Goal: Task Accomplishment & Management: Manage account settings

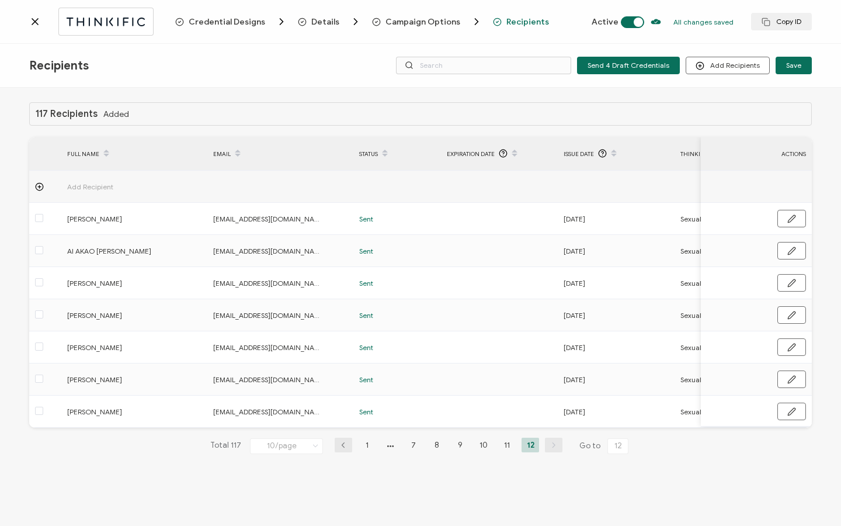
click at [34, 23] on icon at bounding box center [35, 22] width 12 height 12
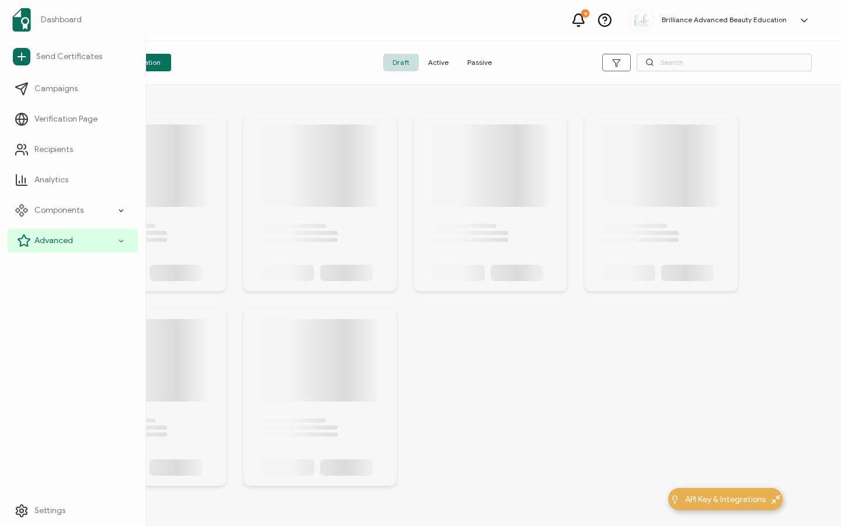
click at [57, 236] on span "Advanced" at bounding box center [53, 241] width 39 height 12
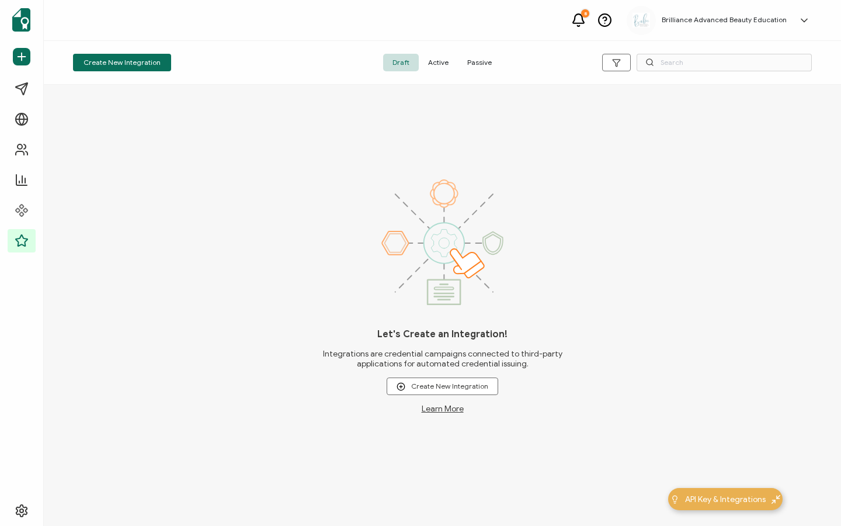
click at [439, 60] on span "Active" at bounding box center [438, 63] width 39 height 18
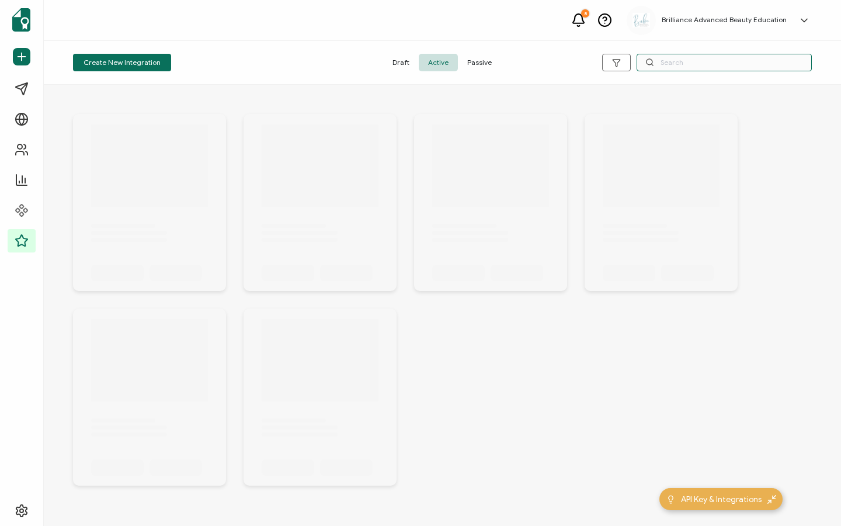
click at [693, 63] on input "text" at bounding box center [723, 63] width 175 height 18
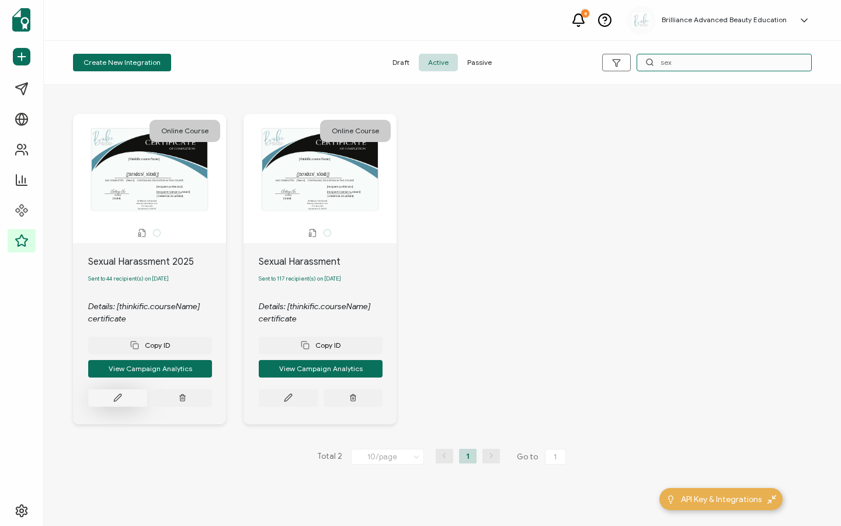
type input "sex"
click at [116, 398] on icon at bounding box center [117, 397] width 9 height 9
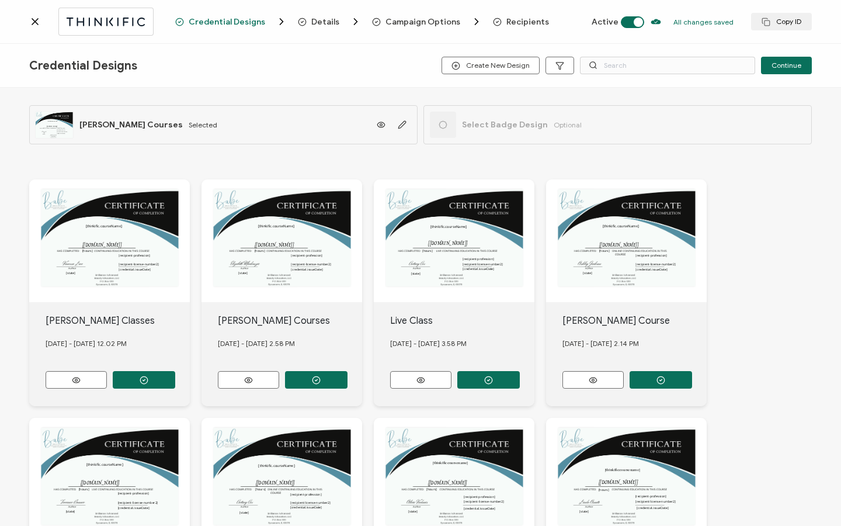
click at [516, 22] on span "Recipients" at bounding box center [527, 22] width 43 height 9
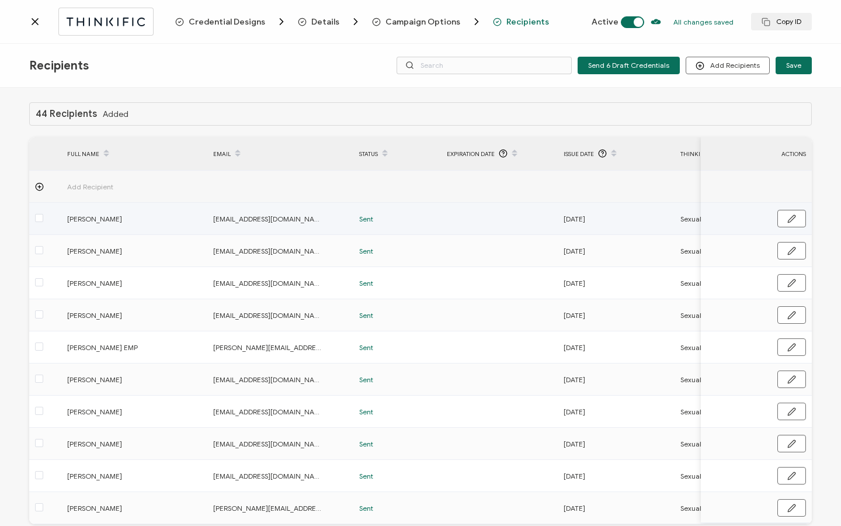
scroll to position [59, 0]
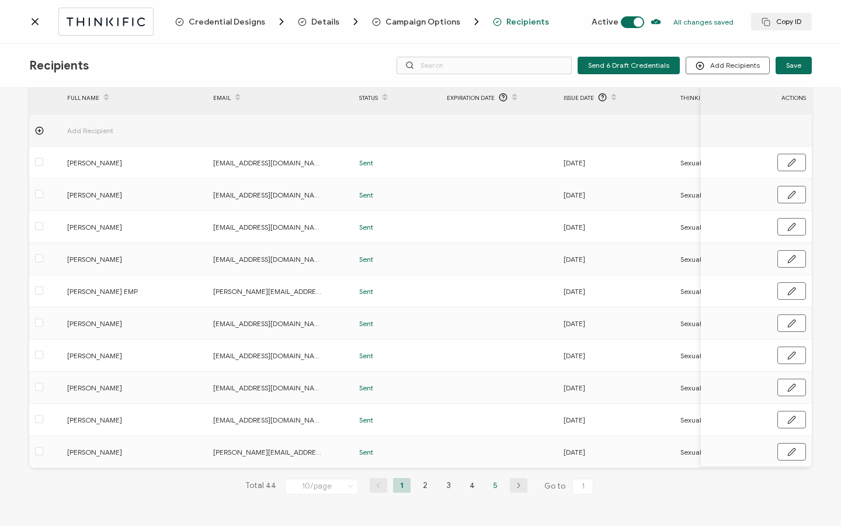
click at [492, 490] on li "5" at bounding box center [495, 485] width 18 height 15
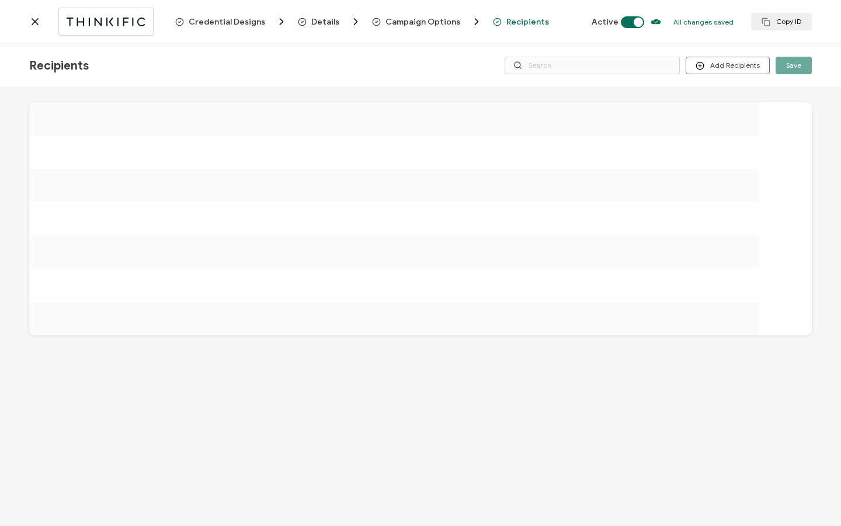
scroll to position [0, 0]
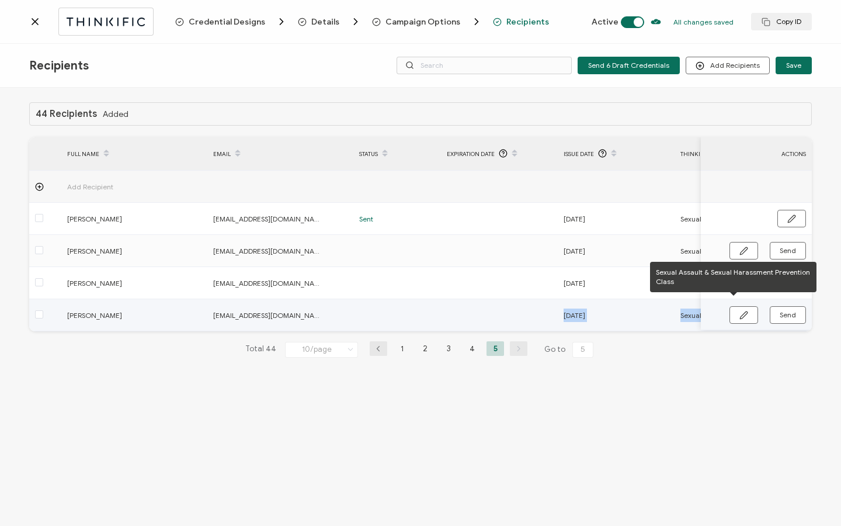
drag, startPoint x: 471, startPoint y: 329, endPoint x: 700, endPoint y: 331, distance: 229.5
click at [704, 331] on tr "[PERSON_NAME] [EMAIL_ADDRESS][DOMAIN_NAME] [DATE] Sexual Assault & Sexual Haras…" at bounding box center [699, 315] width 1340 height 32
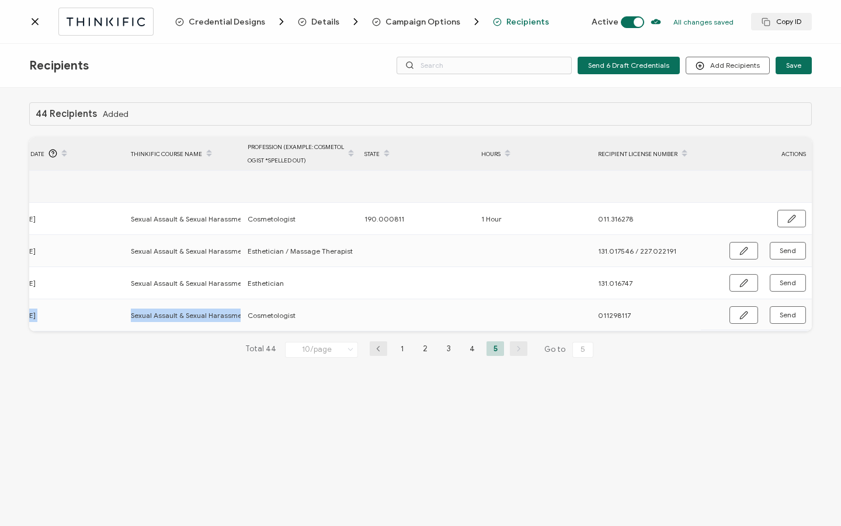
scroll to position [0, 558]
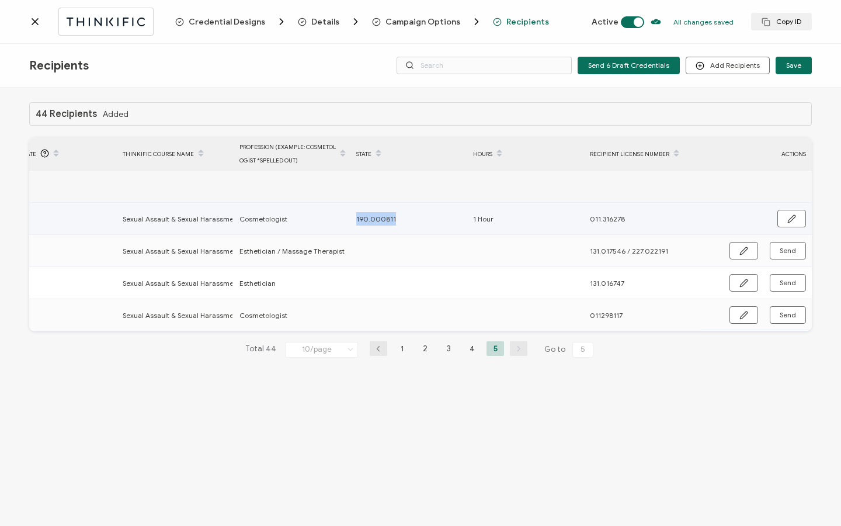
drag, startPoint x: 353, startPoint y: 218, endPoint x: 404, endPoint y: 220, distance: 50.2
click at [404, 220] on div "190.000811" at bounding box center [408, 218] width 116 height 13
copy span "190.000811"
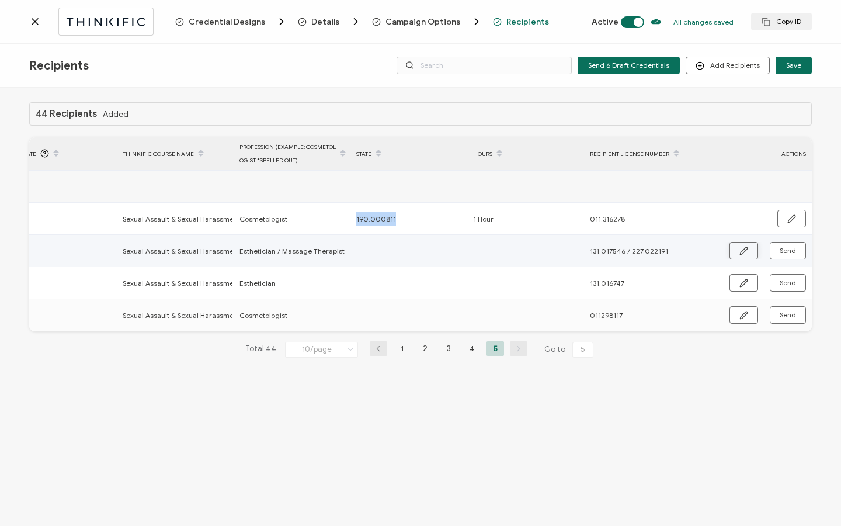
click at [737, 252] on button "button" at bounding box center [743, 251] width 29 height 18
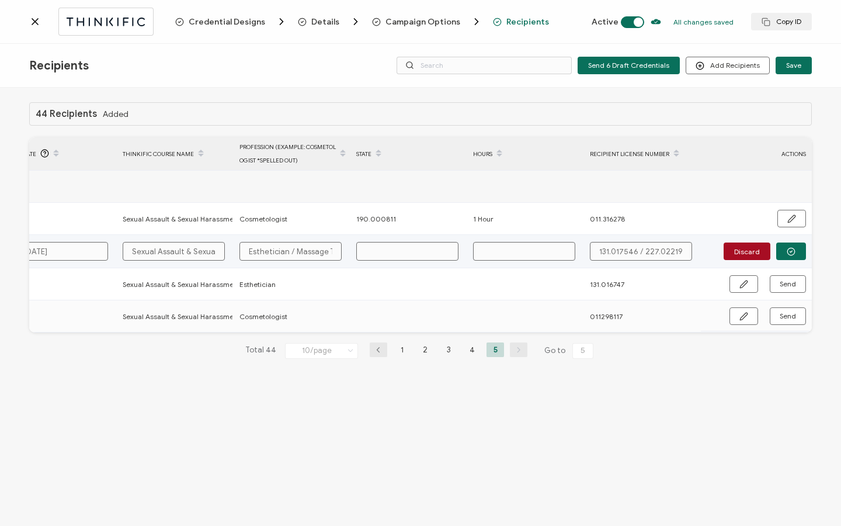
click at [416, 245] on input "text" at bounding box center [407, 251] width 102 height 19
click at [416, 248] on input "text" at bounding box center [407, 251] width 102 height 19
paste input "190.000811"
type input "190.000811"
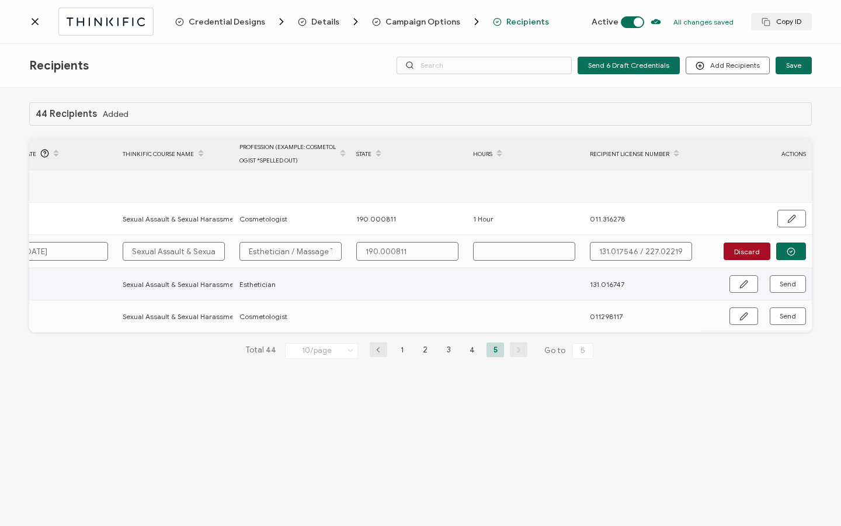
type input "190.000811"
click at [547, 256] on input "text" at bounding box center [524, 251] width 102 height 19
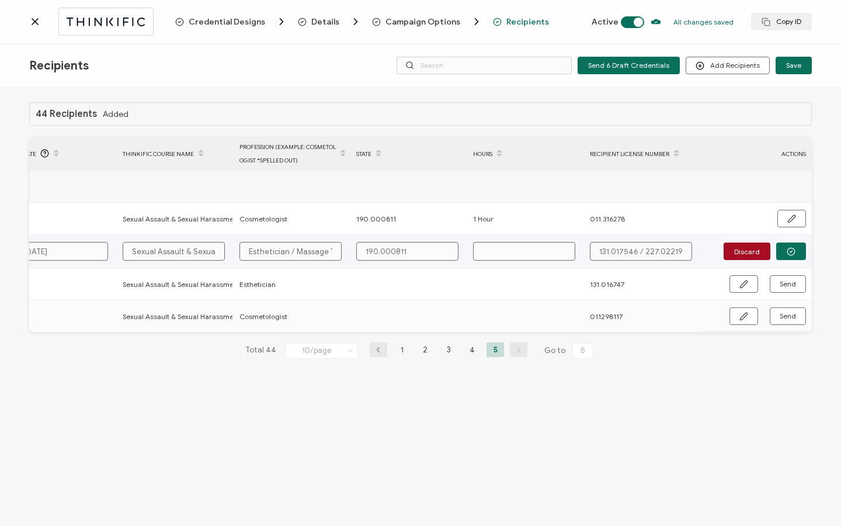
type input "1"
type input "1 H"
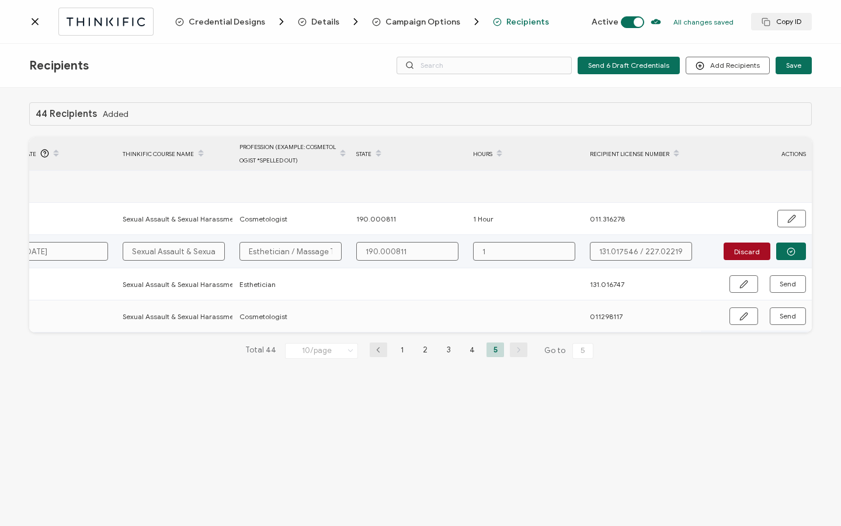
type input "1 H"
type input "1 Ho"
type input "1 Hou"
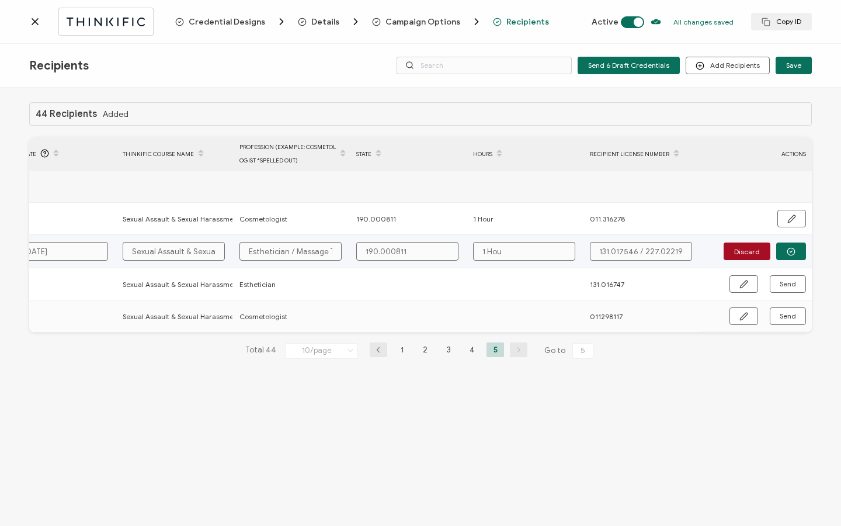
type input "1 Hour"
click at [791, 252] on icon "button" at bounding box center [791, 252] width 2 height 2
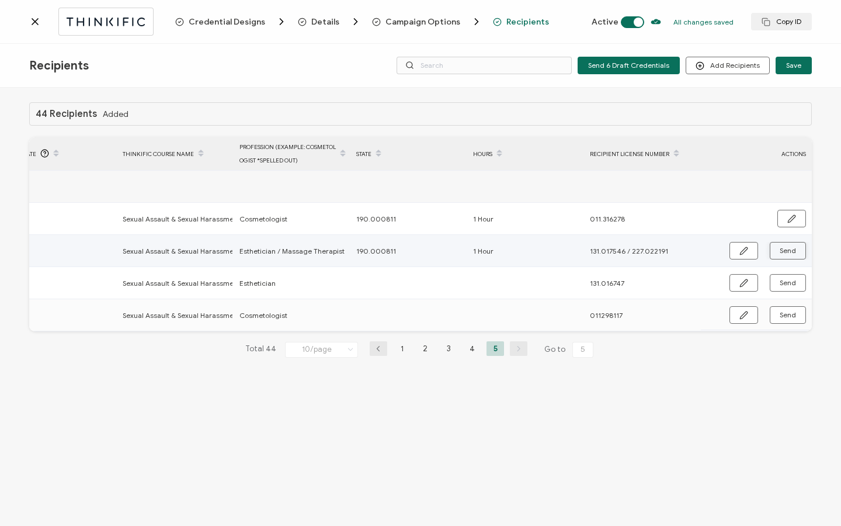
click at [791, 251] on span "Send" at bounding box center [788, 250] width 16 height 7
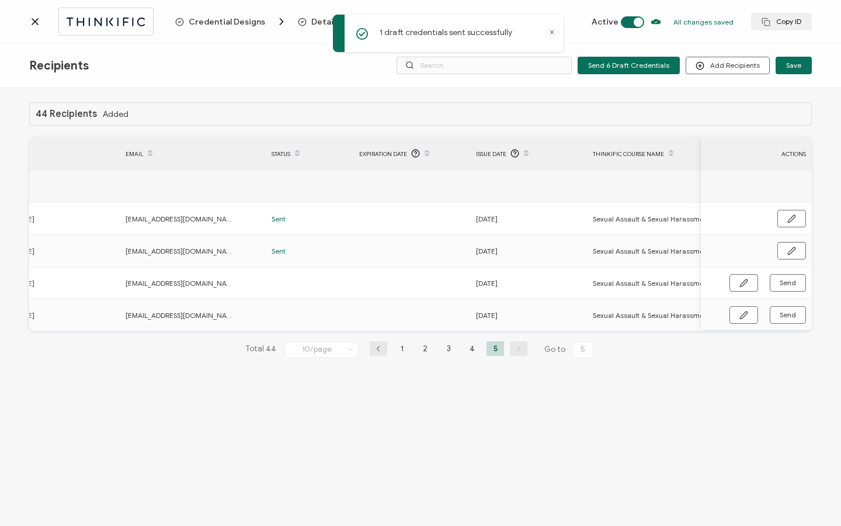
scroll to position [0, 0]
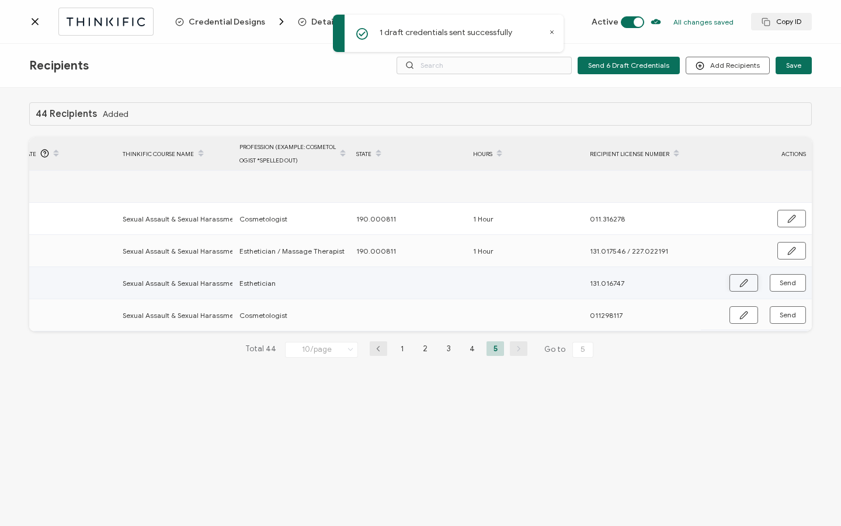
click at [746, 288] on button "button" at bounding box center [743, 283] width 29 height 18
click at [387, 281] on input "text" at bounding box center [407, 283] width 102 height 19
paste input "190.000811"
type input "190.000811"
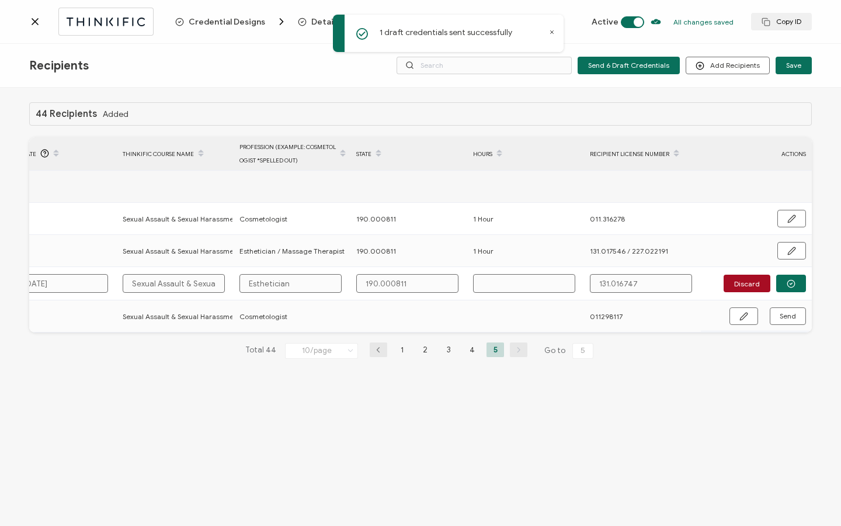
type input "190.000811"
click at [516, 284] on input "text" at bounding box center [524, 283] width 102 height 19
type input "1"
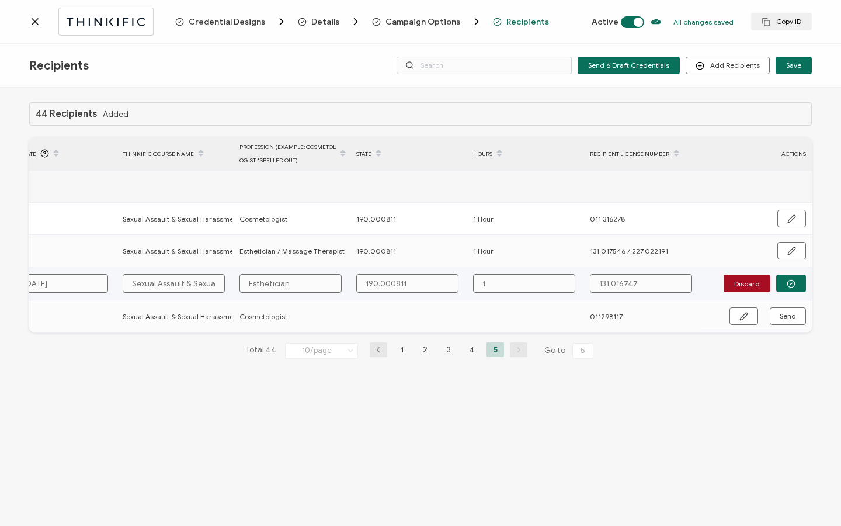
type input "1"
type input "1 H"
type input "1 Ho"
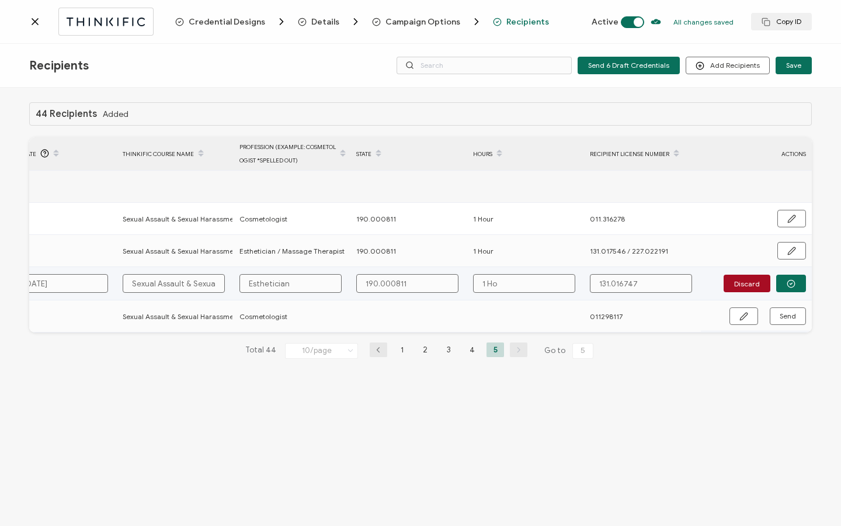
type input "1 Hou"
type input "1 Hour"
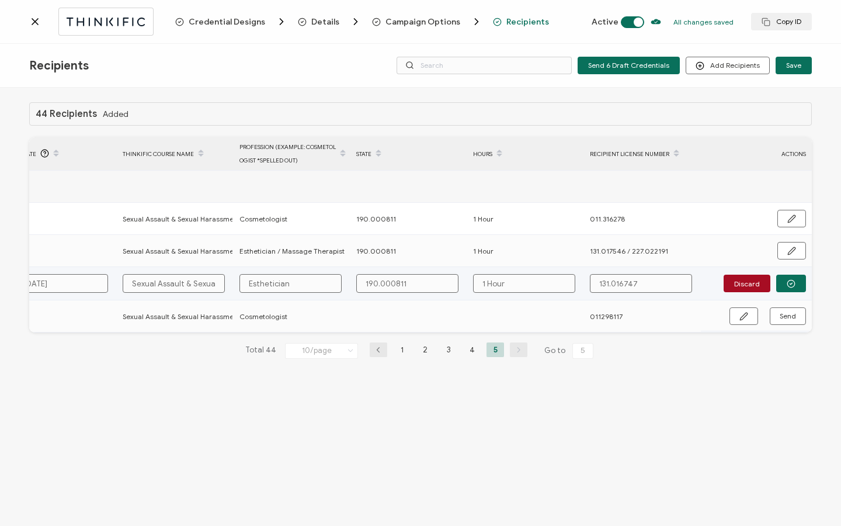
click at [809, 281] on div "Discard" at bounding box center [756, 283] width 111 height 18
click at [796, 282] on button "button" at bounding box center [791, 283] width 30 height 18
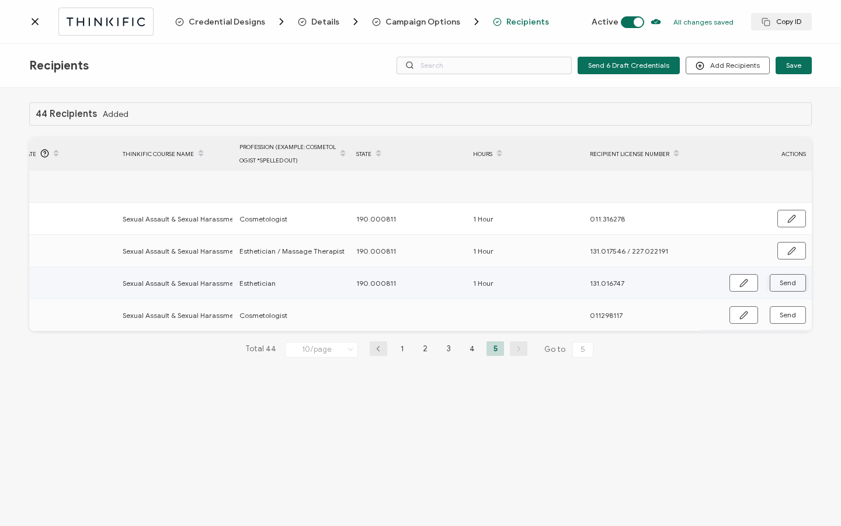
click at [796, 282] on button "Send" at bounding box center [788, 283] width 36 height 18
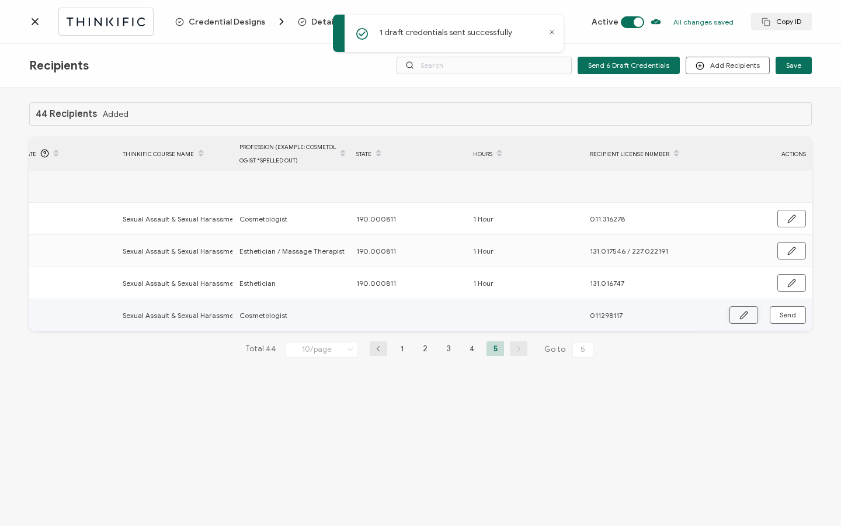
click at [746, 316] on icon "button" at bounding box center [743, 315] width 9 height 9
click at [402, 319] on input "text" at bounding box center [407, 315] width 102 height 19
paste input "190.000811"
type input "190.000811"
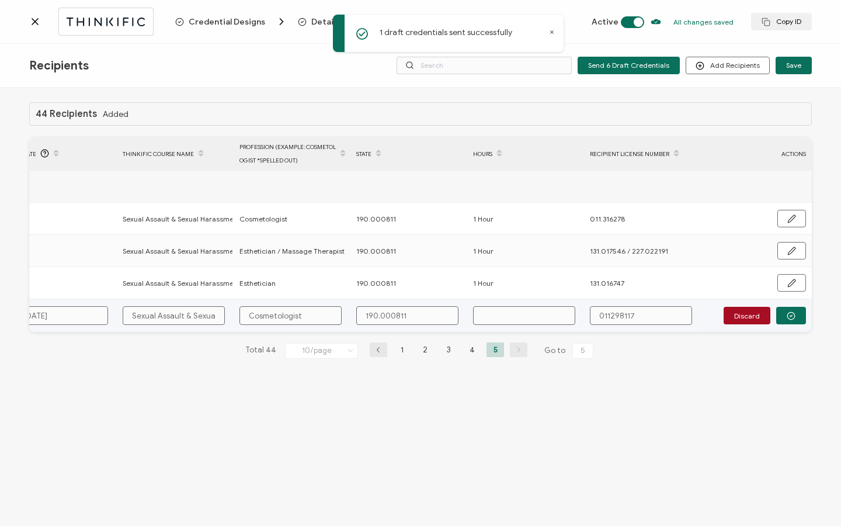
type input "190.000811"
click at [505, 314] on input "text" at bounding box center [524, 315] width 102 height 19
type input "1"
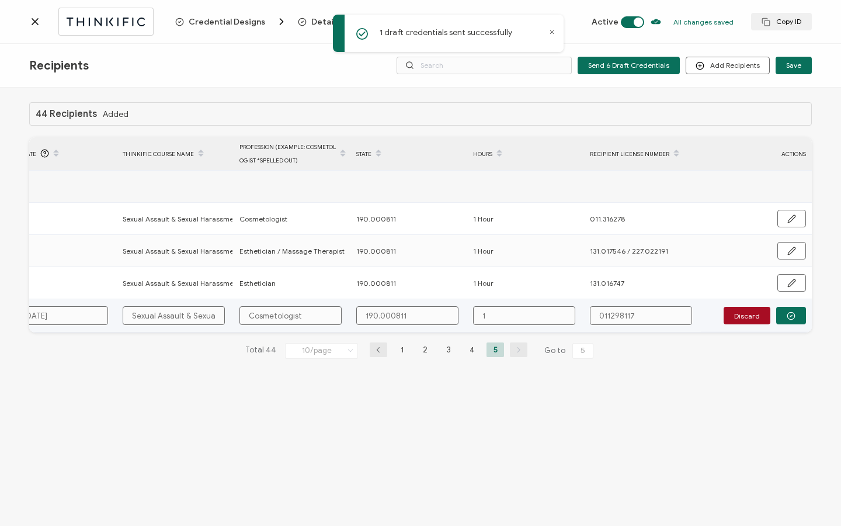
type input "1"
type input "1 h"
type input "1 ho"
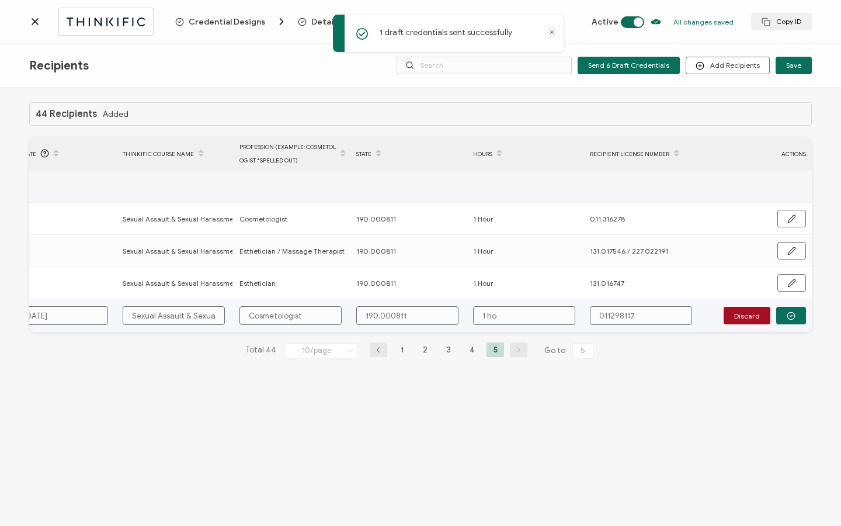
type input "1 hou"
type input "1 hour"
click at [489, 318] on input "1 hour" at bounding box center [524, 315] width 102 height 19
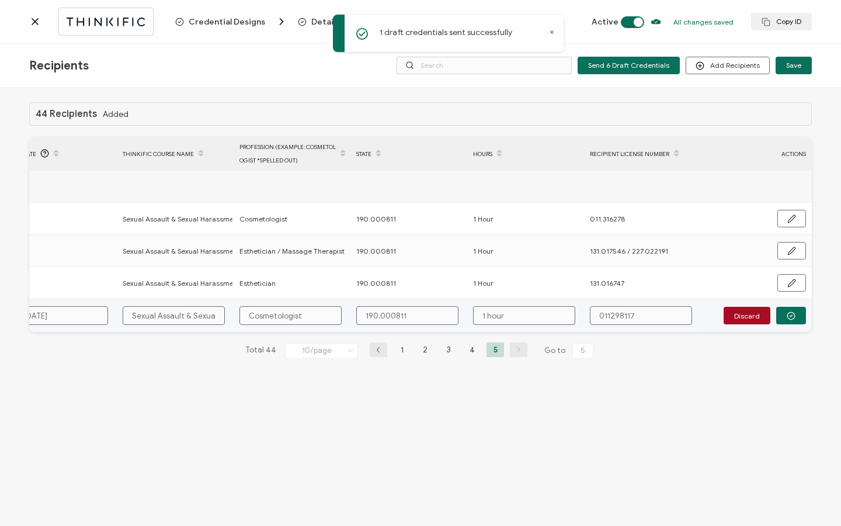
type input "1 our"
type input "1 Hour"
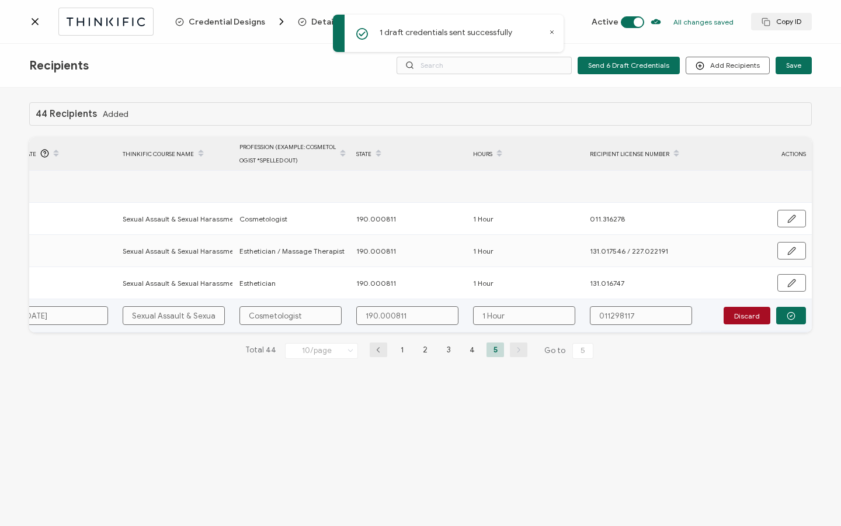
click at [608, 311] on input "011298117" at bounding box center [641, 315] width 102 height 19
type input "011.298117"
click at [795, 316] on button "button" at bounding box center [791, 316] width 30 height 18
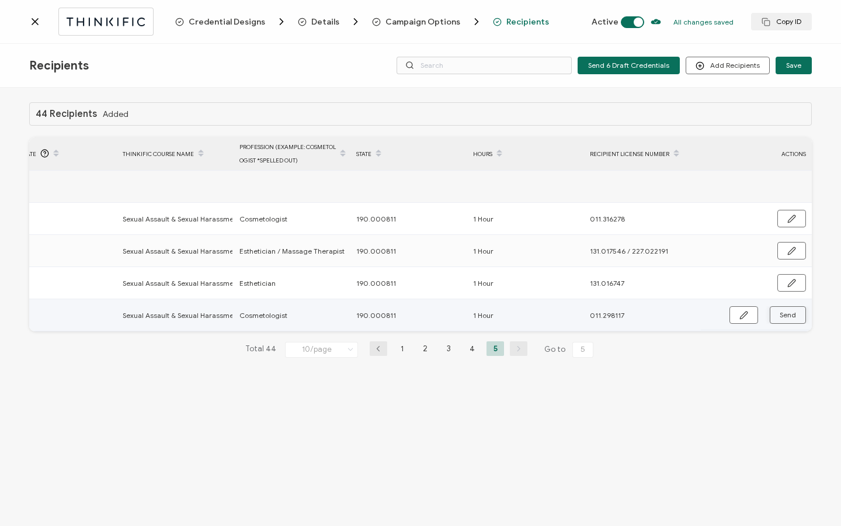
click at [795, 316] on span "Send" at bounding box center [788, 314] width 16 height 7
click at [37, 21] on icon at bounding box center [35, 22] width 12 height 12
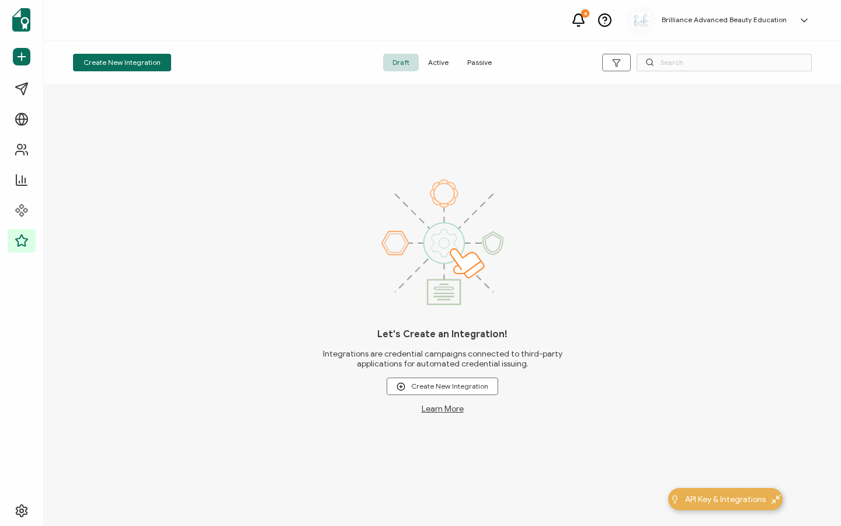
click at [445, 64] on span "Active" at bounding box center [438, 63] width 39 height 18
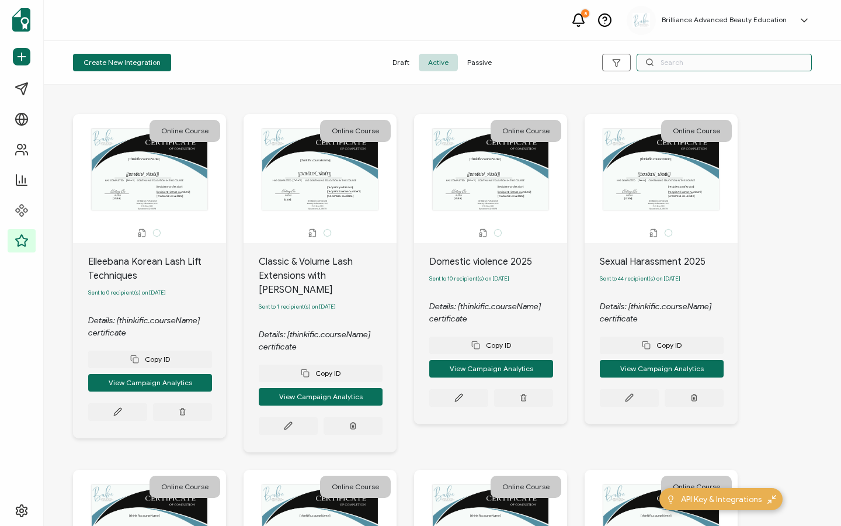
click at [704, 64] on input "text" at bounding box center [723, 63] width 175 height 18
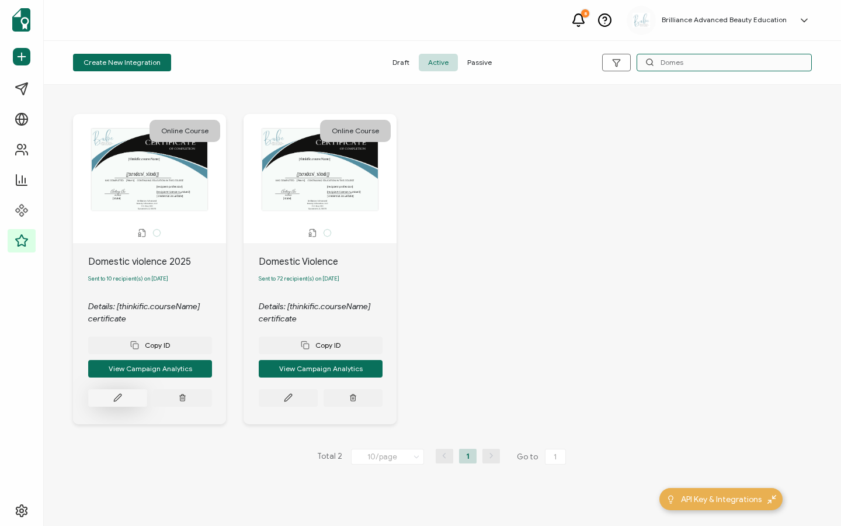
type input "Domes"
click at [108, 403] on button at bounding box center [117, 398] width 59 height 18
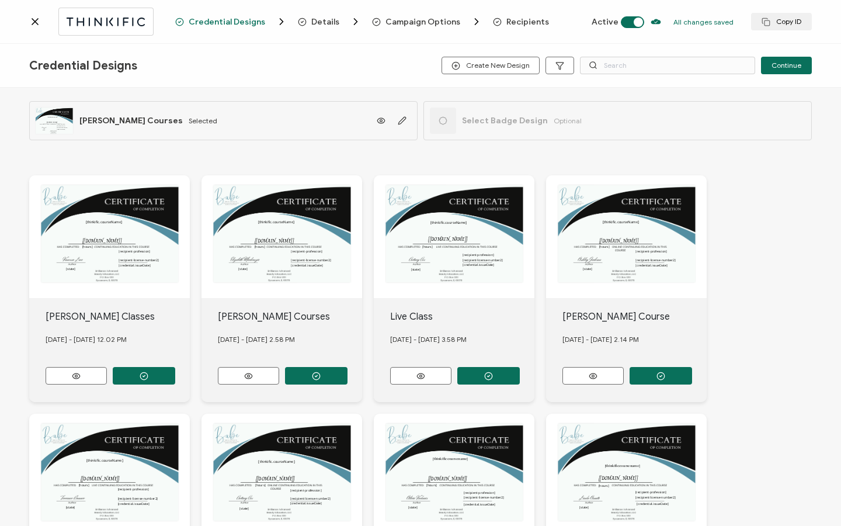
click at [523, 27] on span "Recipients" at bounding box center [521, 22] width 56 height 12
click at [513, 19] on span "Recipients" at bounding box center [527, 22] width 43 height 9
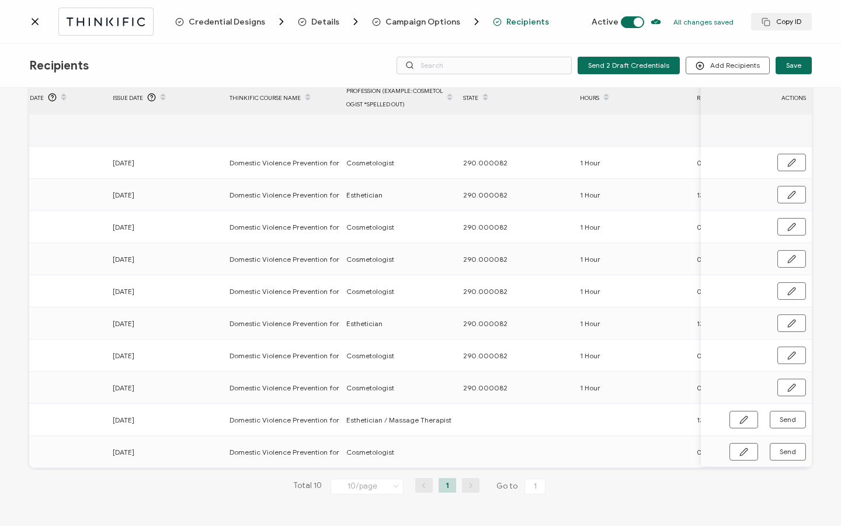
scroll to position [0, 470]
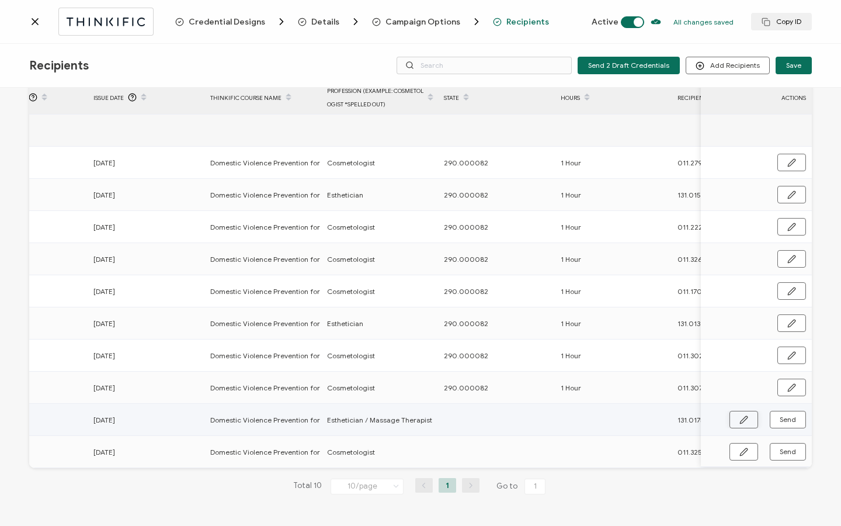
click at [745, 420] on button "button" at bounding box center [743, 420] width 29 height 18
drag, startPoint x: 495, startPoint y: 384, endPoint x: 422, endPoint y: 384, distance: 73.6
click at [422, 384] on tr "[PERSON_NAME] [PERSON_NAME][EMAIL_ADDRESS][DOMAIN_NAME] Sent [DATE] Domestic Vi…" at bounding box center [229, 386] width 1340 height 32
copy tr "290.000082"
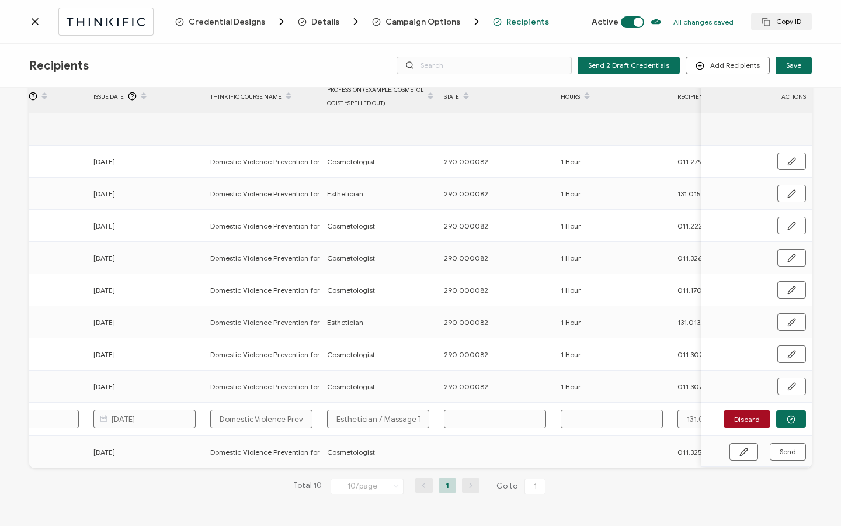
click at [468, 426] on td at bounding box center [496, 418] width 117 height 33
click at [469, 422] on input "text" at bounding box center [495, 418] width 102 height 19
paste input "290.000082"
type input "290.000082"
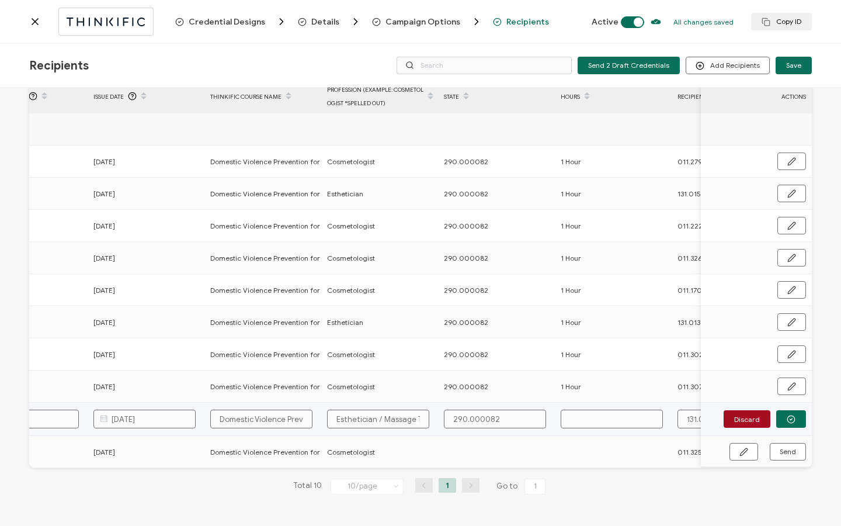
type input "290.000082"
click at [594, 414] on input "text" at bounding box center [612, 418] width 102 height 19
type input "1"
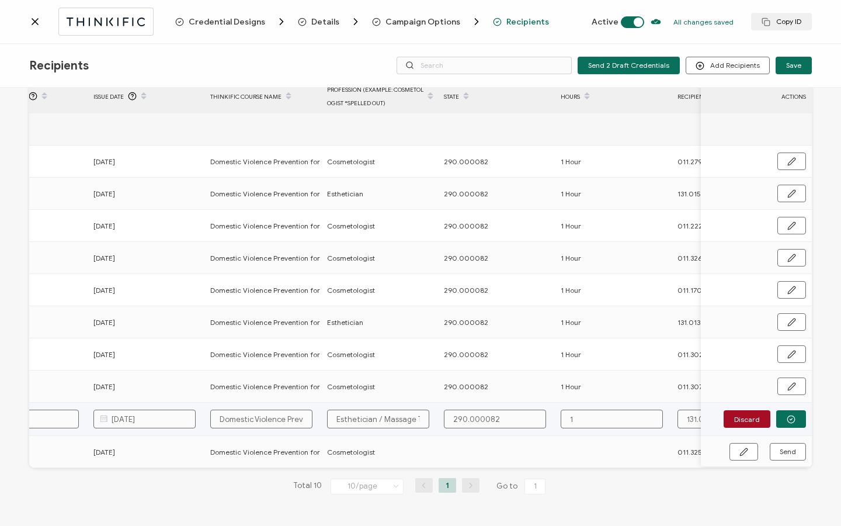
type input "1"
type input "1 H"
type input "1 Ho"
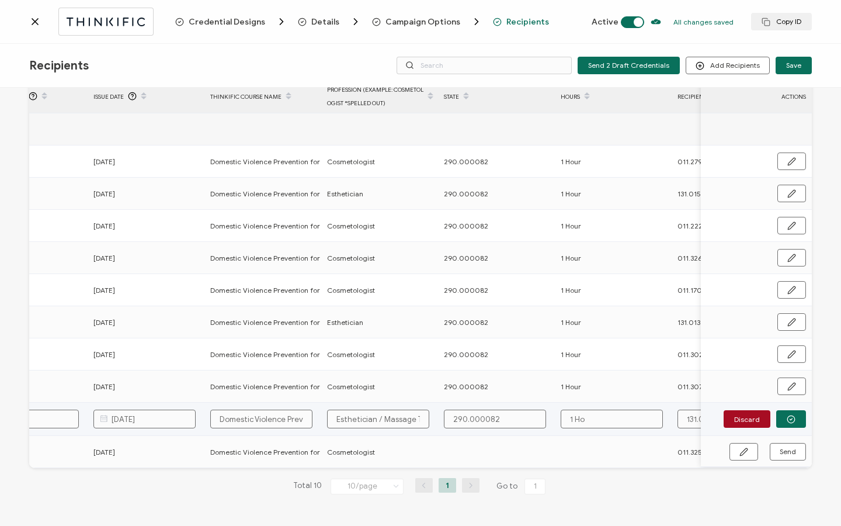
type input "1 Hou"
type input "1 Hour"
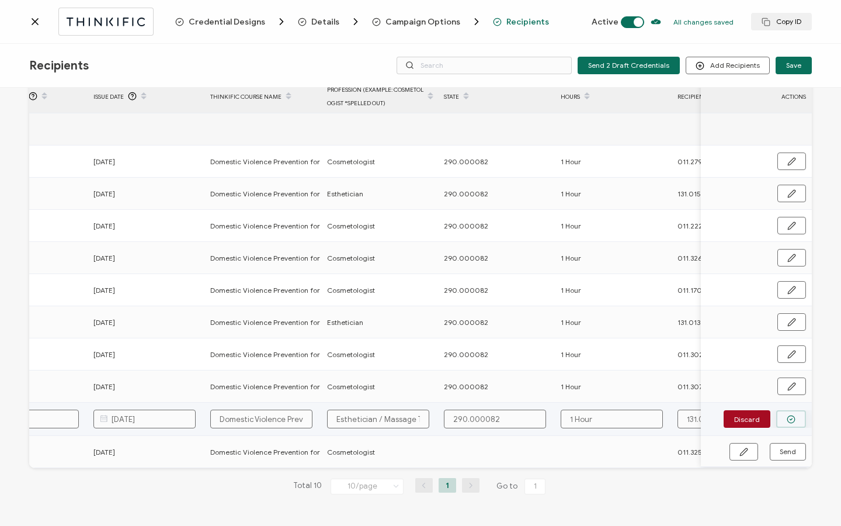
click at [791, 416] on button "button" at bounding box center [791, 419] width 30 height 18
click at [791, 416] on span "Send" at bounding box center [788, 419] width 16 height 7
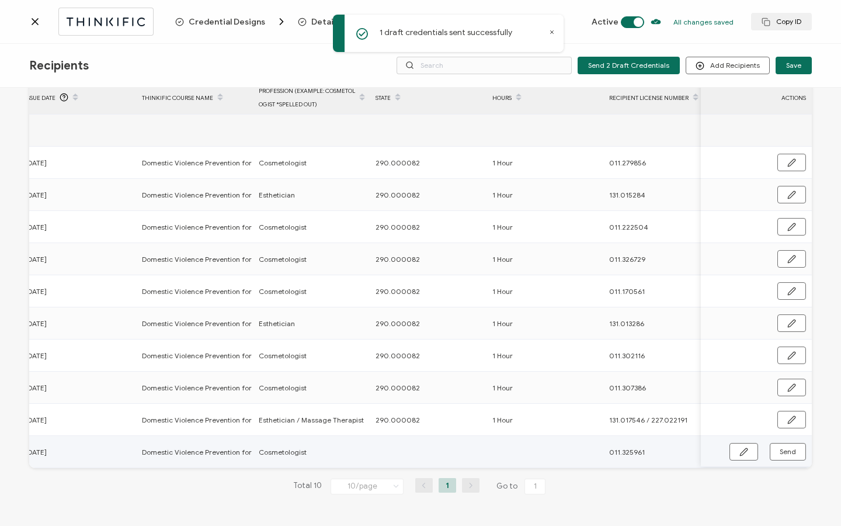
scroll to position [0, 562]
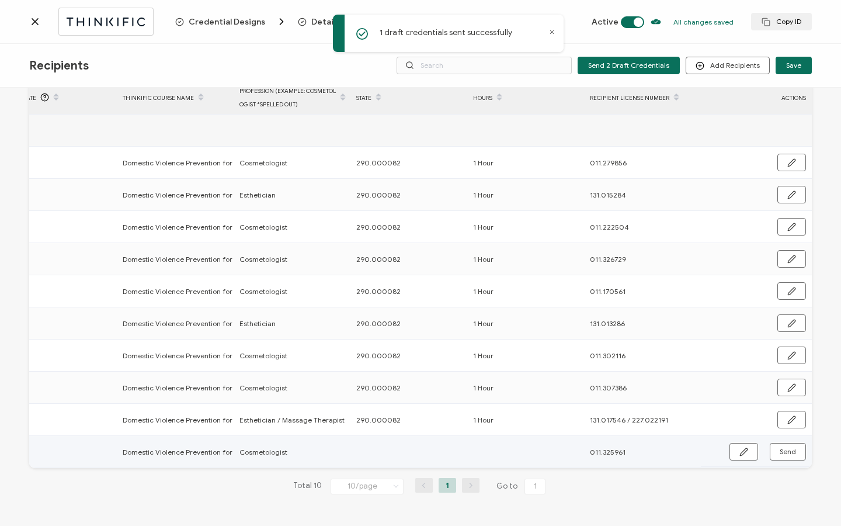
click at [723, 452] on div "Send" at bounding box center [756, 452] width 111 height 18
click at [734, 452] on button "button" at bounding box center [743, 452] width 29 height 18
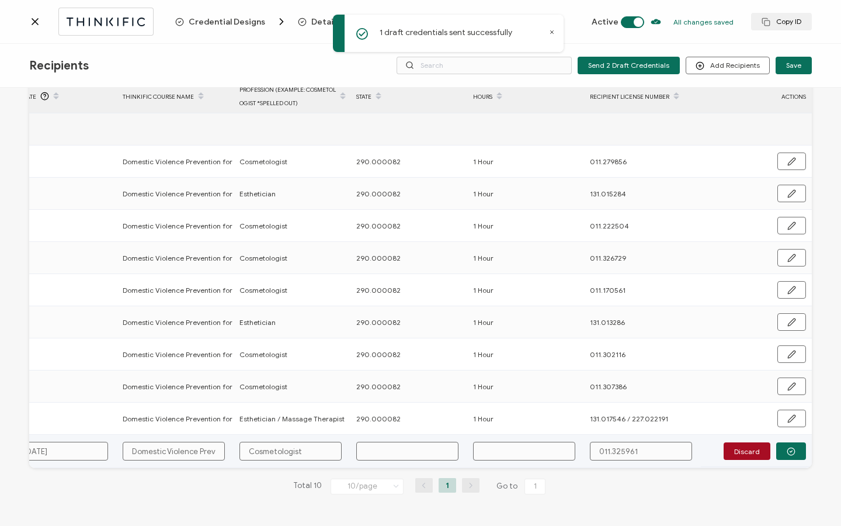
scroll to position [60, 0]
click at [435, 451] on input "text" at bounding box center [407, 450] width 102 height 19
paste input "290.000082"
type input "290.000082"
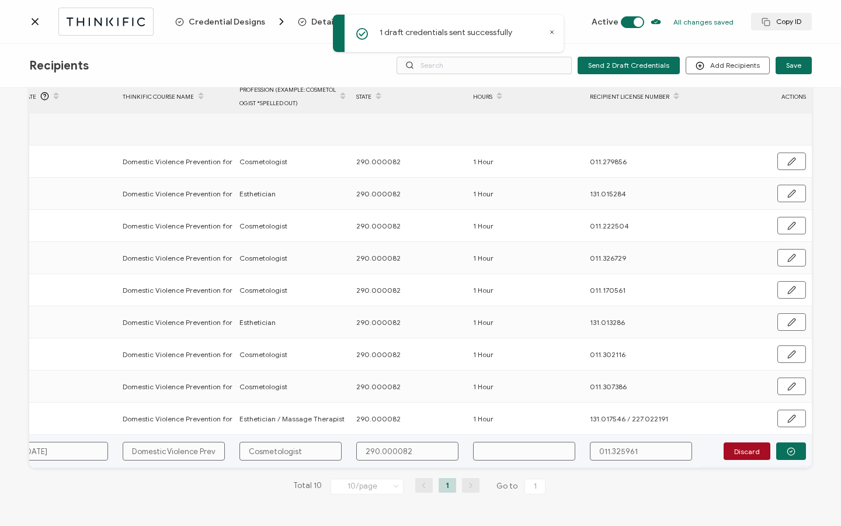
type input "290.000082"
click at [493, 443] on input "text" at bounding box center [524, 450] width 102 height 19
type input "1"
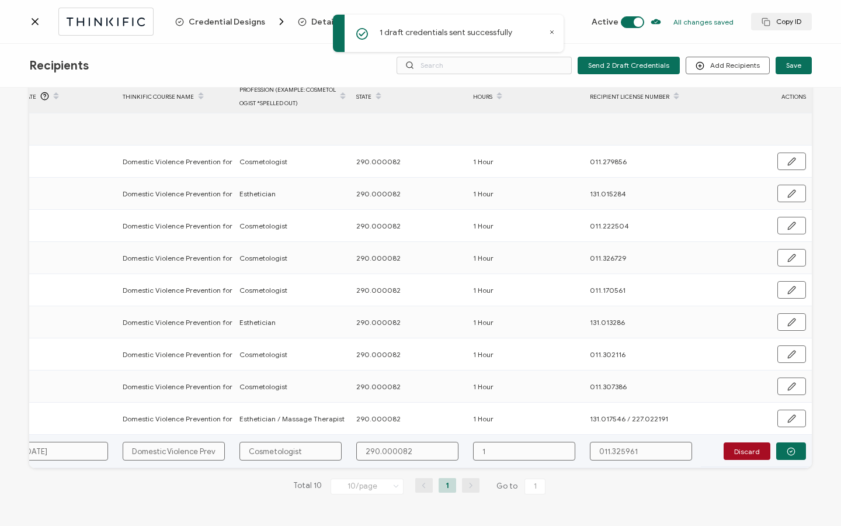
type input "1"
type input "1 H"
type input "1 Ho"
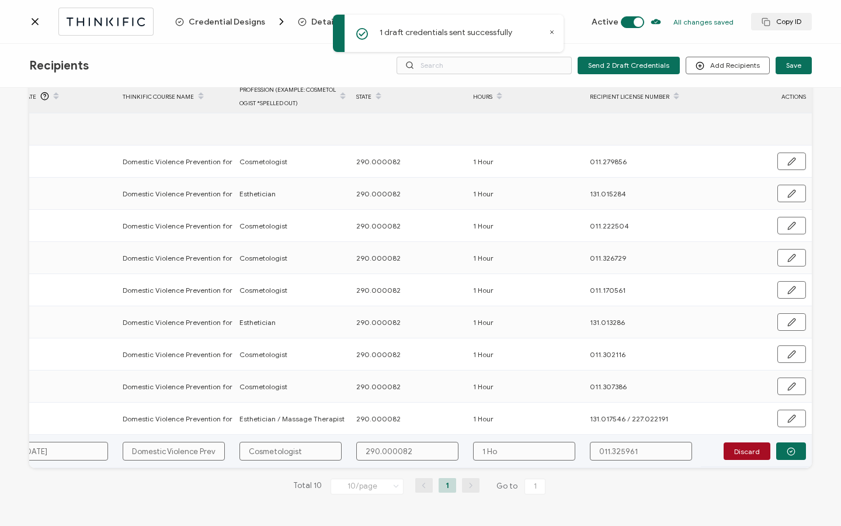
type input "1 Hou"
type input "1 Hour"
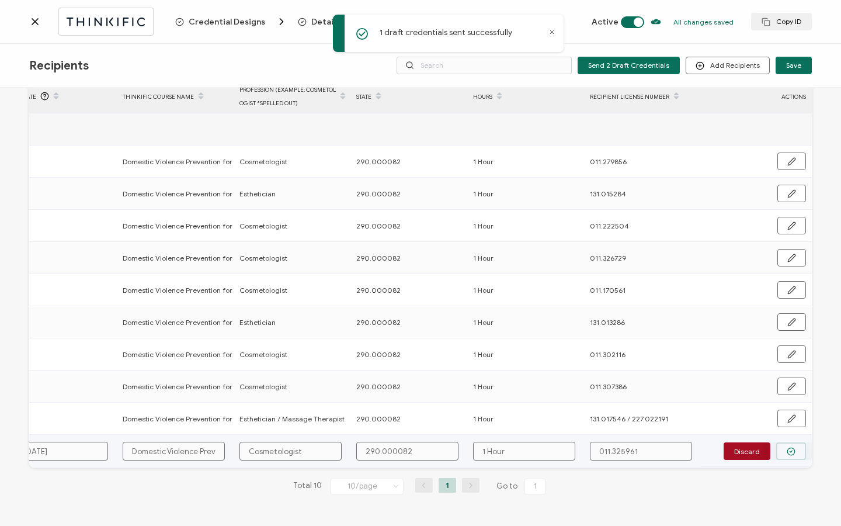
click at [788, 448] on icon "button" at bounding box center [791, 451] width 9 height 9
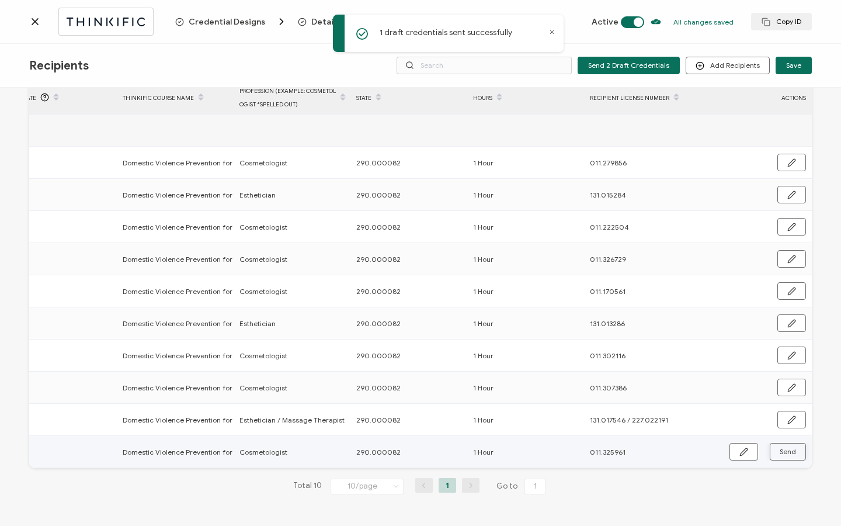
scroll to position [59, 0]
click at [788, 451] on span "Send" at bounding box center [788, 451] width 16 height 7
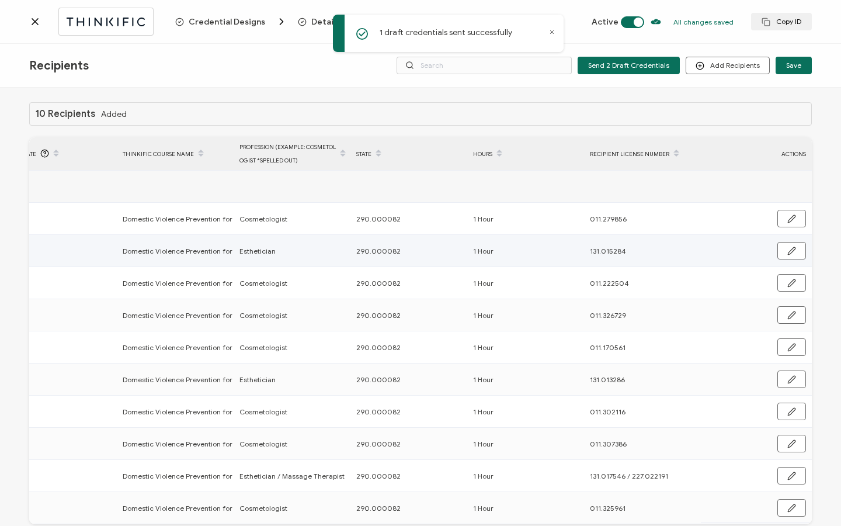
scroll to position [0, 0]
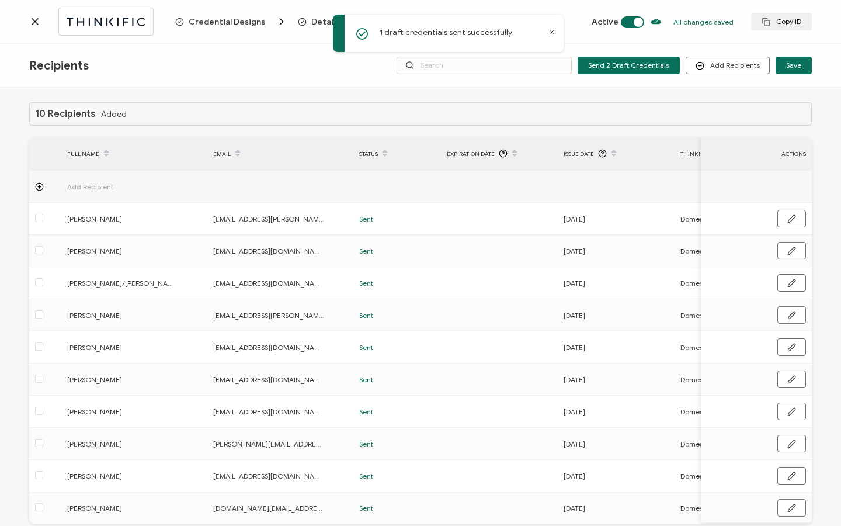
click at [34, 25] on icon at bounding box center [35, 22] width 12 height 12
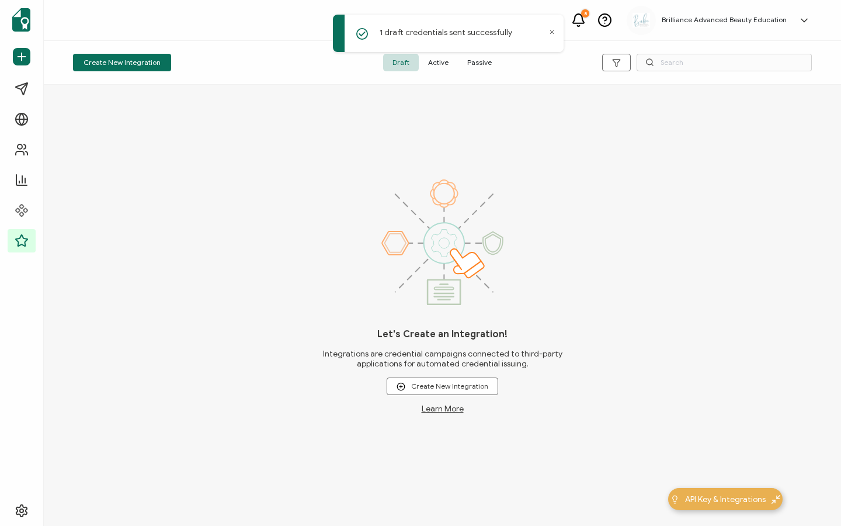
click at [437, 67] on span "Active" at bounding box center [438, 63] width 39 height 18
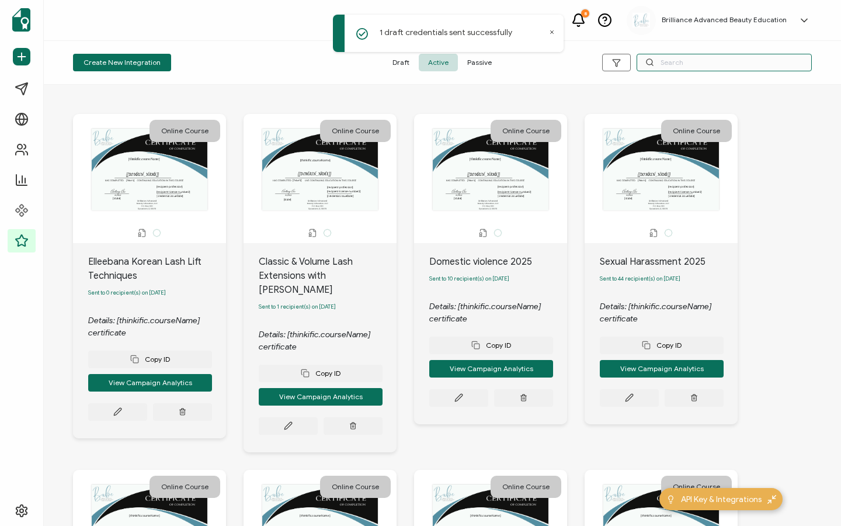
click at [698, 61] on input "text" at bounding box center [723, 63] width 175 height 18
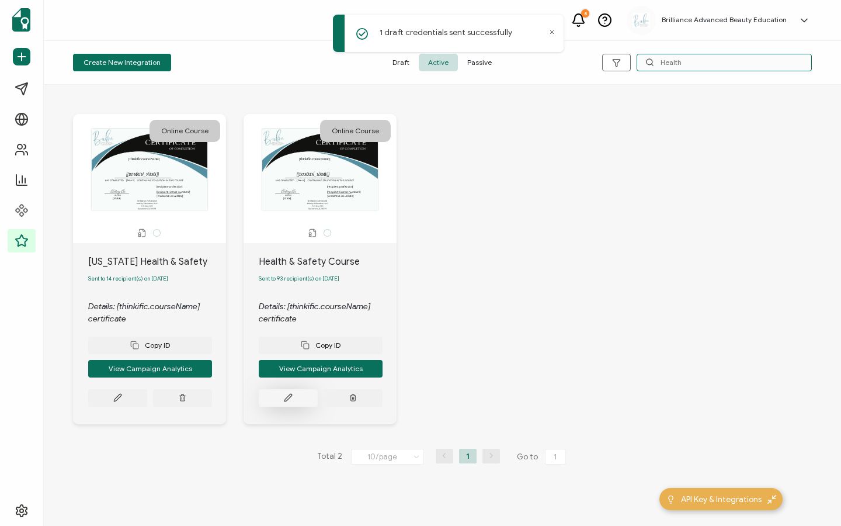
type input "Health"
click at [269, 394] on button at bounding box center [288, 398] width 59 height 18
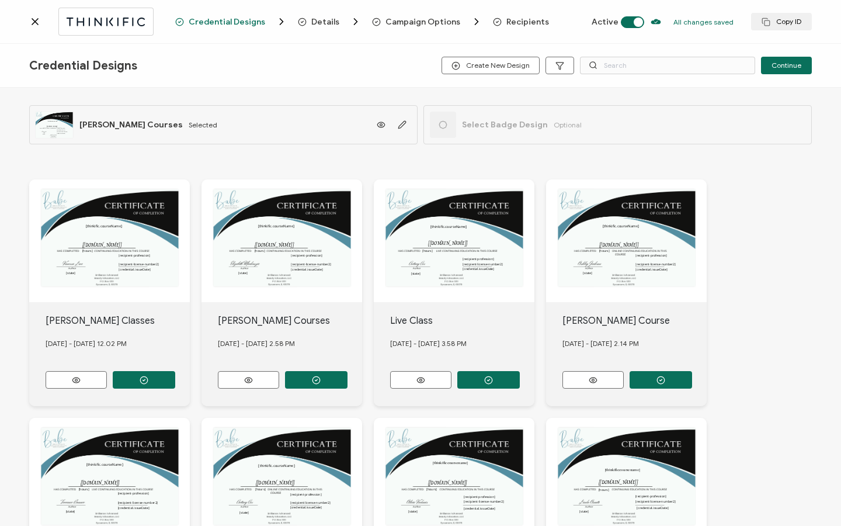
click at [530, 25] on span "Recipients" at bounding box center [527, 22] width 43 height 9
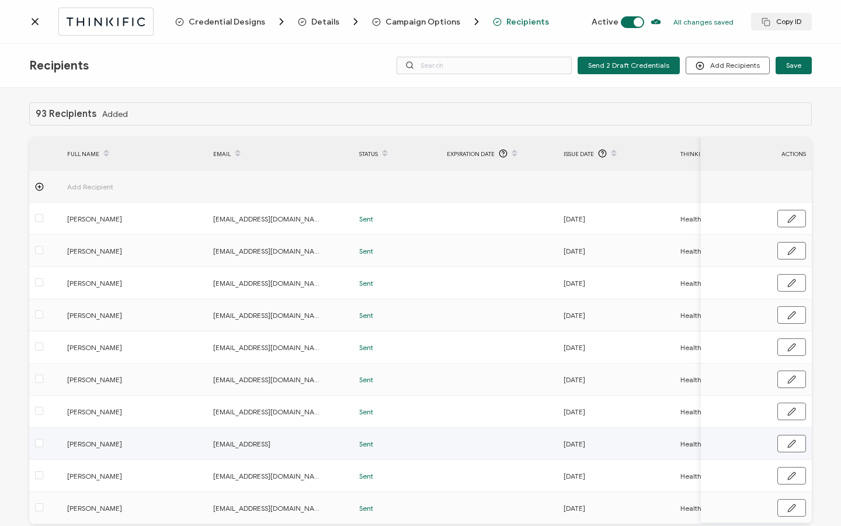
scroll to position [59, 0]
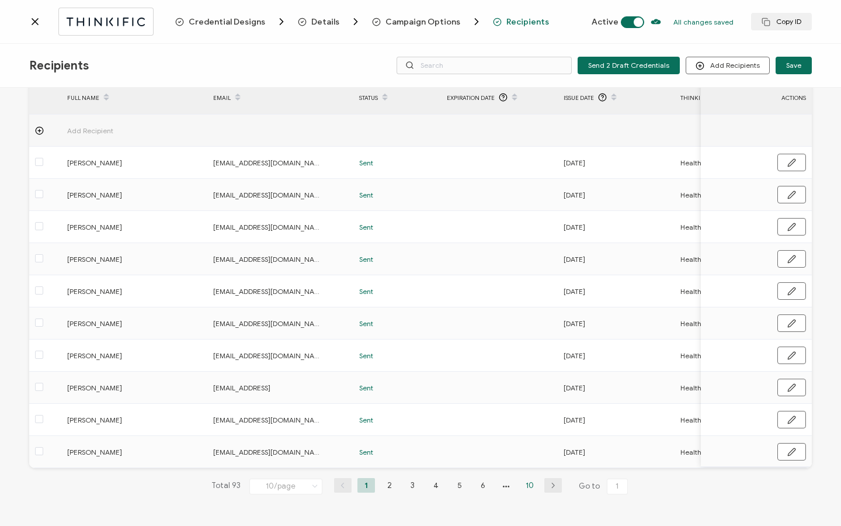
click at [527, 491] on li "10" at bounding box center [530, 485] width 18 height 15
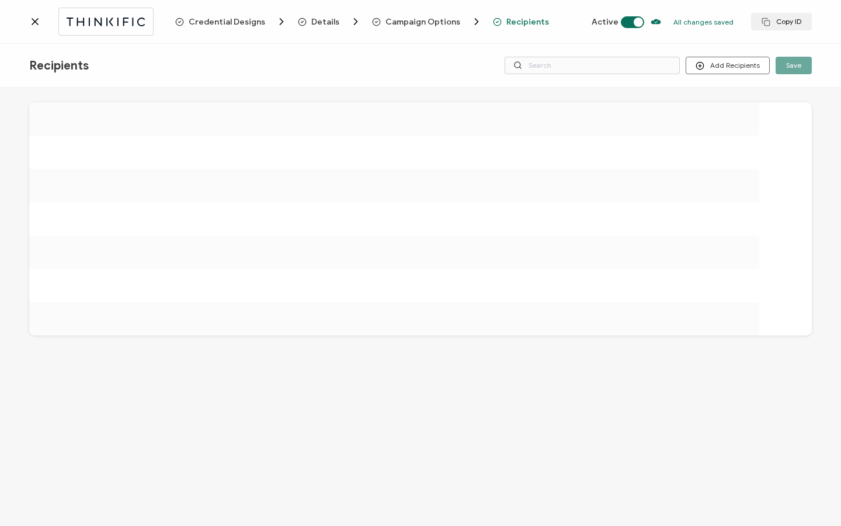
scroll to position [0, 0]
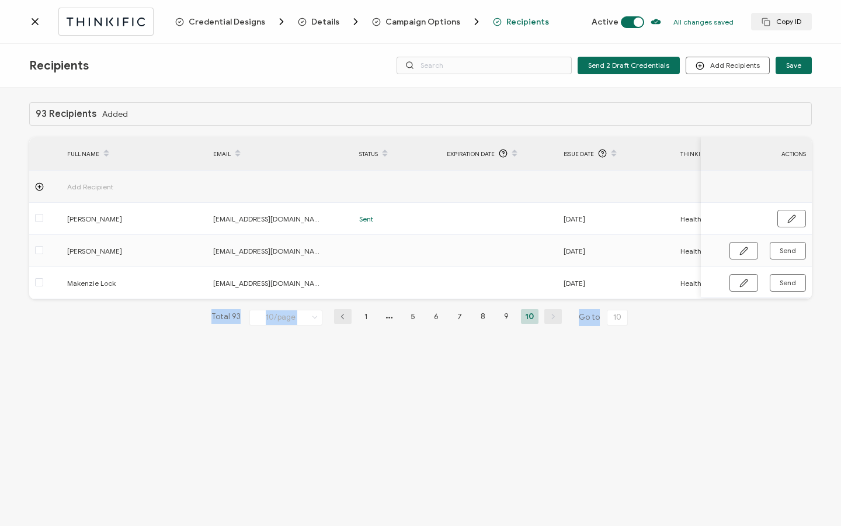
drag, startPoint x: 465, startPoint y: 303, endPoint x: 753, endPoint y: 316, distance: 287.6
click at [753, 316] on div "93 Recipients Added FULL NAME EMAIL Status Expiration Date Issue Date Thinkific…" at bounding box center [420, 223] width 782 height 242
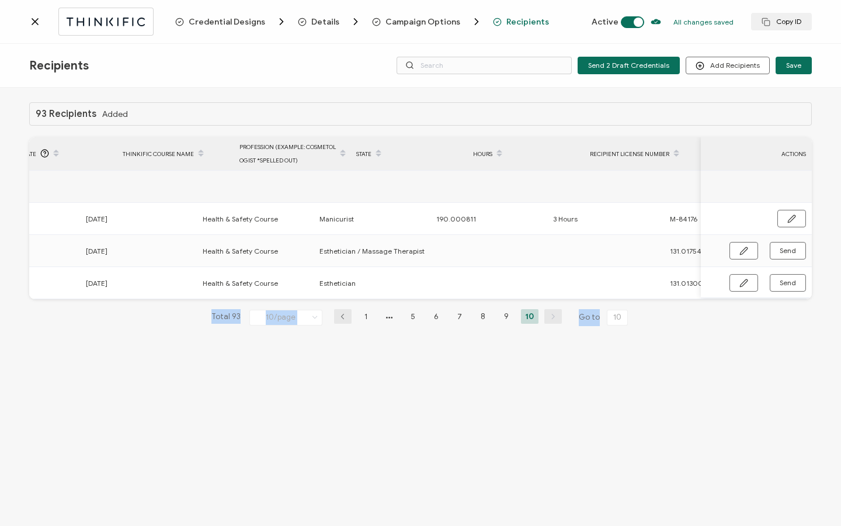
scroll to position [0, 558]
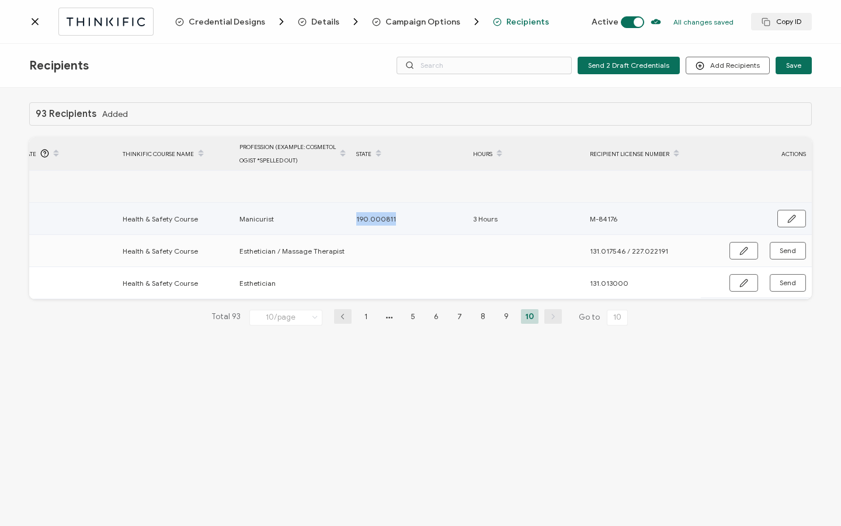
drag, startPoint x: 354, startPoint y: 217, endPoint x: 401, endPoint y: 218, distance: 46.7
click at [401, 218] on div "190.000811" at bounding box center [408, 218] width 116 height 13
copy span "190.000811"
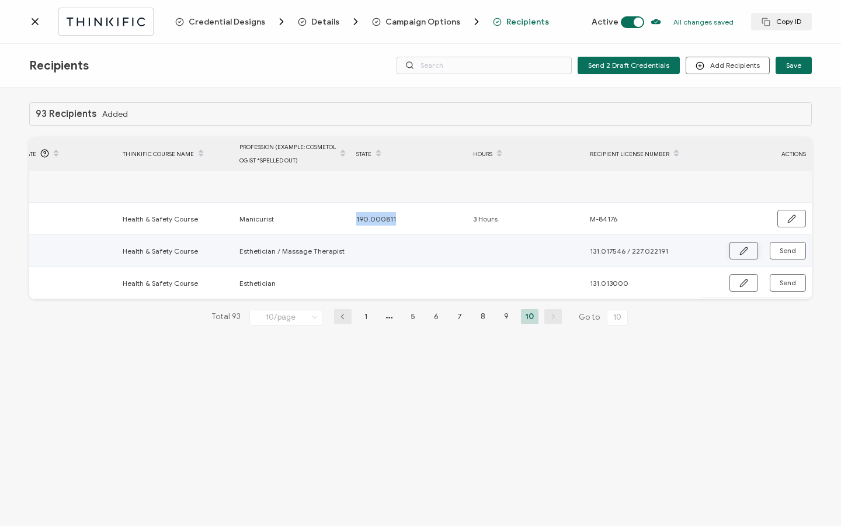
click at [738, 253] on button "button" at bounding box center [743, 251] width 29 height 18
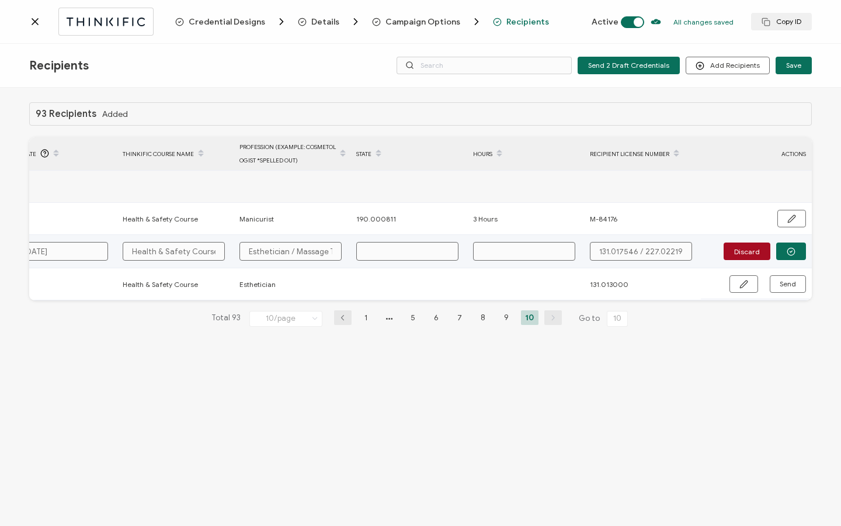
click at [389, 252] on input "text" at bounding box center [407, 251] width 102 height 19
paste input "190.000811"
type input "190.000811"
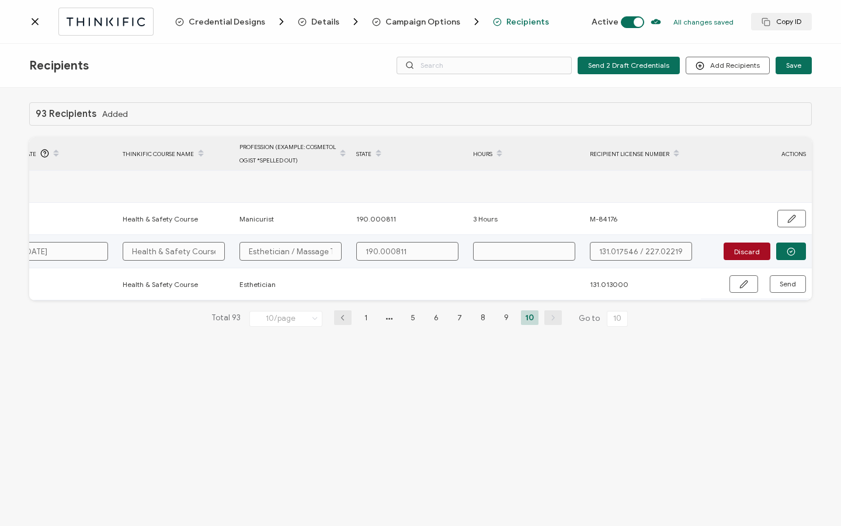
click at [519, 255] on input "text" at bounding box center [524, 251] width 102 height 19
type input "3"
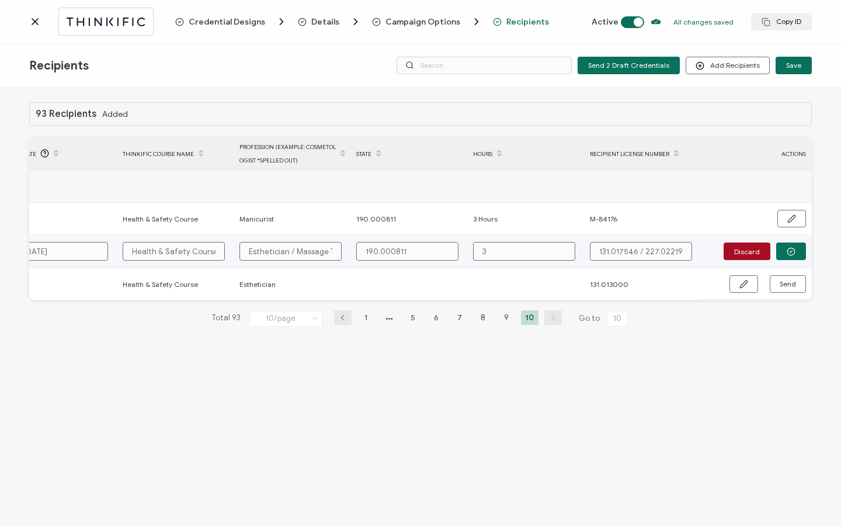
type input "3 H"
type input "3 Ho"
type input "3 Hou"
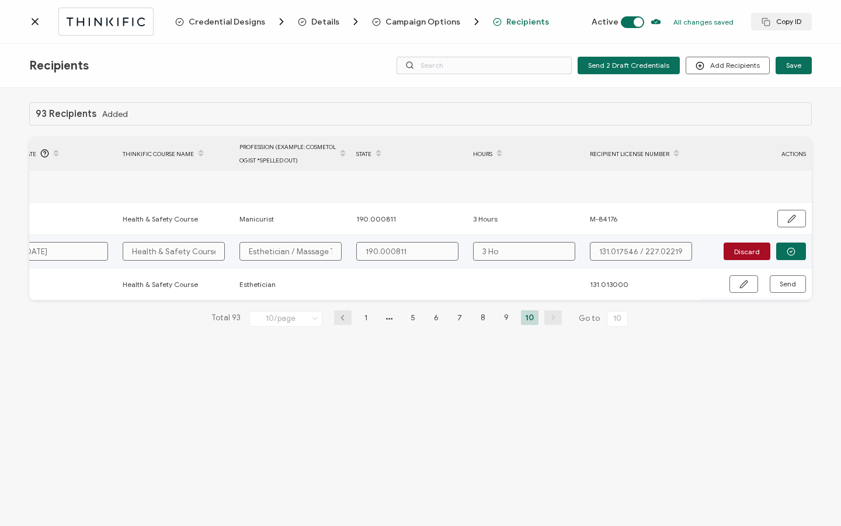
type input "3 Hou"
type input "3 Hour"
type input "3 Hours"
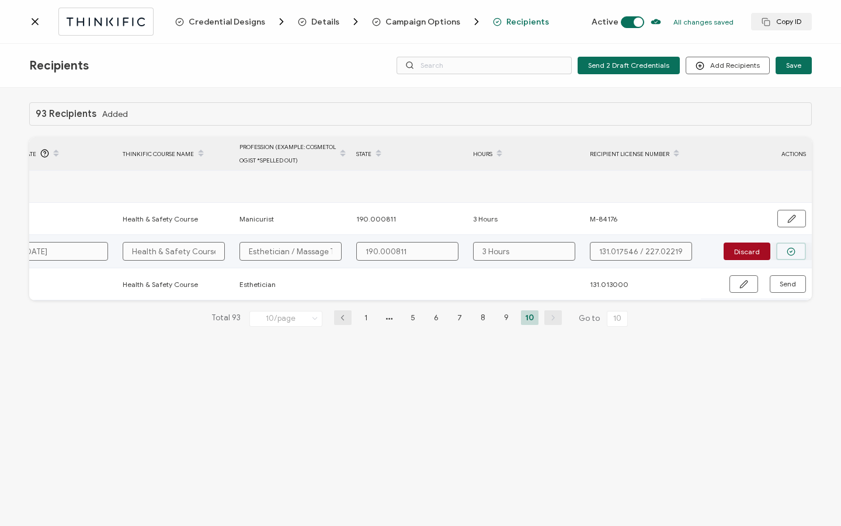
type input "3 Hours"
click at [798, 249] on button "button" at bounding box center [791, 251] width 30 height 18
click at [795, 251] on span "Send" at bounding box center [788, 250] width 16 height 7
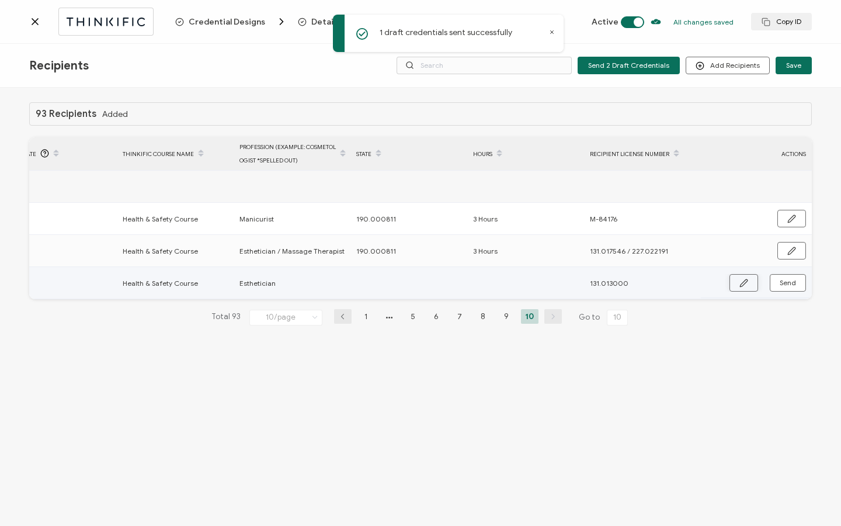
click at [740, 284] on icon "button" at bounding box center [743, 282] width 7 height 7
click at [428, 281] on input "text" at bounding box center [407, 283] width 102 height 19
paste input "190.000811"
type input "190.000811"
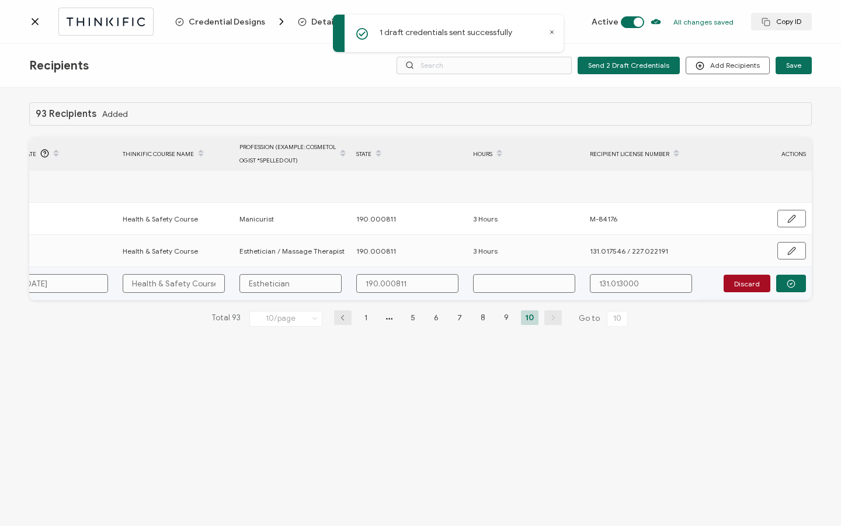
type input "190.000811"
click at [514, 279] on input "text" at bounding box center [524, 283] width 102 height 19
type input "3"
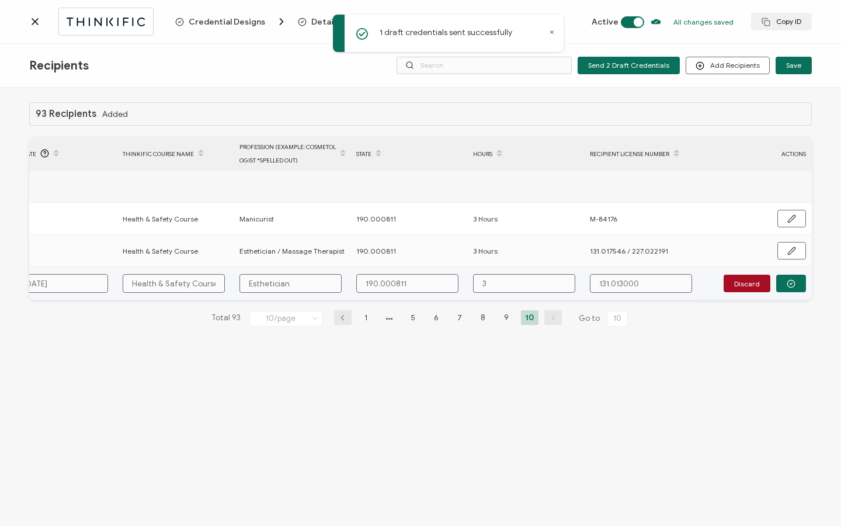
type input "3"
type input "3 h"
type input "3 ho"
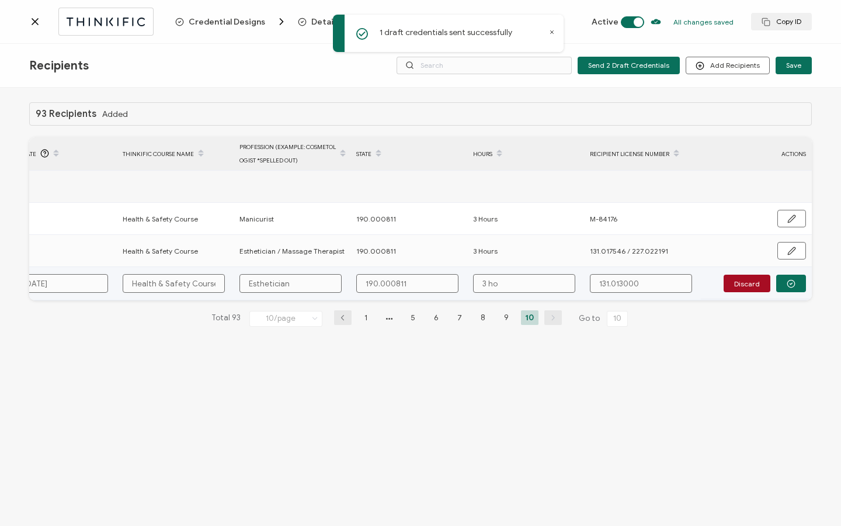
type input "3 hou"
type input "3 hour"
type input "3 hours"
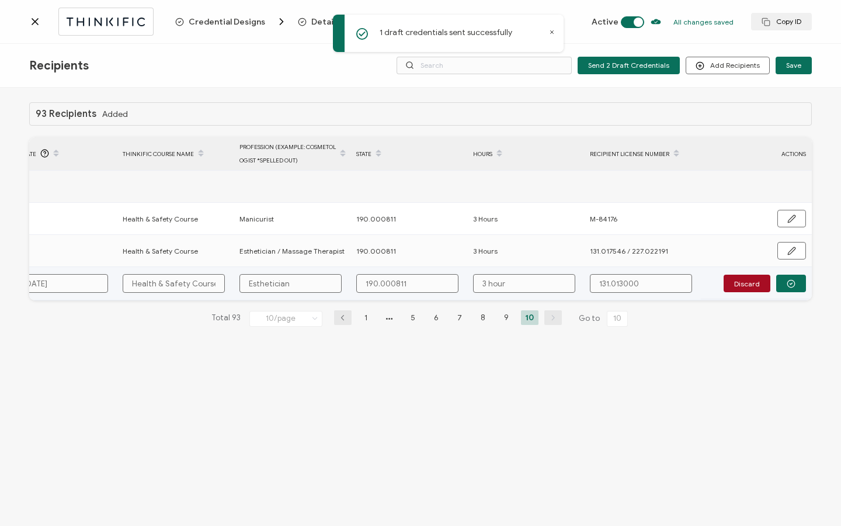
type input "3 hours"
click at [491, 280] on input "3 hours" at bounding box center [524, 283] width 102 height 19
type input "3 ours"
type input "3 Hours"
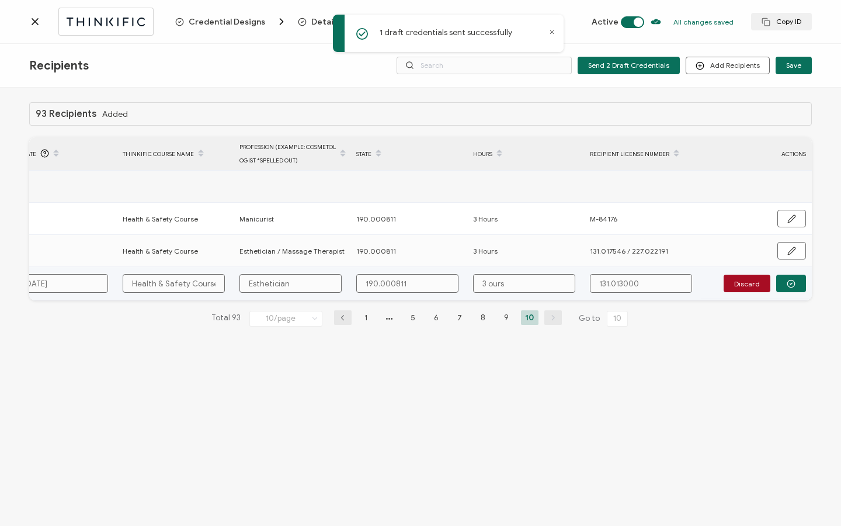
type input "3 Hours"
click at [777, 282] on button "button" at bounding box center [791, 283] width 30 height 18
click at [777, 281] on button "Send" at bounding box center [788, 283] width 36 height 18
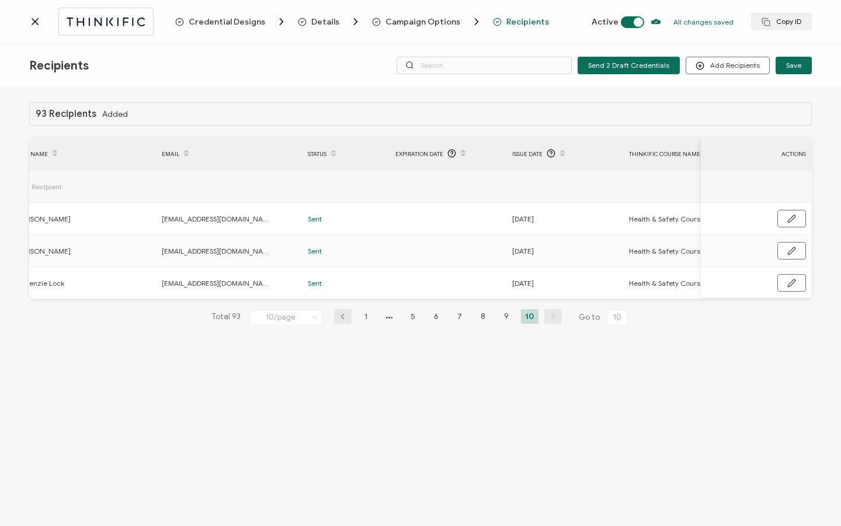
scroll to position [0, 0]
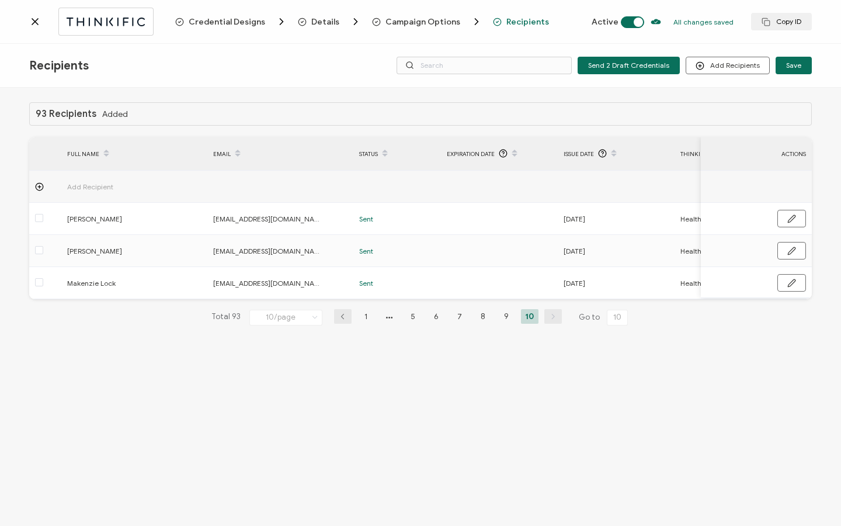
click at [32, 25] on icon at bounding box center [35, 22] width 6 height 6
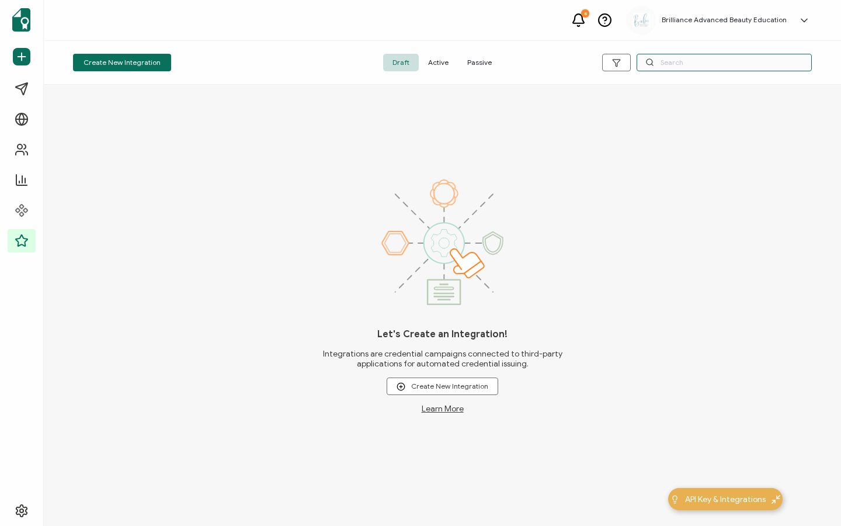
click at [680, 68] on input "text" at bounding box center [723, 63] width 175 height 18
click at [452, 66] on span "Active" at bounding box center [438, 63] width 39 height 18
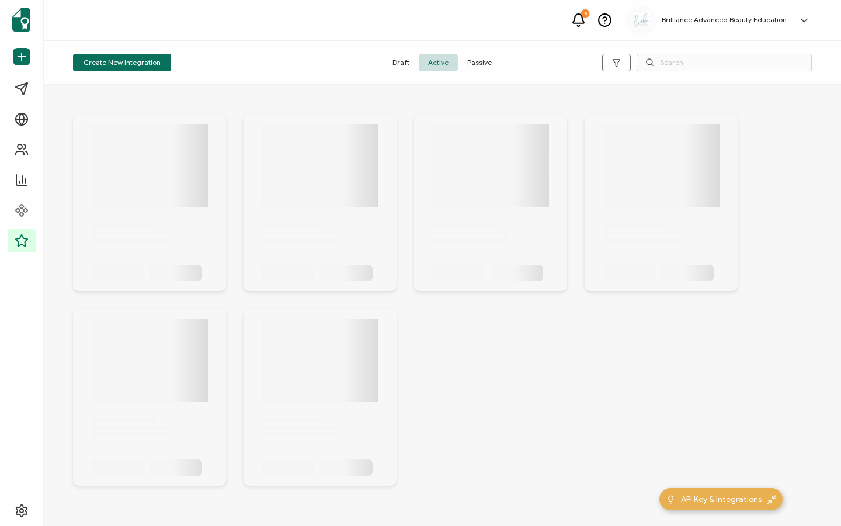
click at [721, 71] on div "Create New Integration Draft Active Passive" at bounding box center [442, 63] width 797 height 44
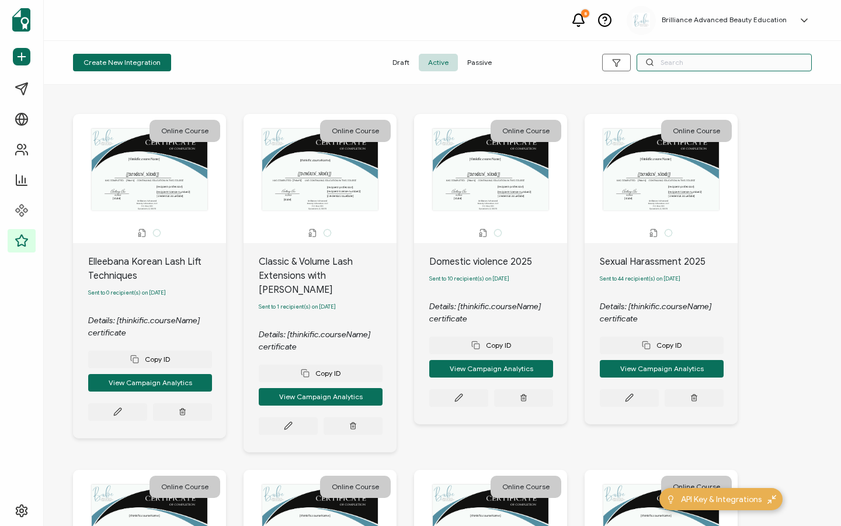
click at [710, 65] on input "text" at bounding box center [723, 63] width 175 height 18
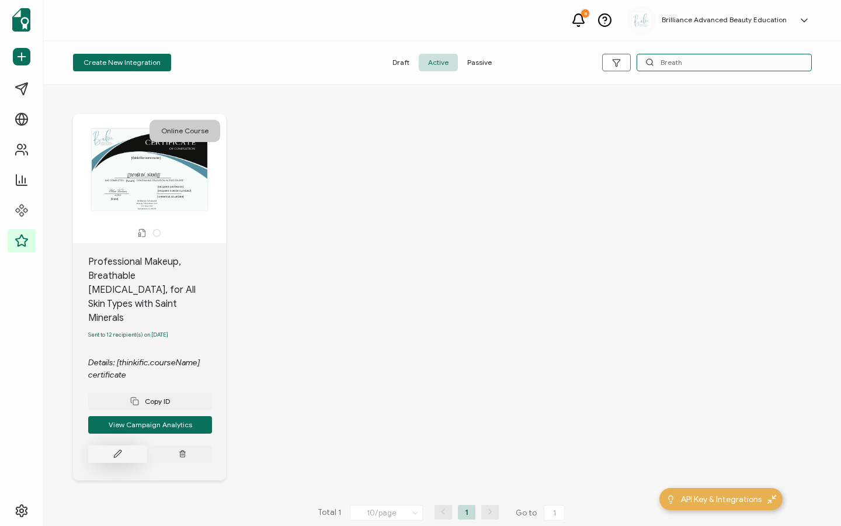
type input "Breath"
click at [118, 450] on icon at bounding box center [117, 453] width 7 height 7
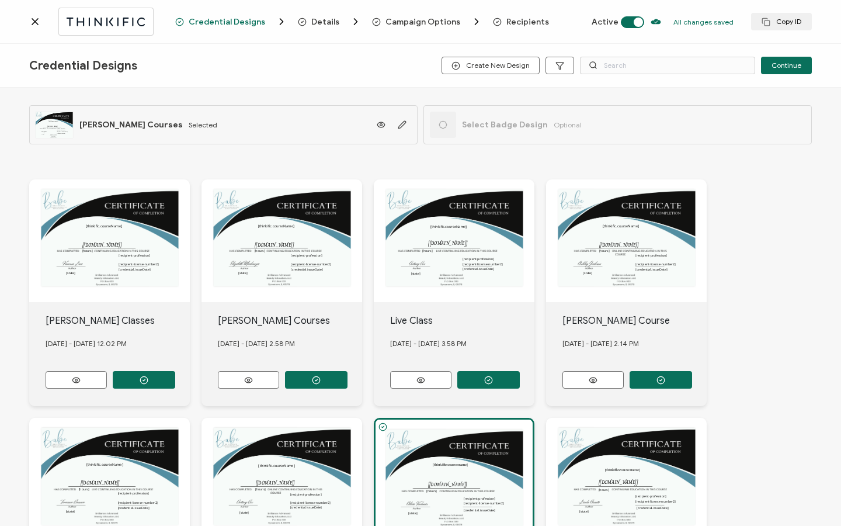
click at [521, 18] on span "Recipients" at bounding box center [527, 22] width 43 height 9
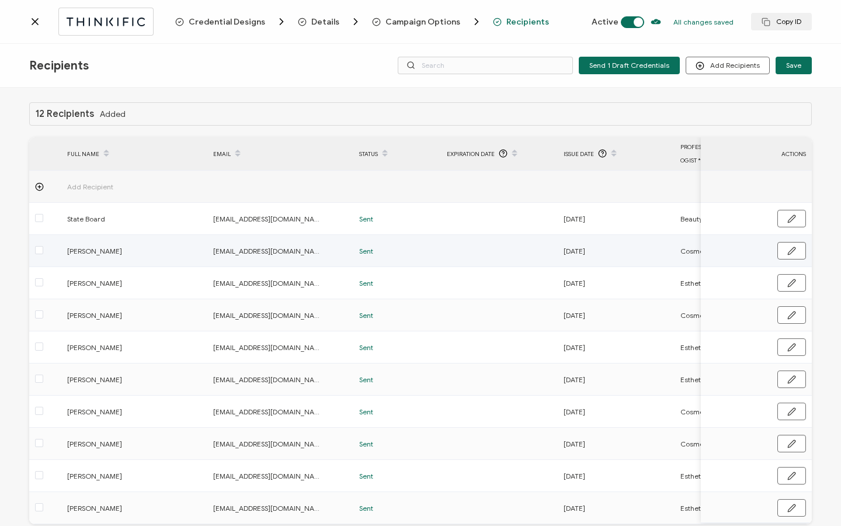
scroll to position [59, 0]
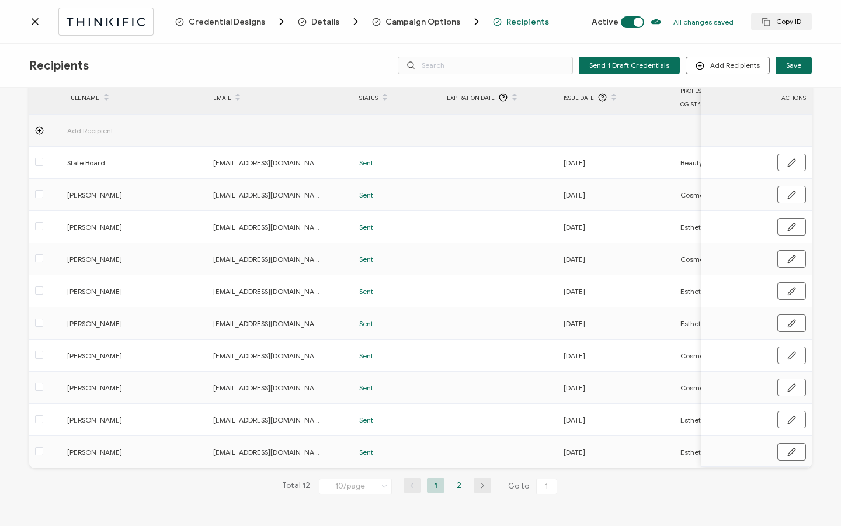
click at [454, 483] on li "2" at bounding box center [459, 485] width 18 height 15
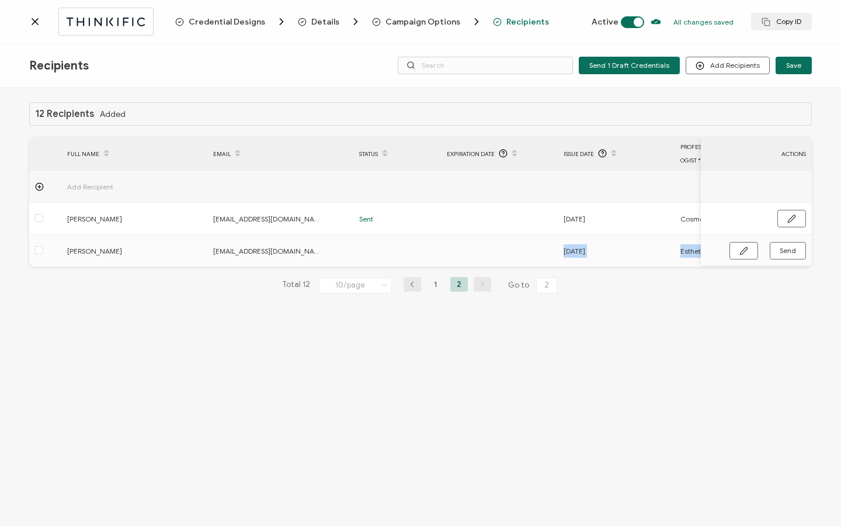
drag, startPoint x: 434, startPoint y: 266, endPoint x: 804, endPoint y: 275, distance: 369.7
click at [804, 275] on div "12 Recipients Added FULL NAME EMAIL Status Expiration Date Issue Date Professio…" at bounding box center [420, 207] width 782 height 210
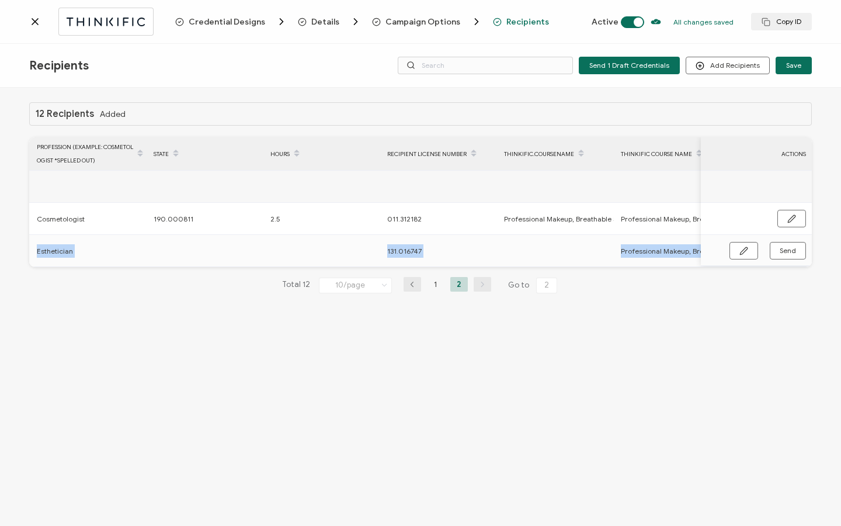
scroll to position [0, 665]
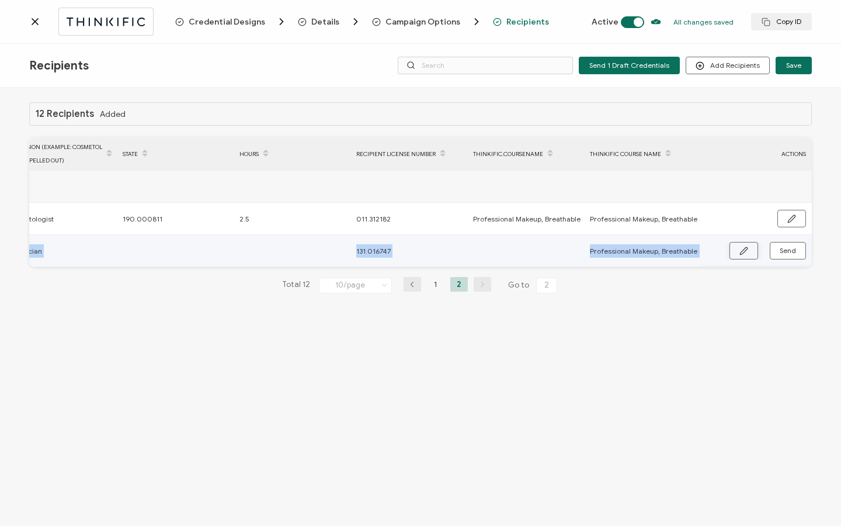
click at [743, 253] on icon "button" at bounding box center [743, 250] width 9 height 9
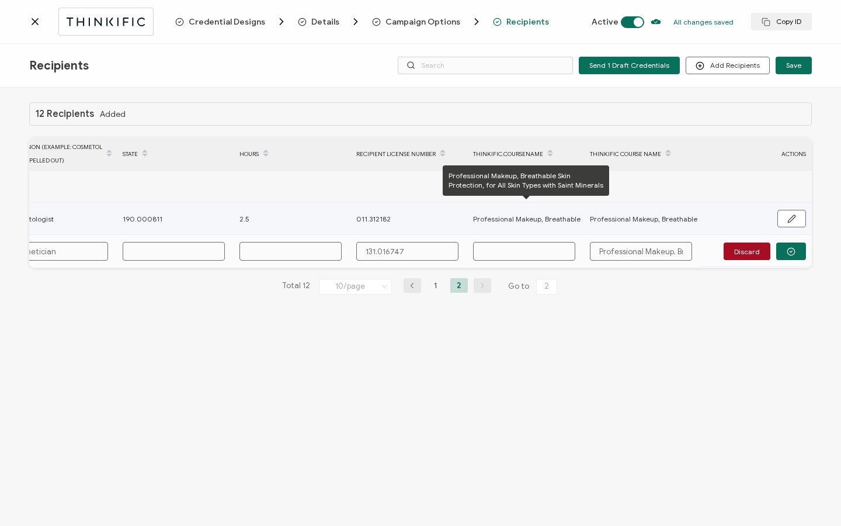
click at [493, 221] on span "Professional Makeup, Breathable Skin Protection, for All Skin Types with Saint …" at bounding box center [612, 218] width 279 height 13
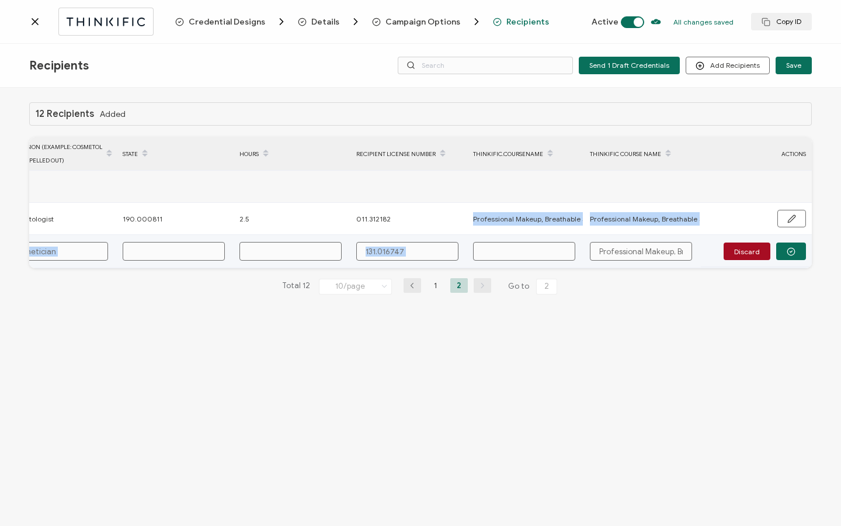
drag, startPoint x: 475, startPoint y: 217, endPoint x: 594, endPoint y: 236, distance: 121.2
click at [594, 236] on tbody "Add Recipient [GEOGRAPHIC_DATA][PERSON_NAME] [EMAIL_ADDRESS][DOMAIN_NAME] Sent …" at bounding box center [83, 220] width 1457 height 98
click at [595, 255] on input "Professional Makeup, Breathable Skin Protection, for All Skin Types with Saint …" at bounding box center [641, 251] width 102 height 19
drag, startPoint x: 595, startPoint y: 255, endPoint x: 743, endPoint y: 260, distance: 147.8
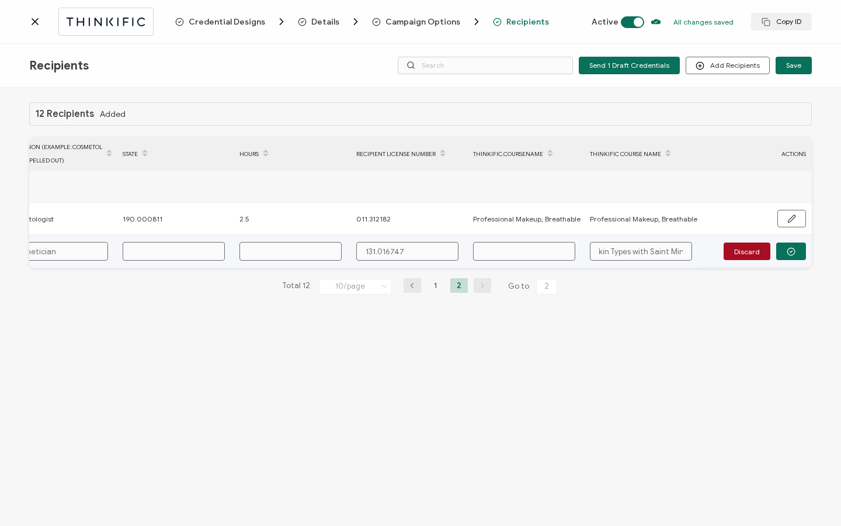
click at [743, 260] on div "FULL NAME EMAIL Status Expiration Date Issue Date Profession (Example: cosmetol…" at bounding box center [420, 202] width 782 height 131
click at [533, 253] on input "text" at bounding box center [524, 251] width 102 height 19
paste input "Professional Makeup, Breathable Skin Protection, for All Skin Types with Saint …"
type input "Professional Makeup, Breathable Skin Protection, for All Skin Types with Saint …"
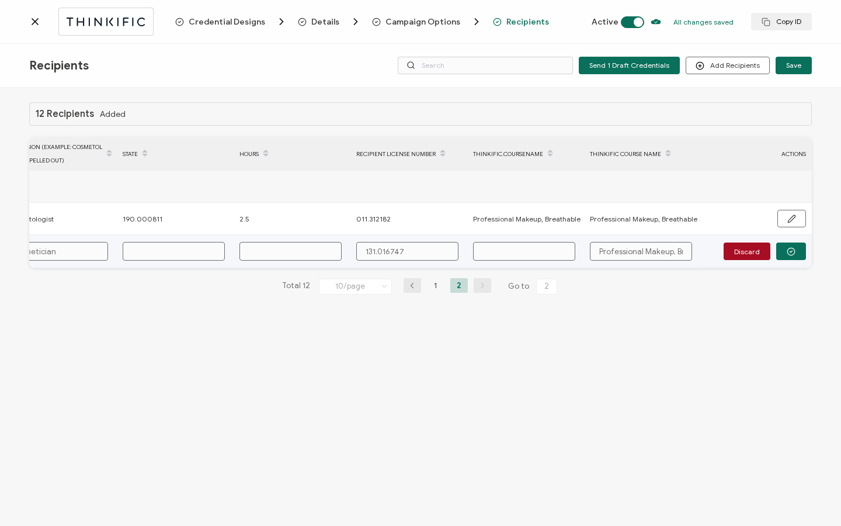
type input "Professional Makeup, Breathable Skin Protection, for All Skin Types with Saint …"
click at [288, 254] on input "text" at bounding box center [290, 251] width 102 height 19
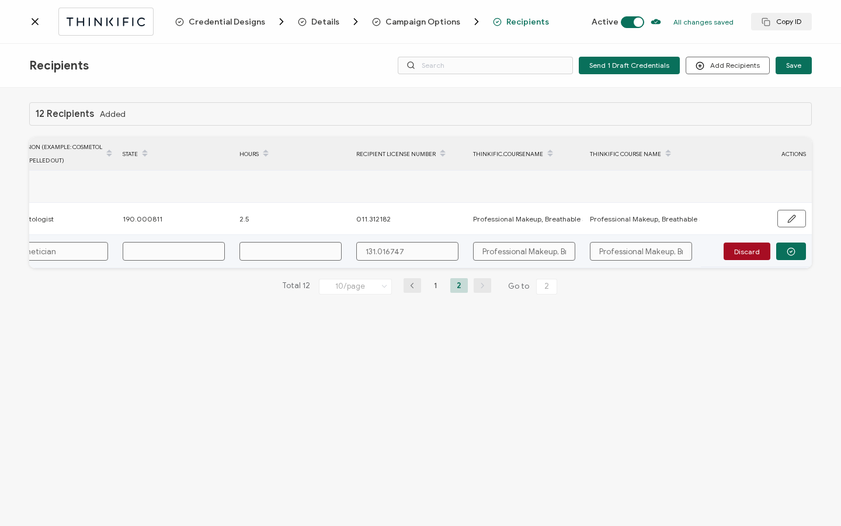
type input "2"
type input "2."
type input "2.5"
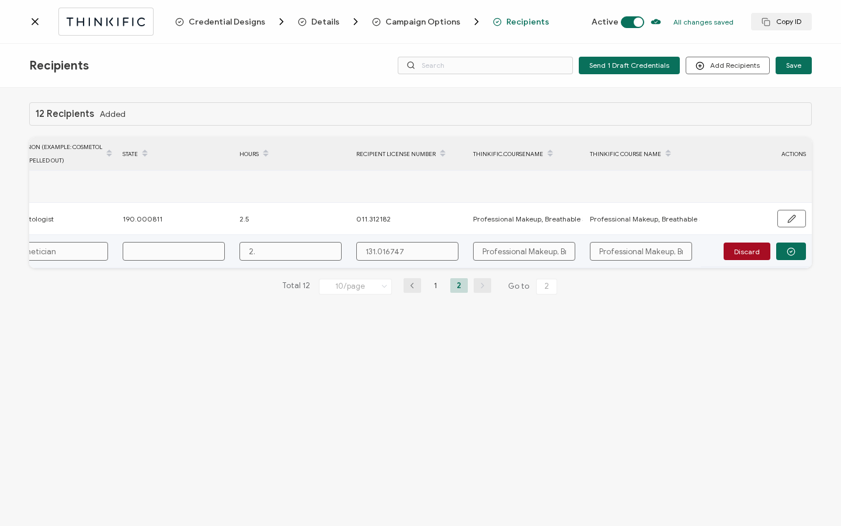
type input "2.5"
type input "1"
type input "19"
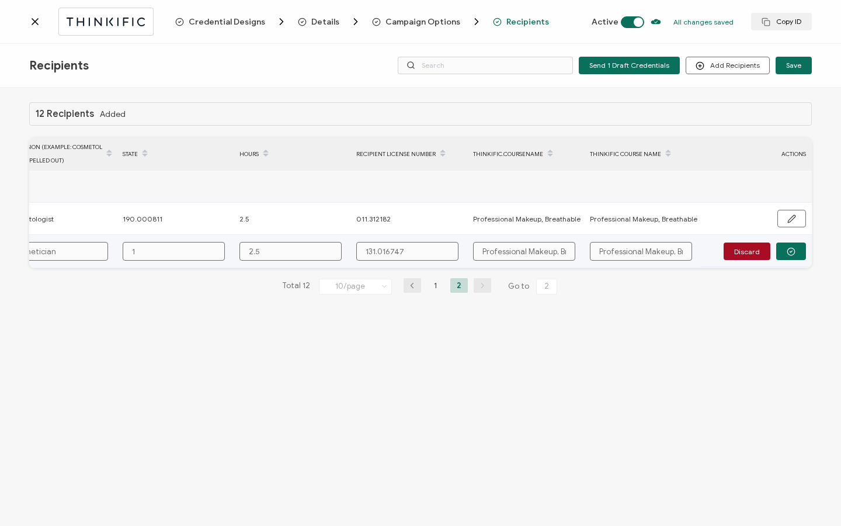
type input "19"
type input "190"
type input "190."
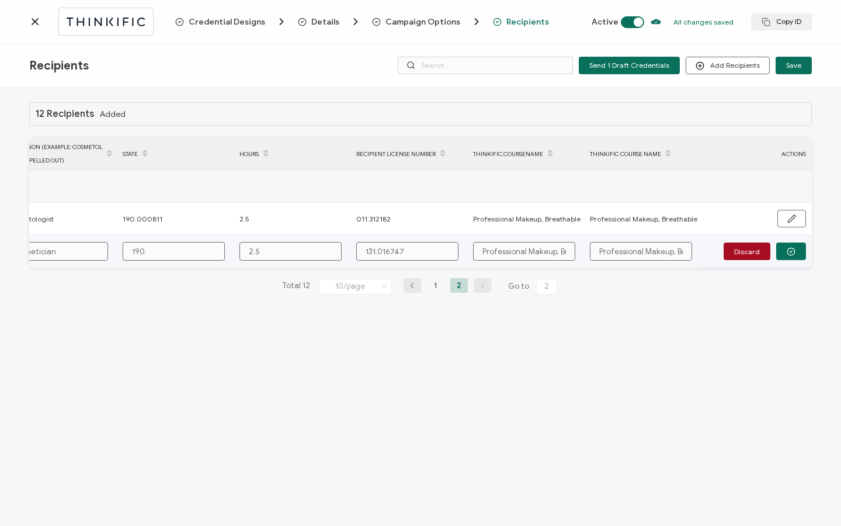
type input "190.0"
type input "190.00"
type input "190.000"
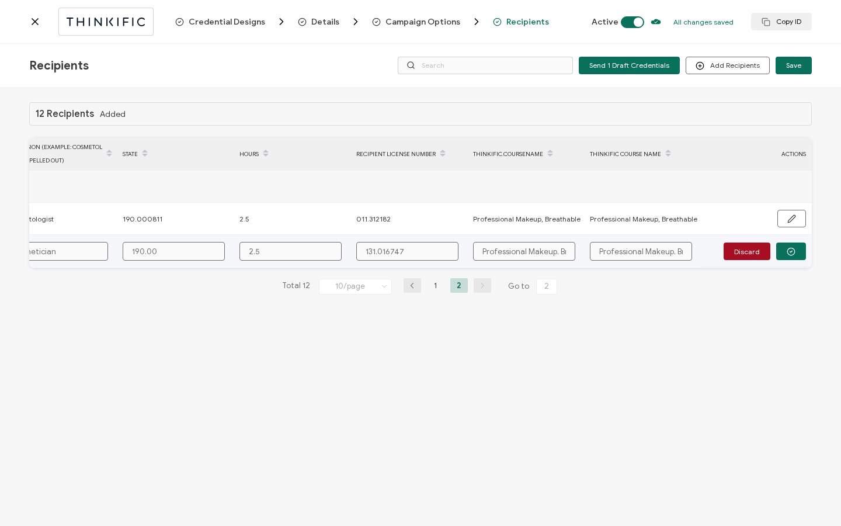
type input "190.000"
type input "190.0008"
type input "190.00088"
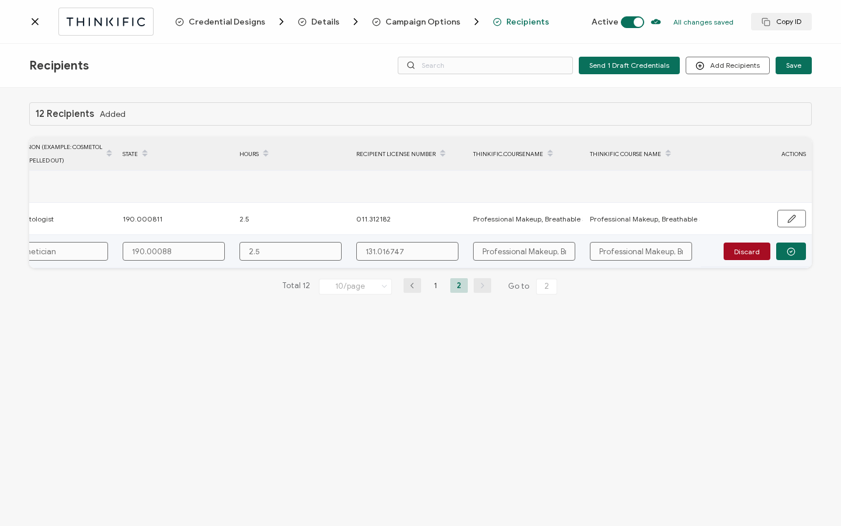
type input "190.0008"
type input "190.00081"
type input "190.000811"
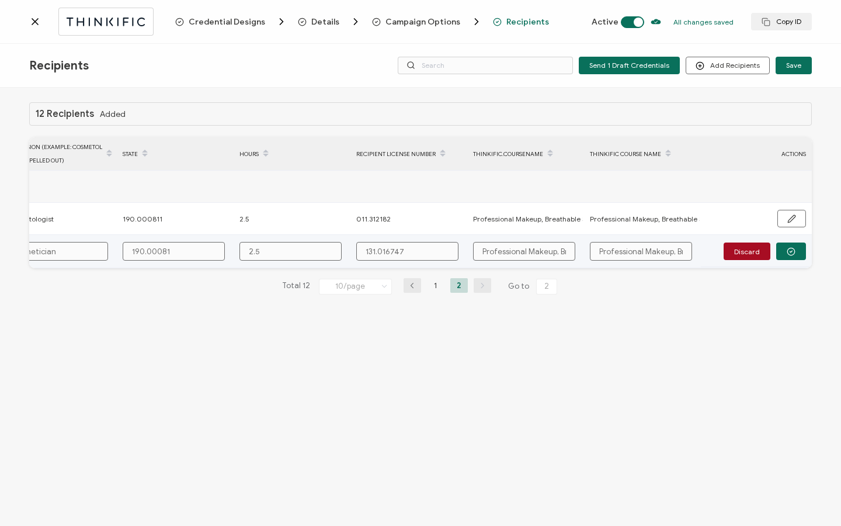
type input "190.000811"
click at [784, 255] on button "button" at bounding box center [791, 251] width 30 height 18
click at [786, 257] on button "Send" at bounding box center [788, 251] width 36 height 18
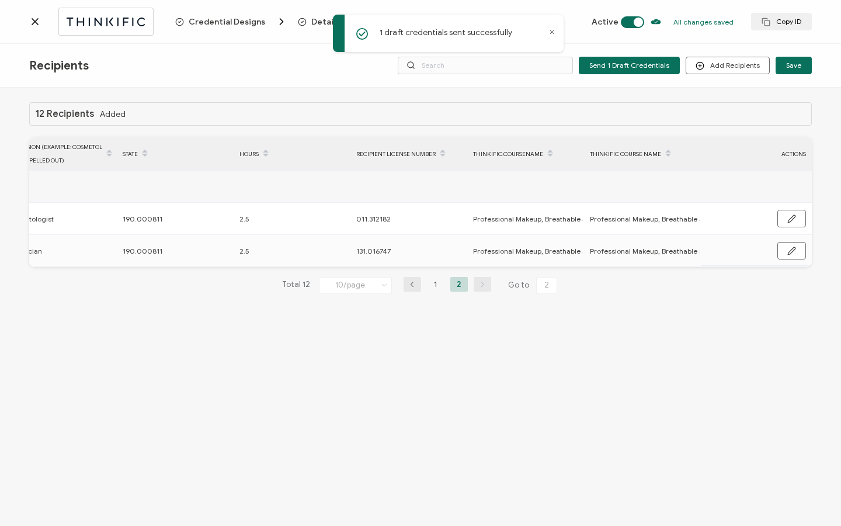
click at [37, 19] on icon at bounding box center [35, 22] width 6 height 6
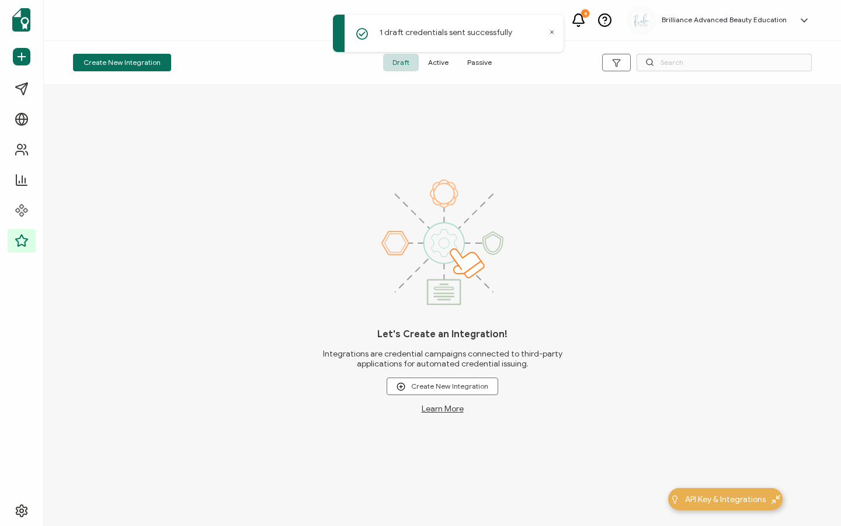
click at [432, 68] on span "Active" at bounding box center [438, 63] width 39 height 18
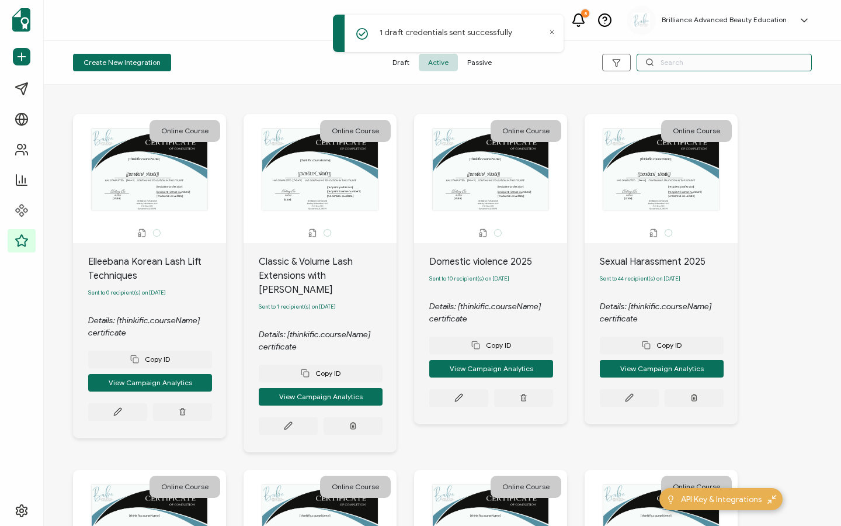
click at [709, 69] on input "text" at bounding box center [723, 63] width 175 height 18
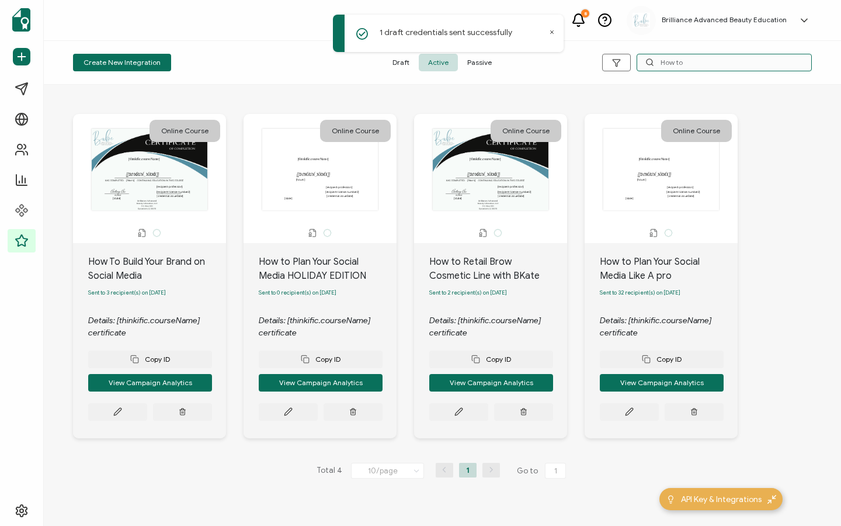
type input "How to"
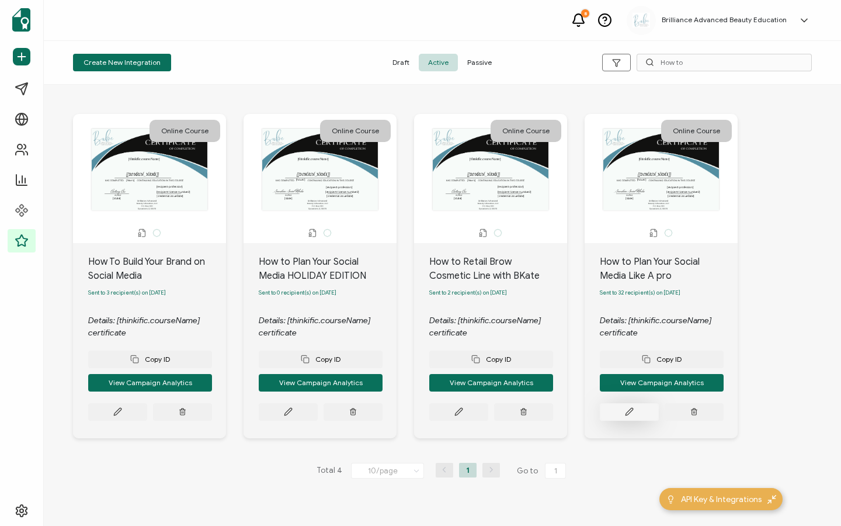
click at [615, 415] on button at bounding box center [629, 412] width 59 height 18
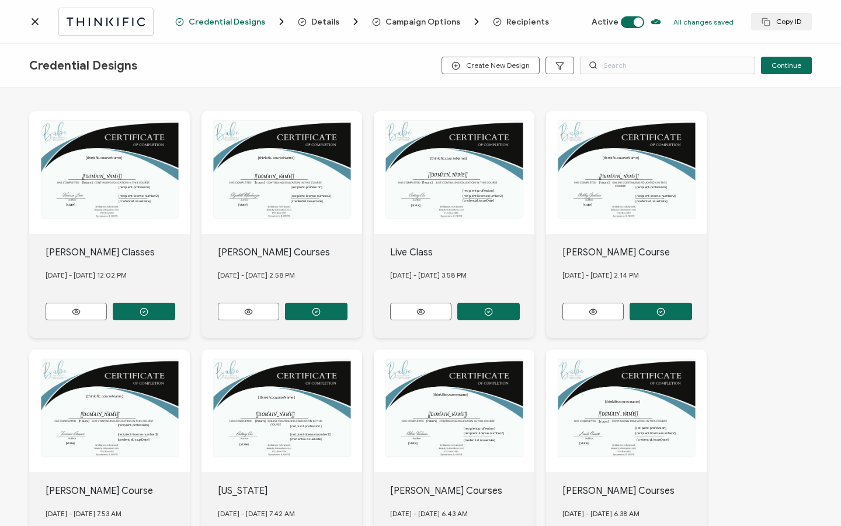
click at [526, 22] on span "Recipients" at bounding box center [527, 22] width 43 height 9
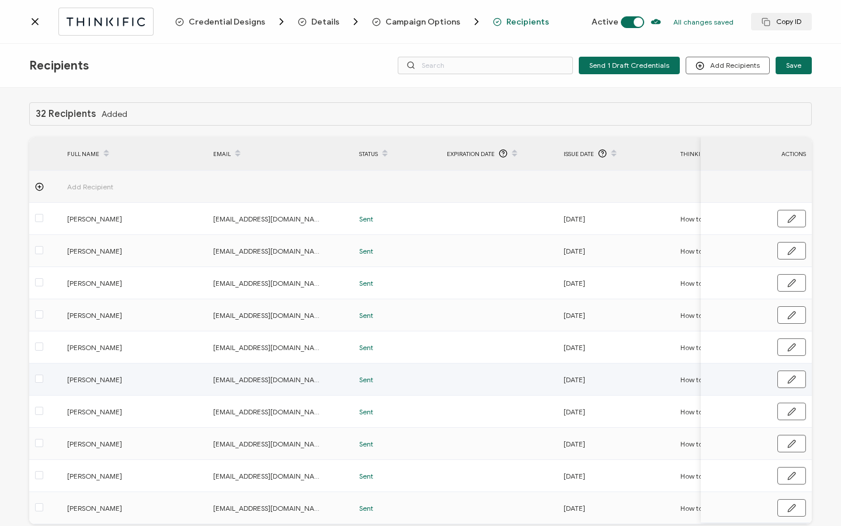
scroll to position [59, 0]
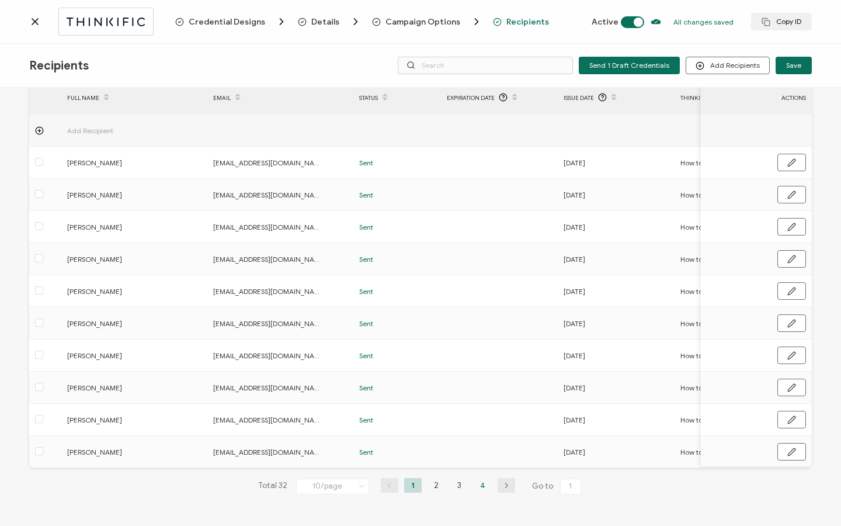
click at [481, 487] on li "4" at bounding box center [483, 485] width 18 height 15
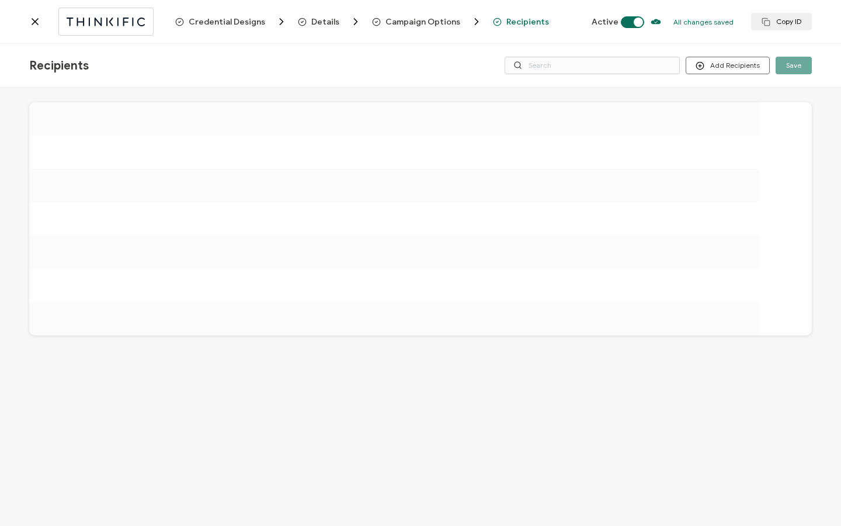
scroll to position [0, 0]
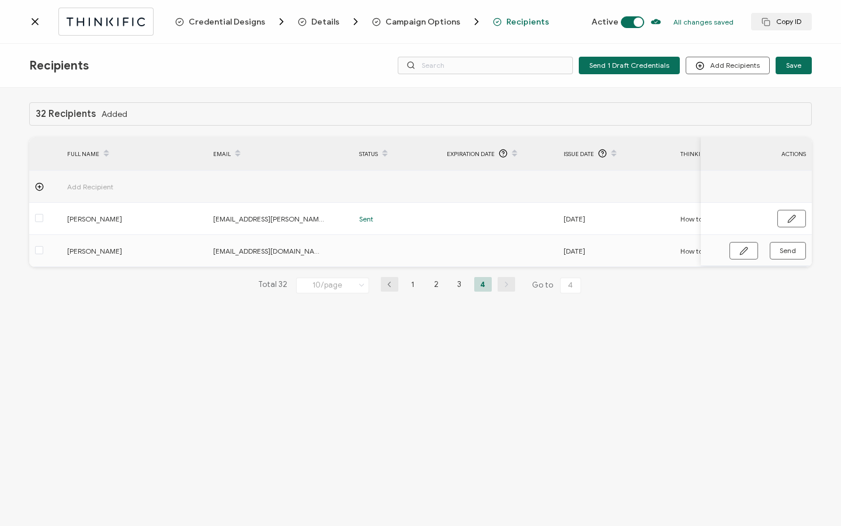
drag, startPoint x: 479, startPoint y: 269, endPoint x: 742, endPoint y: 286, distance: 263.3
click at [742, 286] on div "32 Recipients Added FULL NAME EMAIL Status Expiration Date Issue Date Thinkific…" at bounding box center [420, 207] width 782 height 210
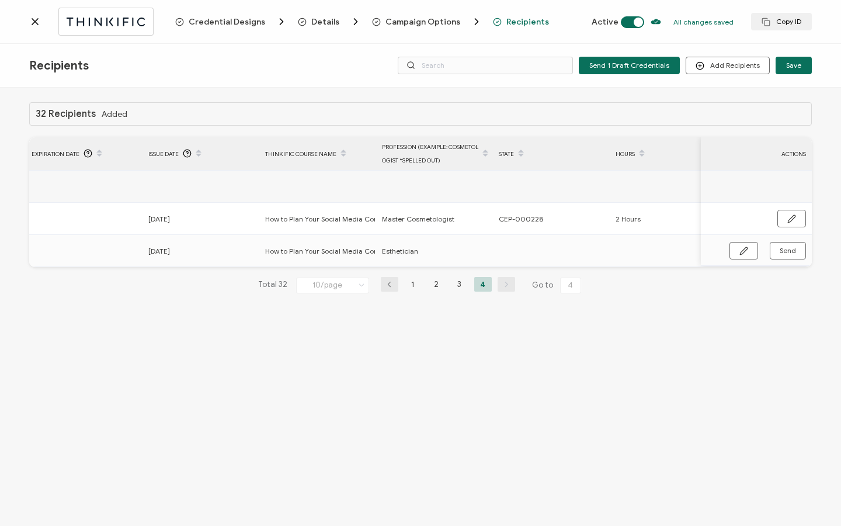
scroll to position [0, 558]
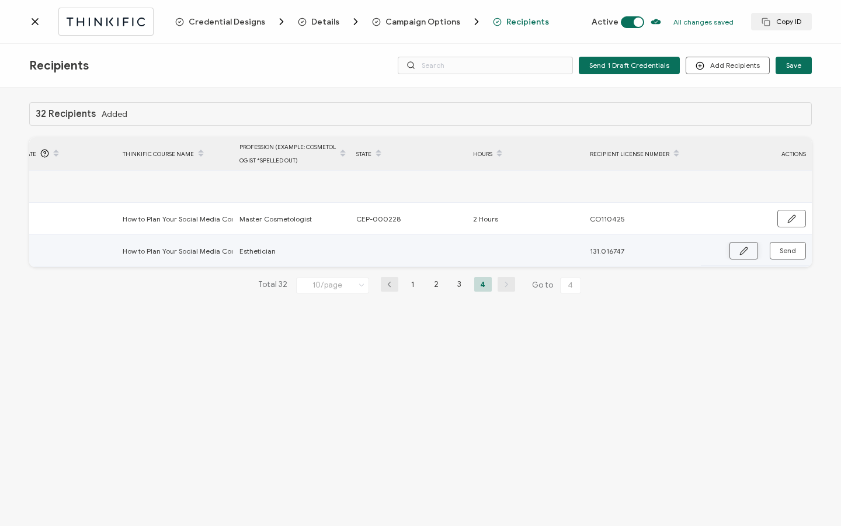
click at [740, 249] on icon "button" at bounding box center [743, 250] width 9 height 9
click at [398, 259] on input "text" at bounding box center [407, 251] width 102 height 19
type input "1"
type input "19"
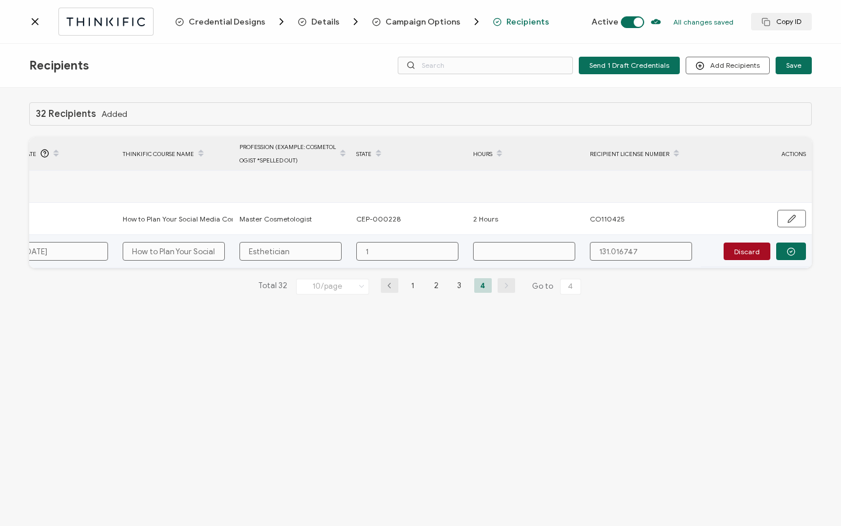
type input "19"
type input "190"
type input "190."
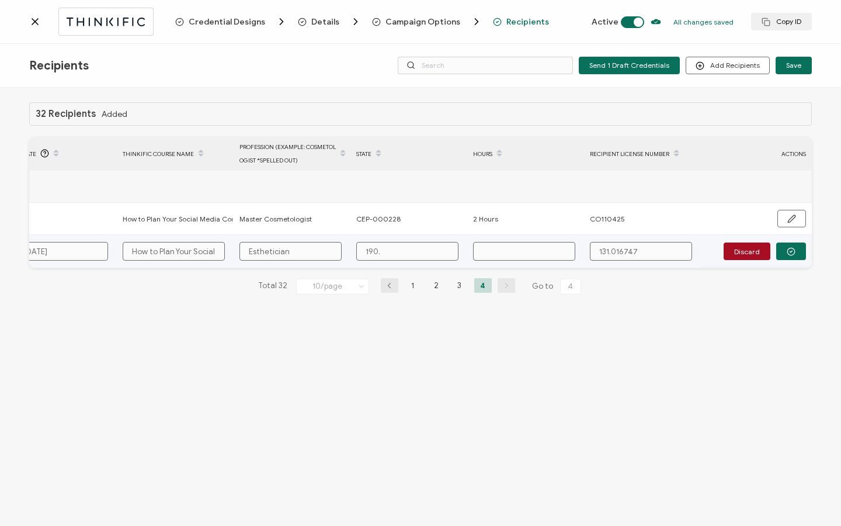
type input "190.0"
type input "190.00"
type input "190.000"
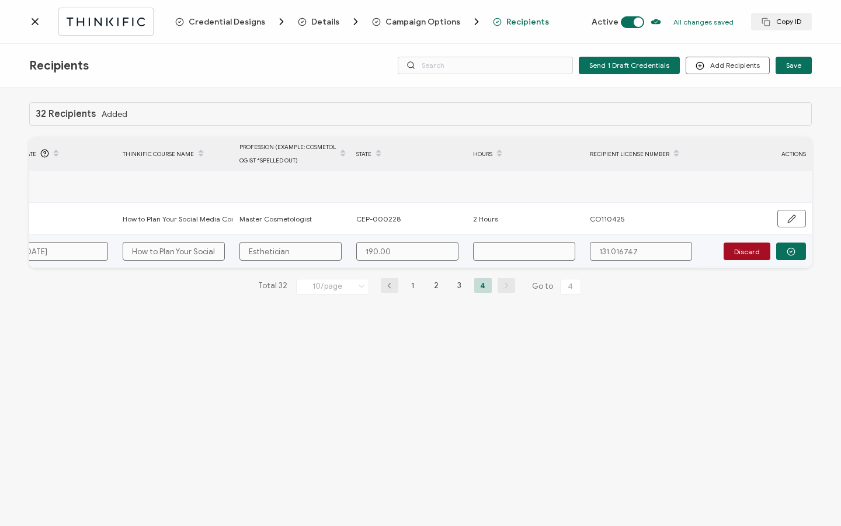
type input "190.000"
type input "190.0008"
type input "190.00081"
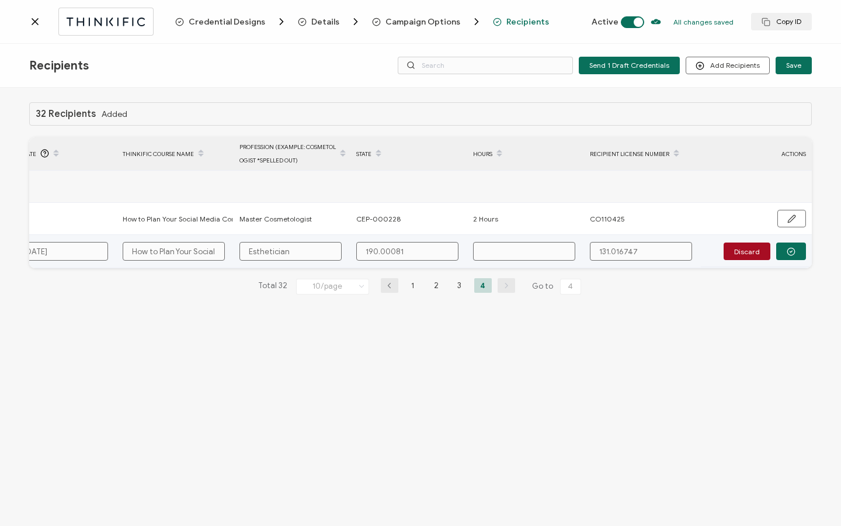
type input "190.000811"
type input "2"
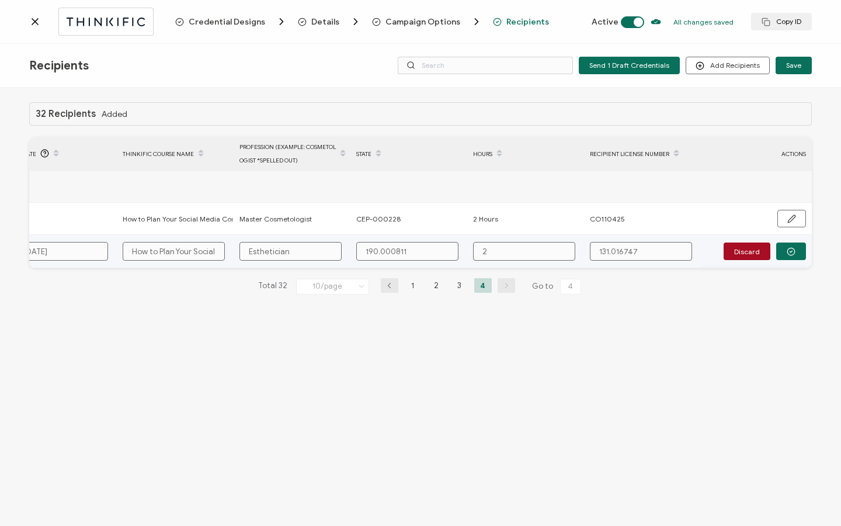
type input "2"
type input "2 H"
type input "2 Ho"
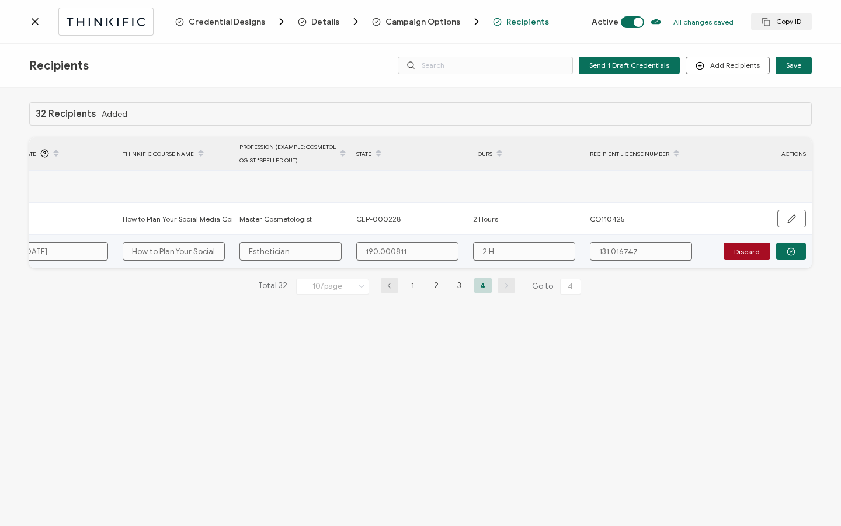
type input "2 Ho"
type input "2 Hou"
type input "2 Hour"
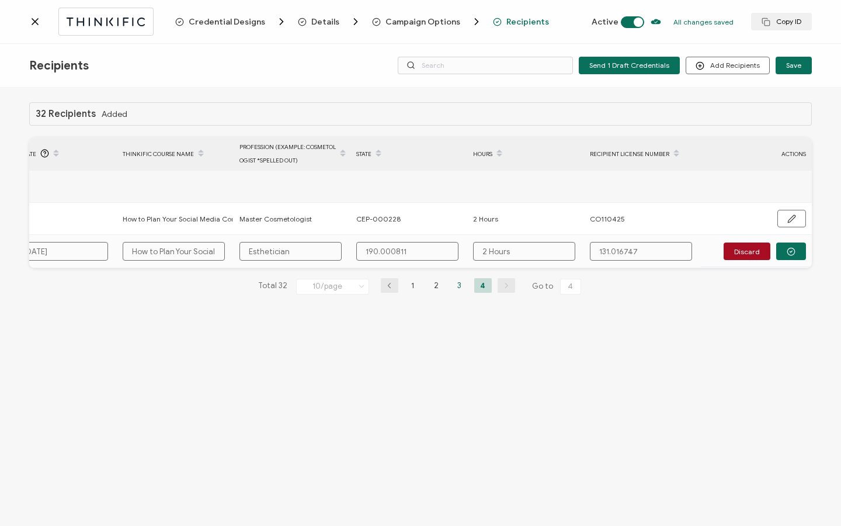
click at [457, 293] on li "3" at bounding box center [460, 285] width 18 height 15
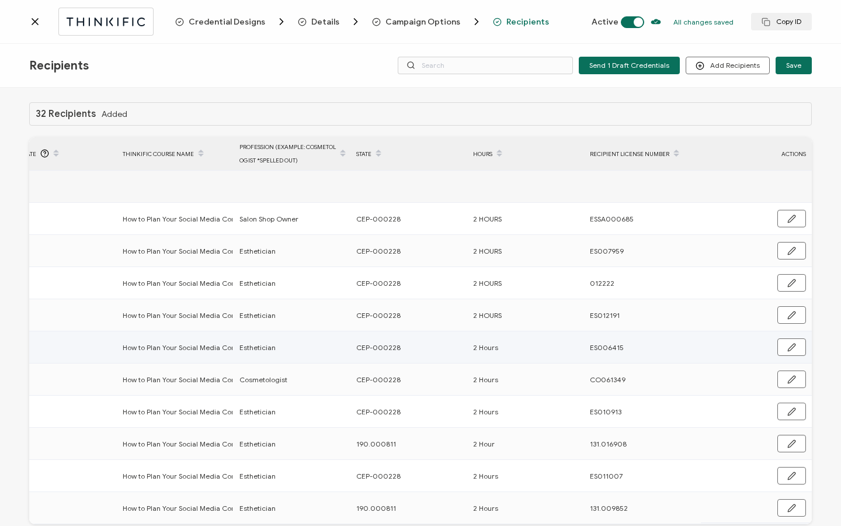
scroll to position [59, 0]
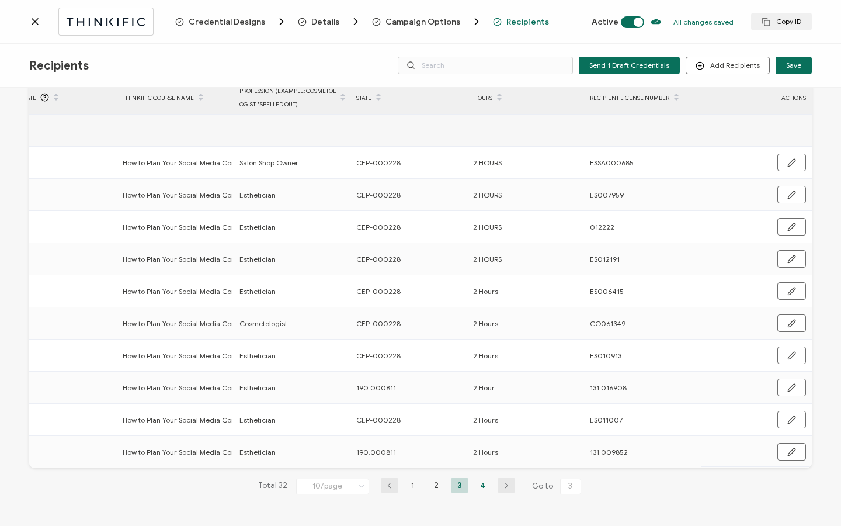
click at [478, 482] on li "4" at bounding box center [483, 485] width 18 height 15
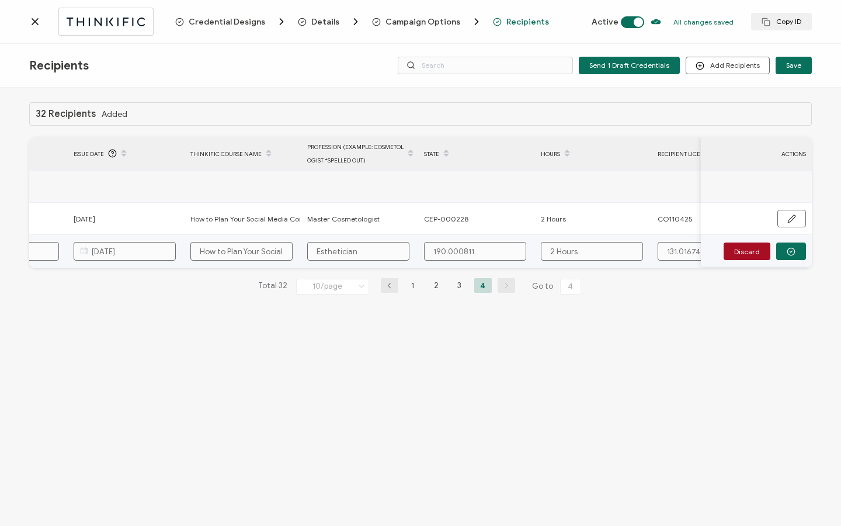
scroll to position [0, 558]
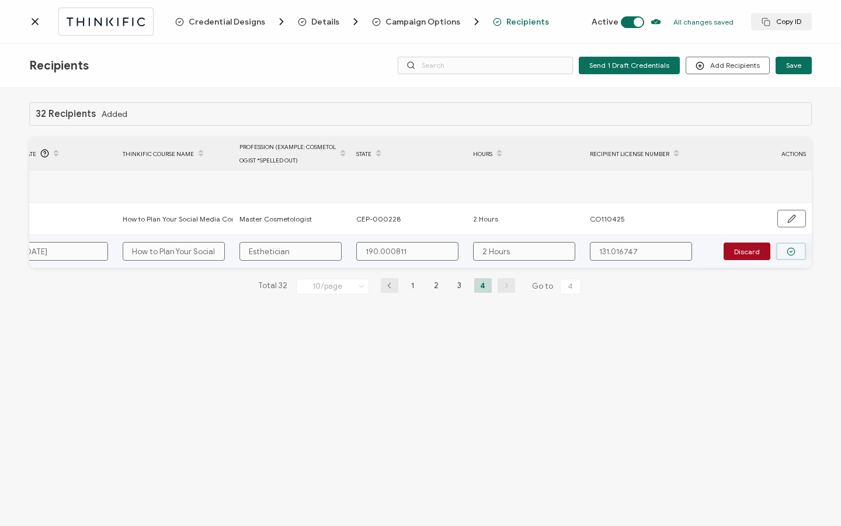
click at [782, 252] on button "button" at bounding box center [791, 251] width 30 height 18
click at [782, 253] on span "Send" at bounding box center [788, 250] width 16 height 7
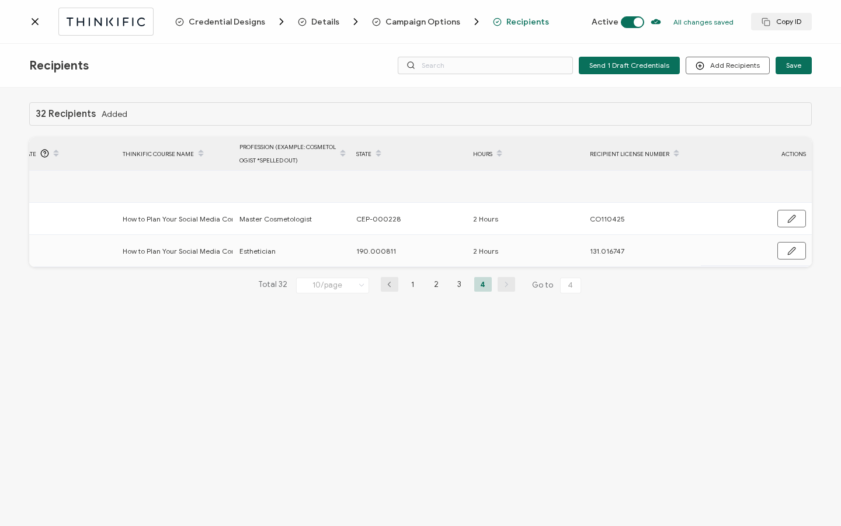
click at [30, 23] on icon at bounding box center [35, 22] width 12 height 12
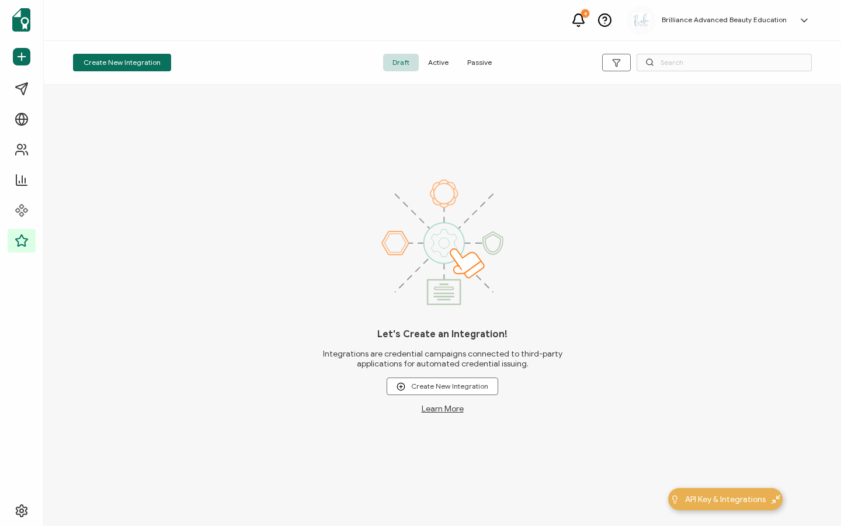
click at [443, 64] on span "Active" at bounding box center [438, 63] width 39 height 18
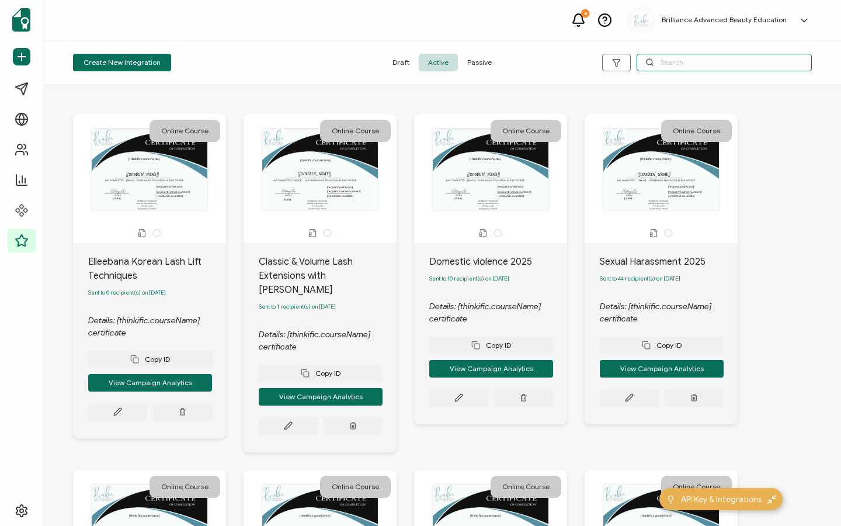
click at [705, 62] on input "text" at bounding box center [723, 63] width 175 height 18
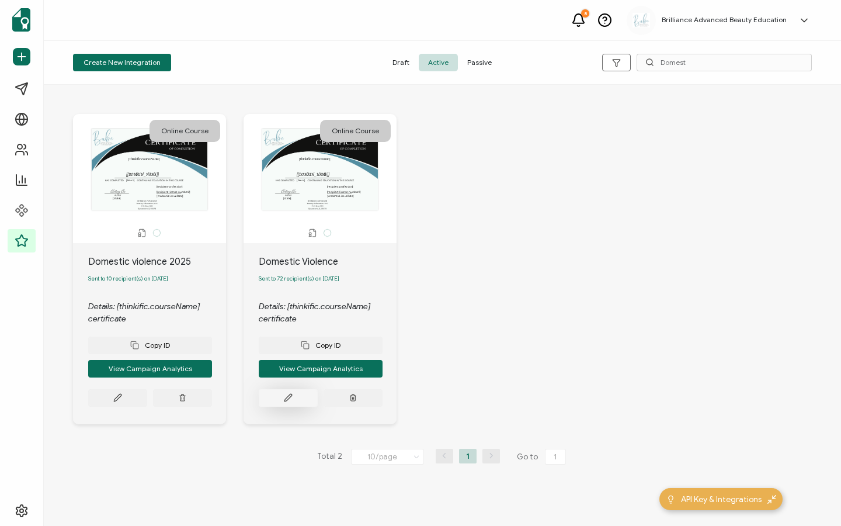
click at [299, 395] on button at bounding box center [288, 398] width 59 height 18
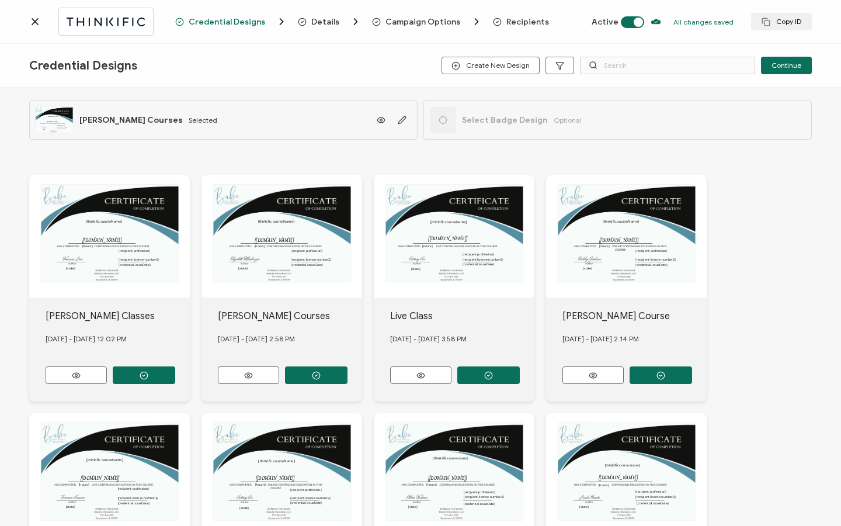
scroll to position [87, 0]
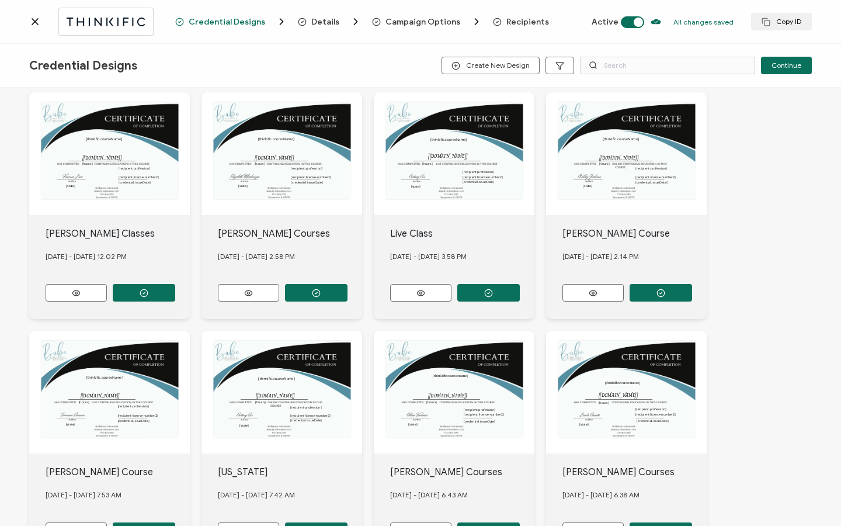
click at [514, 22] on span "Recipients" at bounding box center [527, 22] width 43 height 9
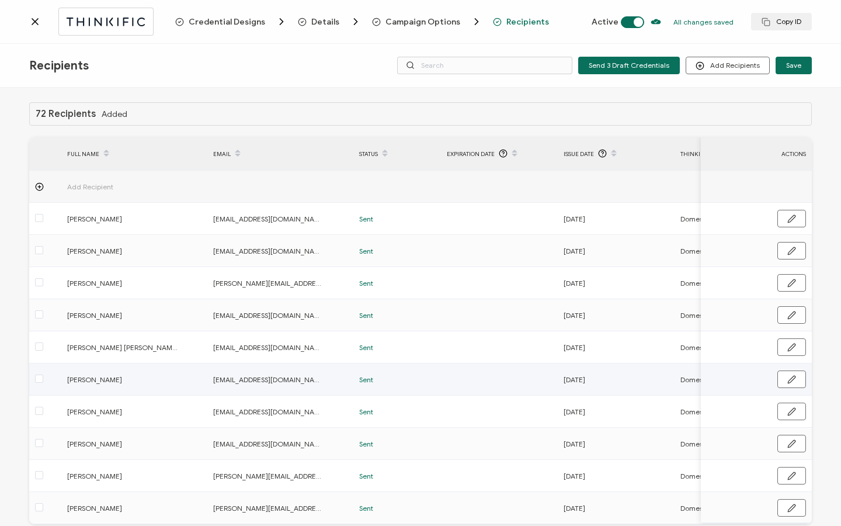
scroll to position [59, 0]
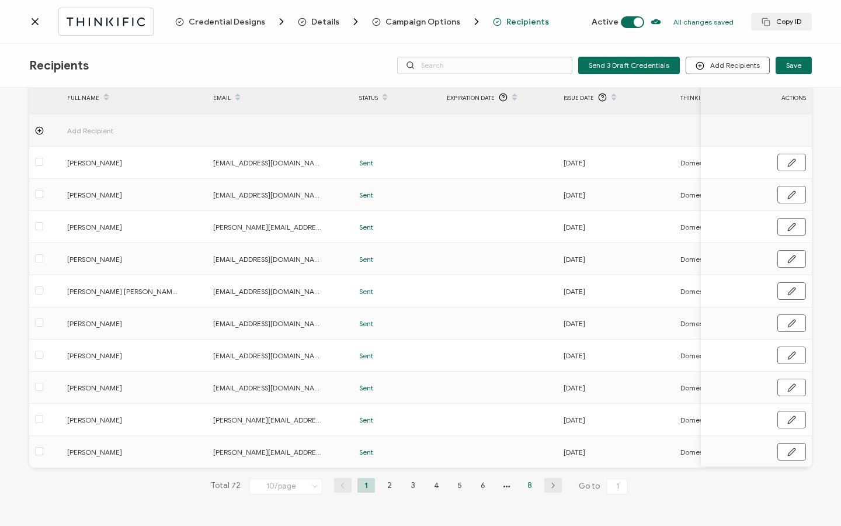
click at [524, 485] on li "8" at bounding box center [530, 485] width 18 height 15
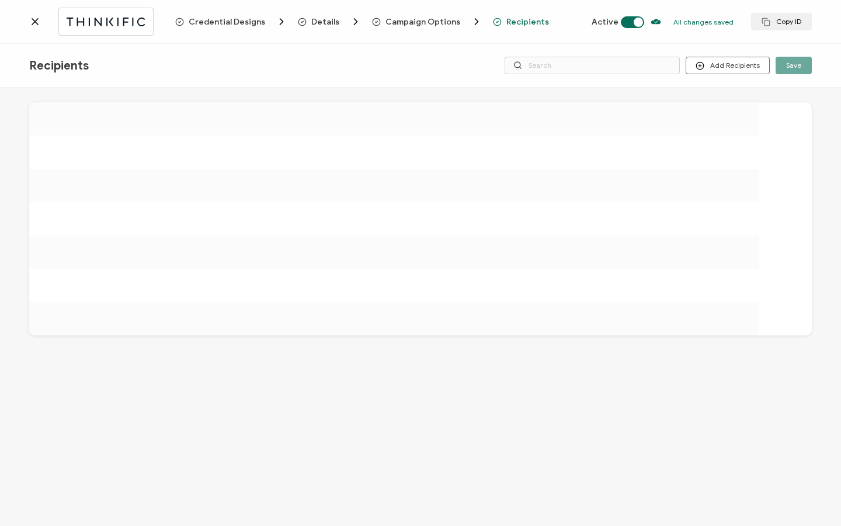
scroll to position [0, 0]
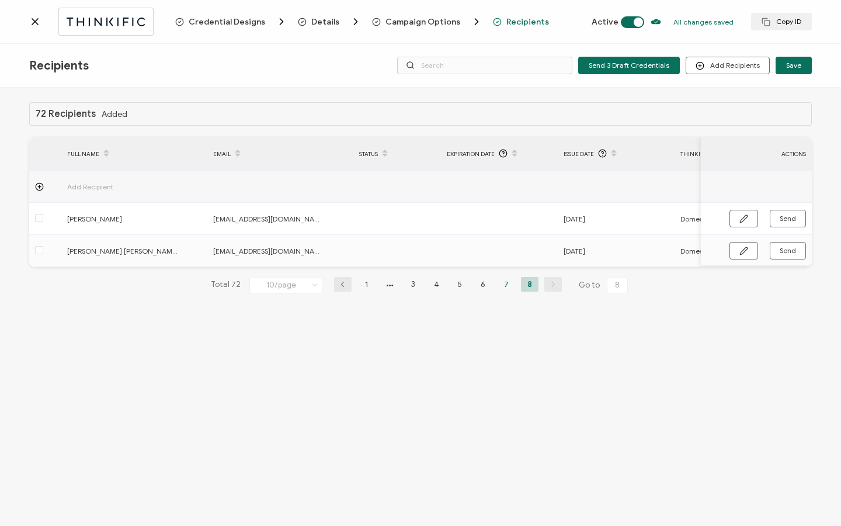
click at [502, 288] on li "7" at bounding box center [507, 284] width 18 height 15
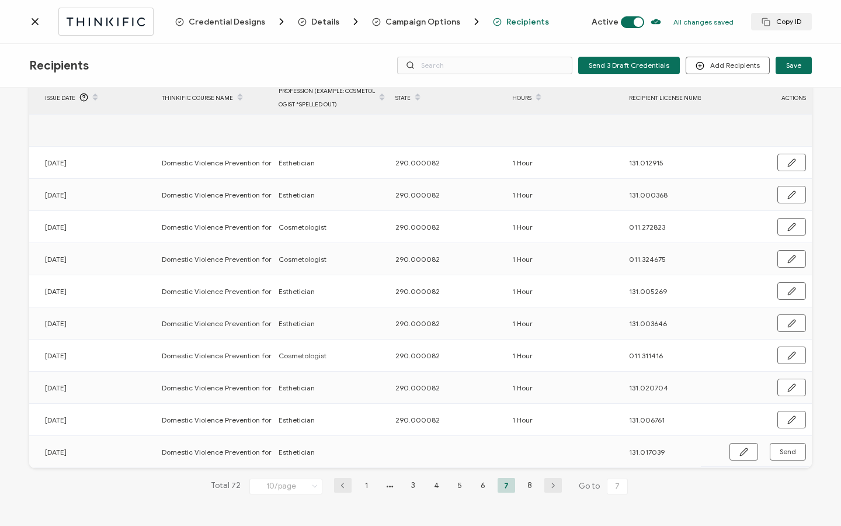
scroll to position [0, 562]
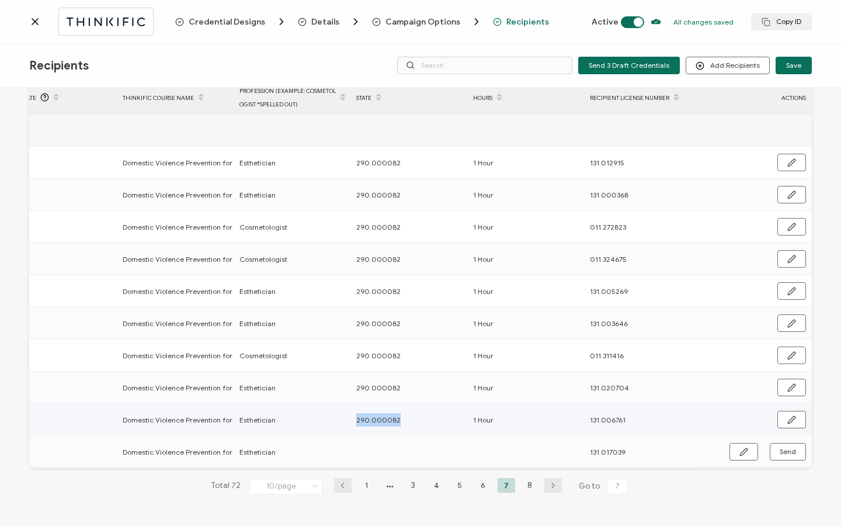
drag, startPoint x: 349, startPoint y: 417, endPoint x: 460, endPoint y: 419, distance: 111.0
click at [460, 419] on div "290.000082" at bounding box center [408, 419] width 116 height 13
copy span "290.000082"
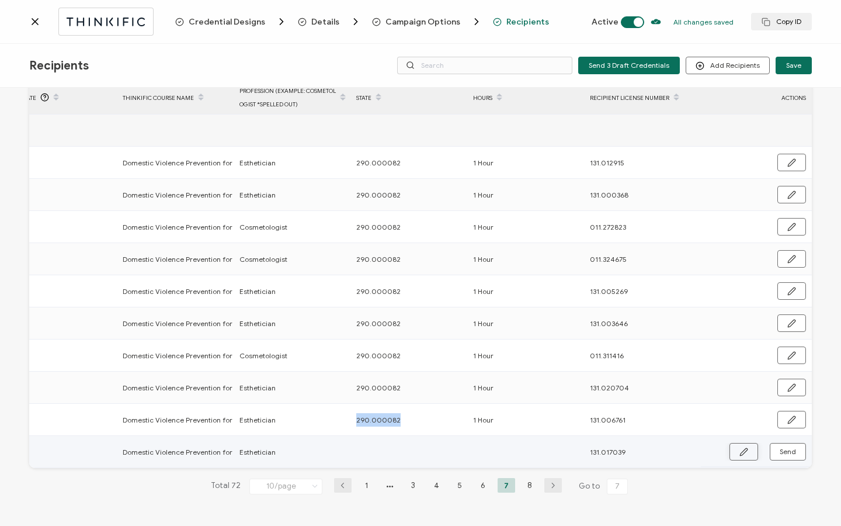
click at [741, 453] on button "button" at bounding box center [743, 452] width 29 height 18
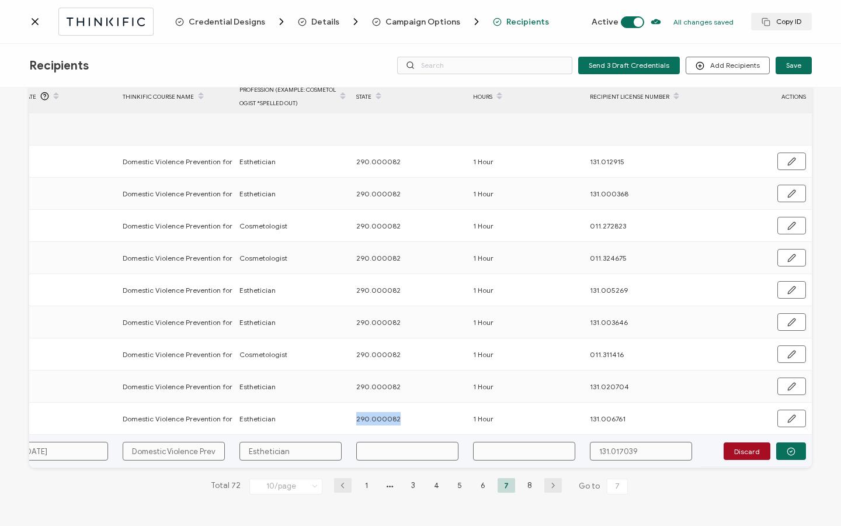
scroll to position [60, 0]
click at [421, 454] on input "text" at bounding box center [407, 450] width 102 height 19
paste input "290.000082"
click at [496, 445] on input "text" at bounding box center [524, 450] width 102 height 19
click at [780, 451] on button "button" at bounding box center [791, 451] width 30 height 18
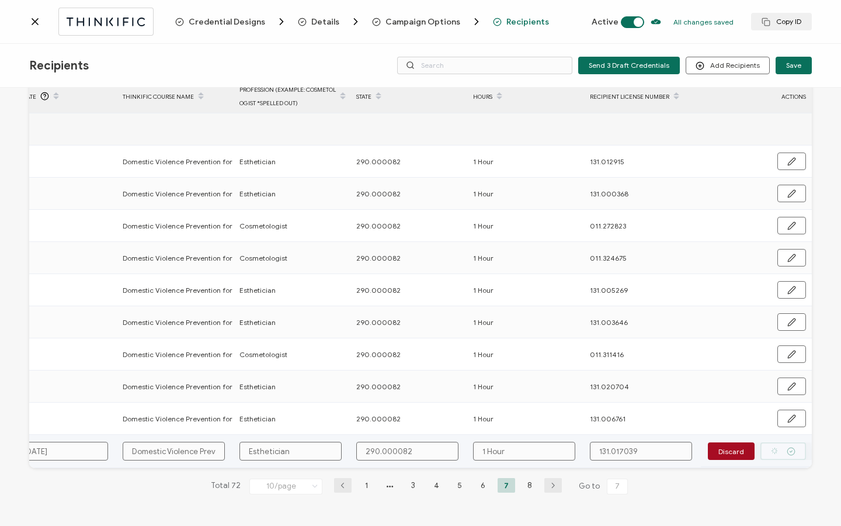
scroll to position [59, 0]
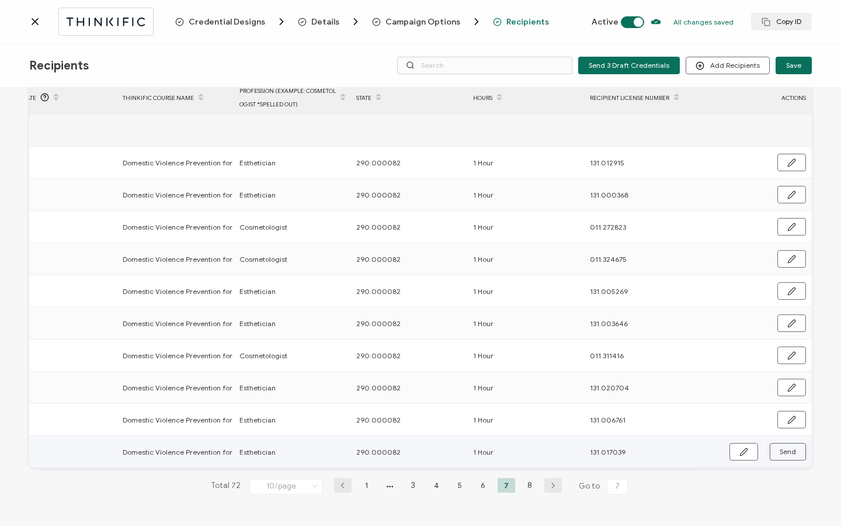
click at [780, 450] on span "Send" at bounding box center [788, 451] width 16 height 7
click at [516, 484] on ul "1 3 4 5 6 7 8" at bounding box center [447, 485] width 187 height 15
click at [525, 484] on li "8" at bounding box center [530, 485] width 18 height 15
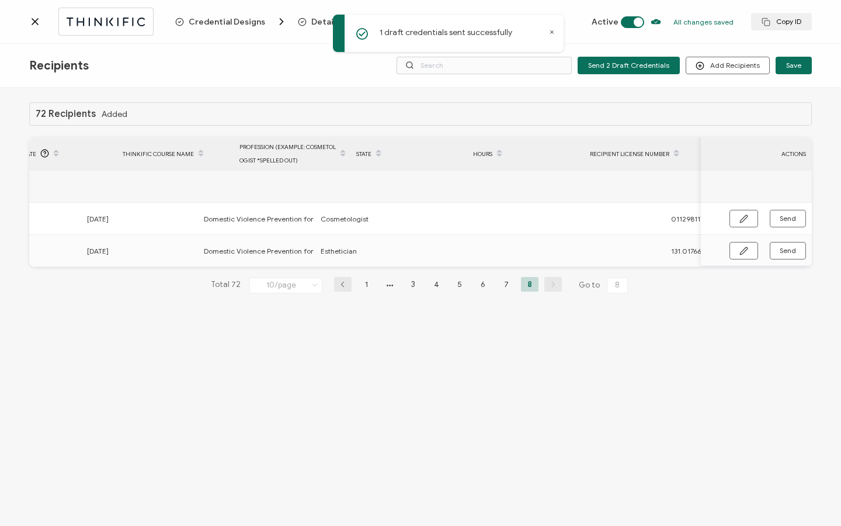
scroll to position [0, 558]
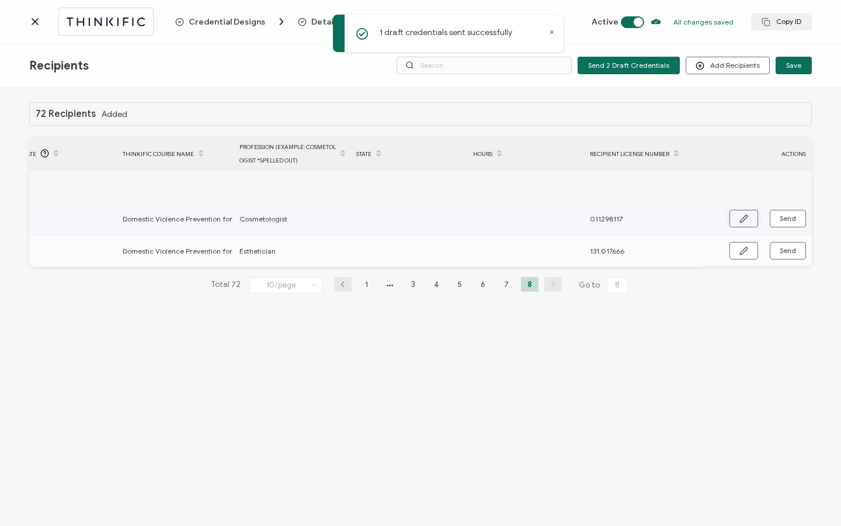
click at [750, 218] on button "button" at bounding box center [743, 219] width 29 height 18
click at [378, 220] on input "text" at bounding box center [407, 219] width 102 height 19
paste input "290.000082"
click at [503, 214] on input "text" at bounding box center [524, 219] width 102 height 19
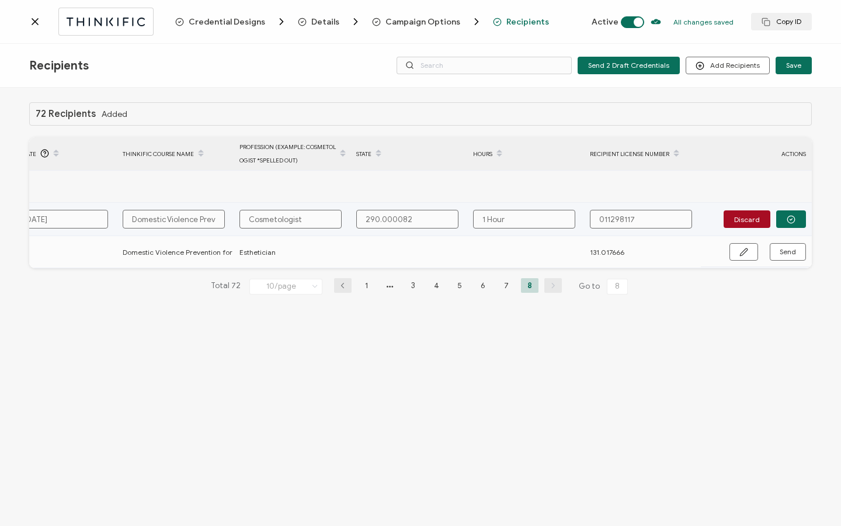
click at [610, 220] on input "011298117" at bounding box center [641, 219] width 102 height 19
click at [781, 217] on button "button" at bounding box center [791, 219] width 30 height 18
click at [781, 218] on span "Send" at bounding box center [788, 218] width 16 height 7
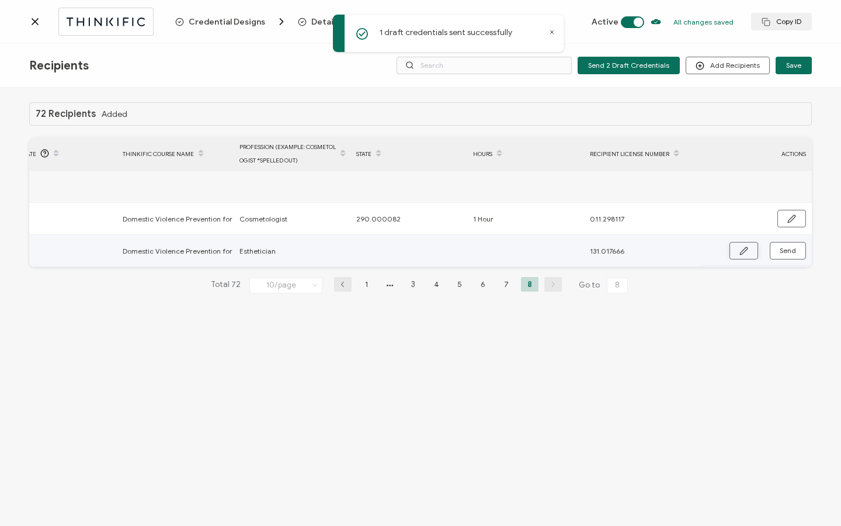
click at [741, 253] on icon "button" at bounding box center [743, 250] width 7 height 7
click at [439, 252] on input "text" at bounding box center [407, 251] width 102 height 19
paste input "290.000082"
click at [531, 250] on input "text" at bounding box center [524, 251] width 102 height 19
click at [793, 251] on icon "button" at bounding box center [791, 251] width 9 height 9
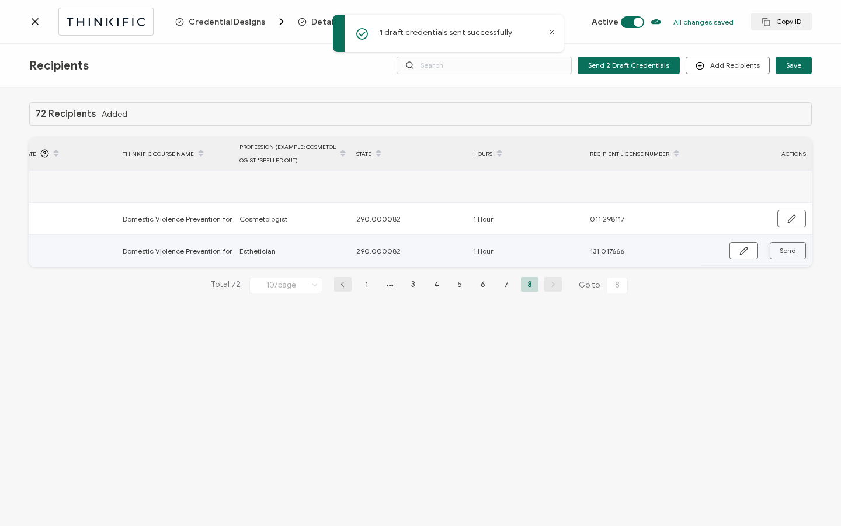
click at [793, 252] on span "Send" at bounding box center [788, 250] width 16 height 7
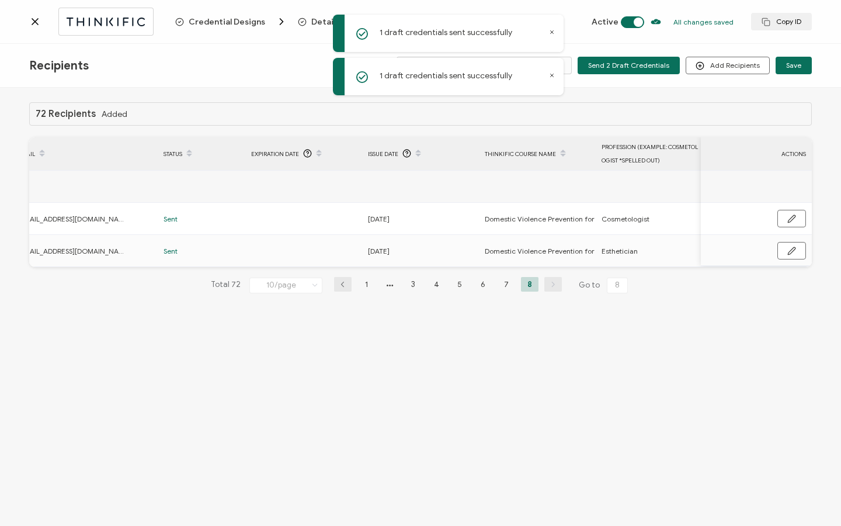
scroll to position [0, 0]
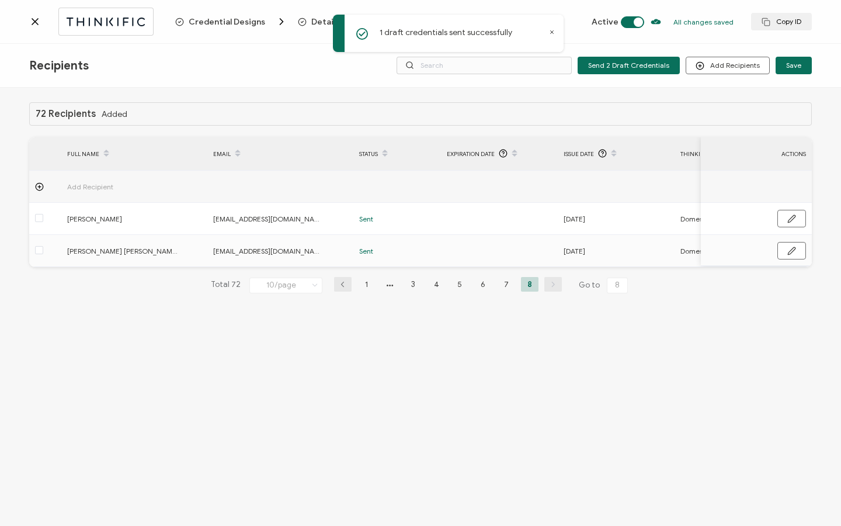
click at [37, 29] on div at bounding box center [102, 21] width 146 height 27
click at [37, 22] on icon at bounding box center [35, 22] width 12 height 12
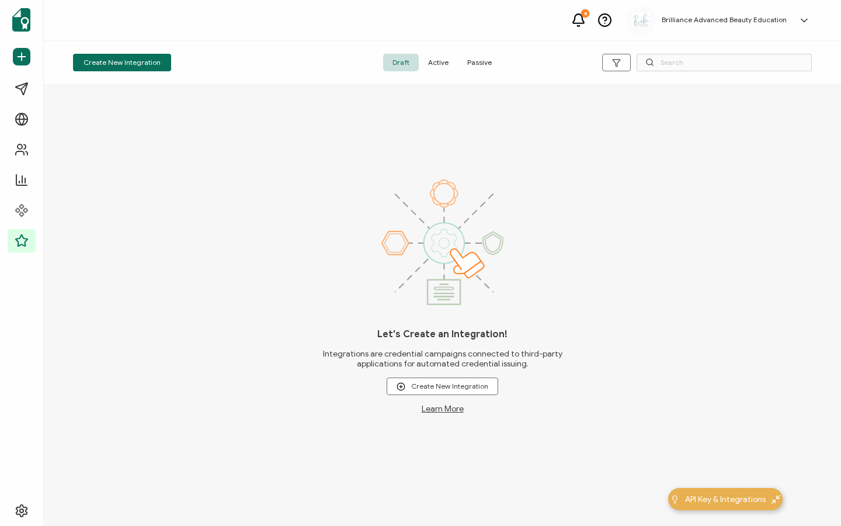
click at [441, 61] on span "Active" at bounding box center [438, 63] width 39 height 18
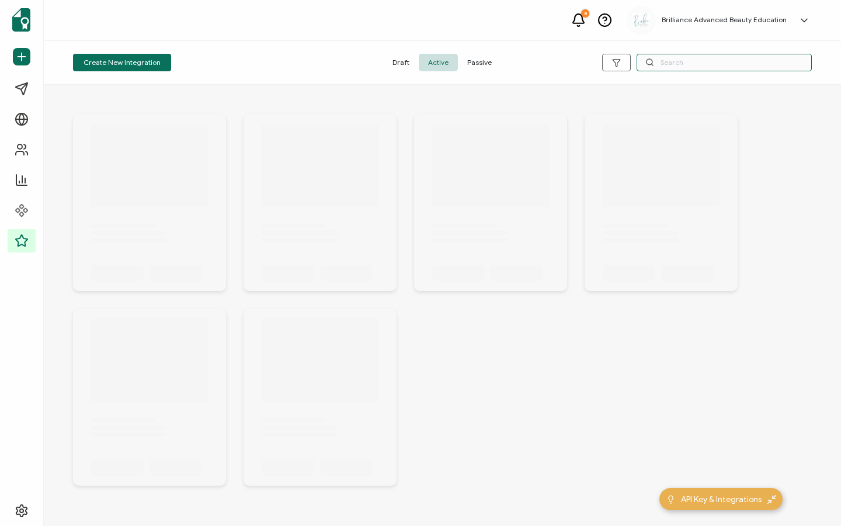
click at [682, 65] on input "text" at bounding box center [723, 63] width 175 height 18
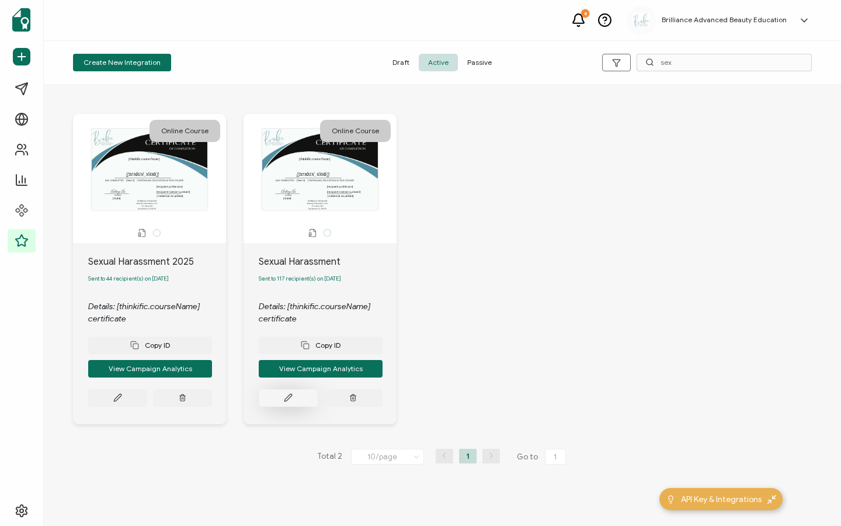
click at [280, 398] on button at bounding box center [288, 398] width 59 height 18
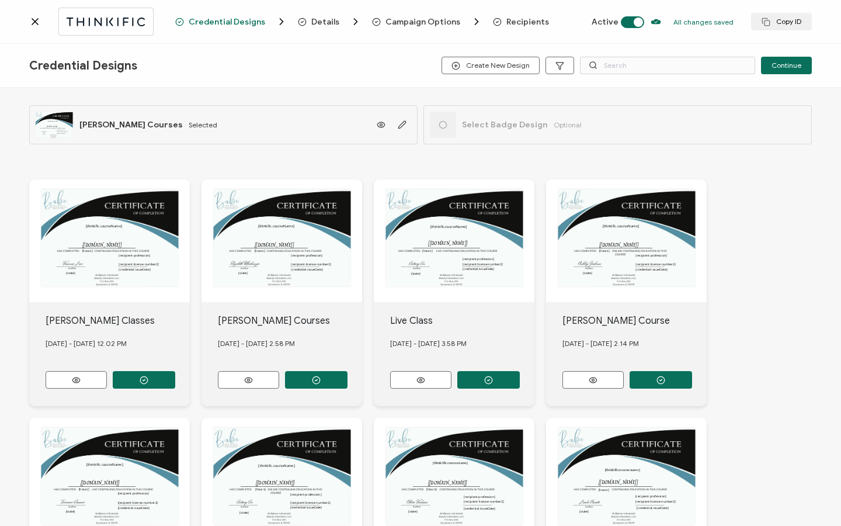
click at [519, 21] on span "Recipients" at bounding box center [527, 22] width 43 height 9
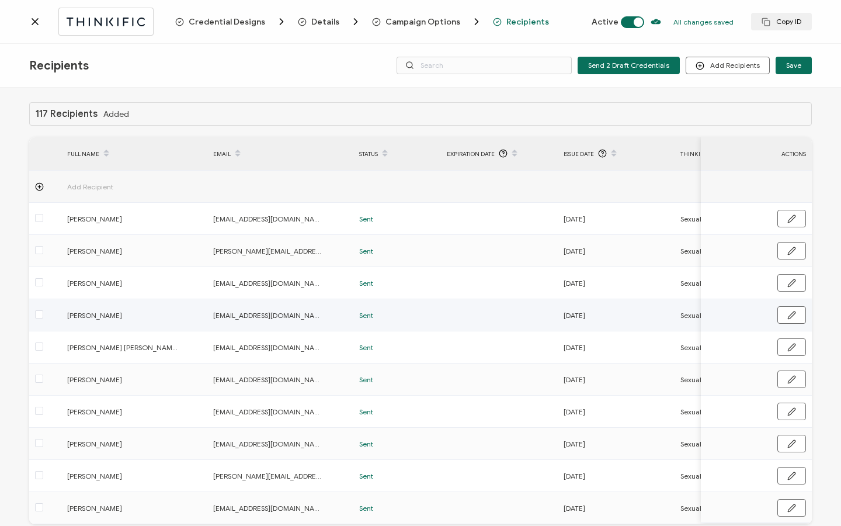
scroll to position [59, 0]
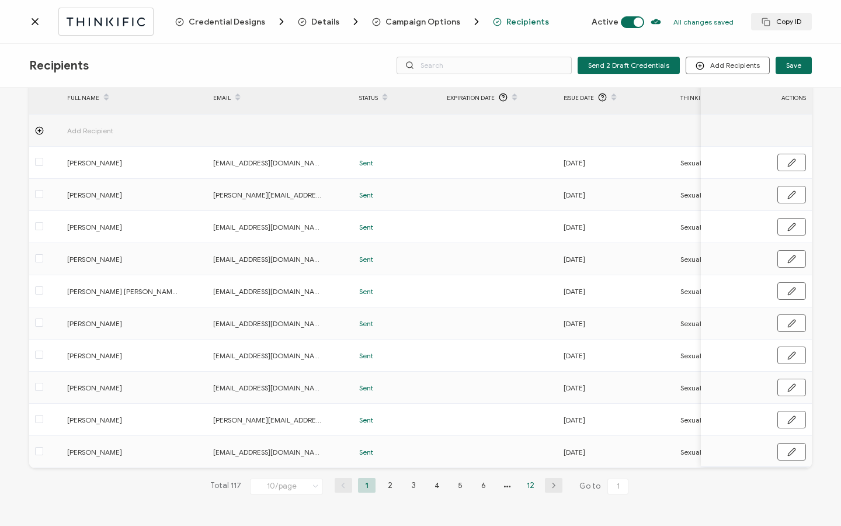
click at [527, 483] on li "12" at bounding box center [530, 485] width 18 height 15
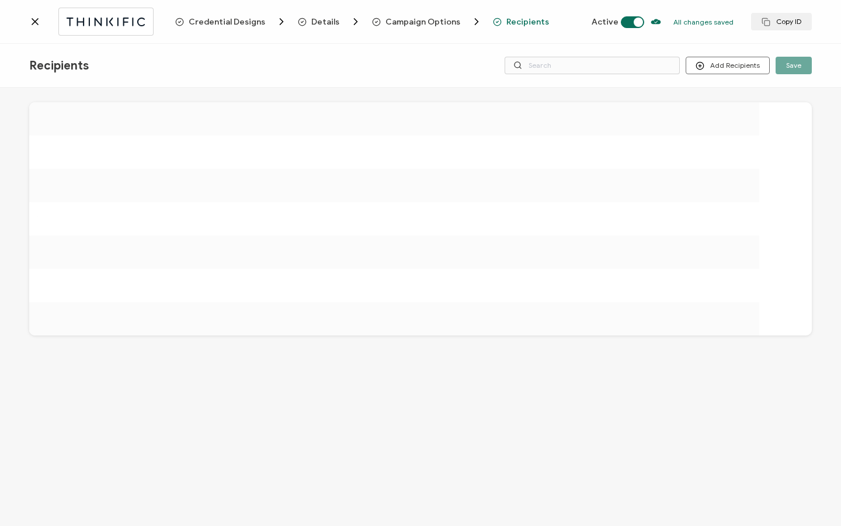
scroll to position [0, 0]
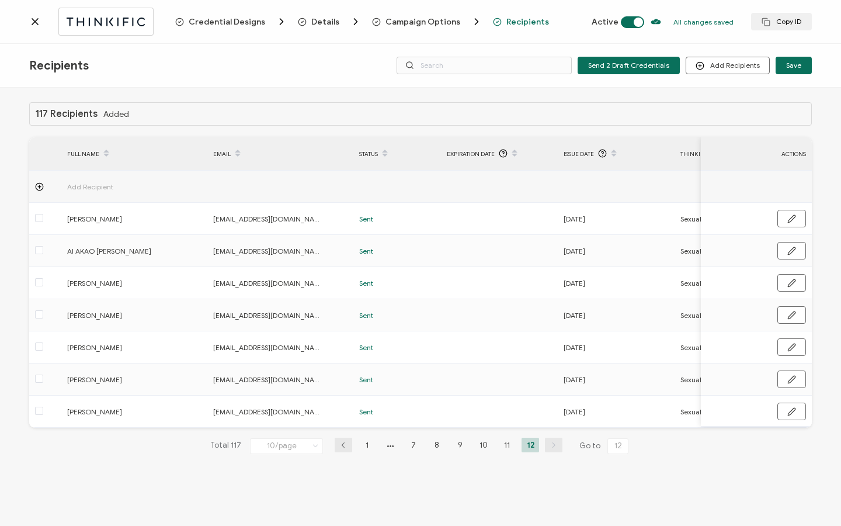
click at [36, 22] on icon at bounding box center [35, 22] width 6 height 6
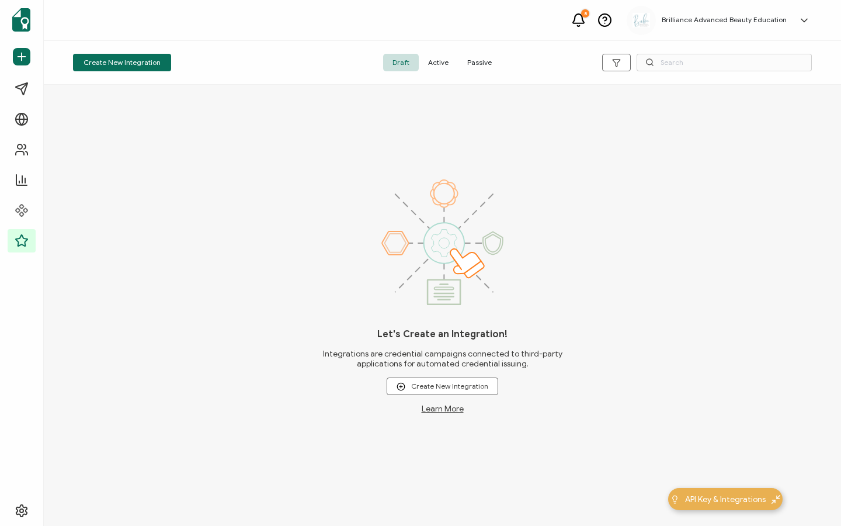
click at [447, 62] on span "Active" at bounding box center [438, 63] width 39 height 18
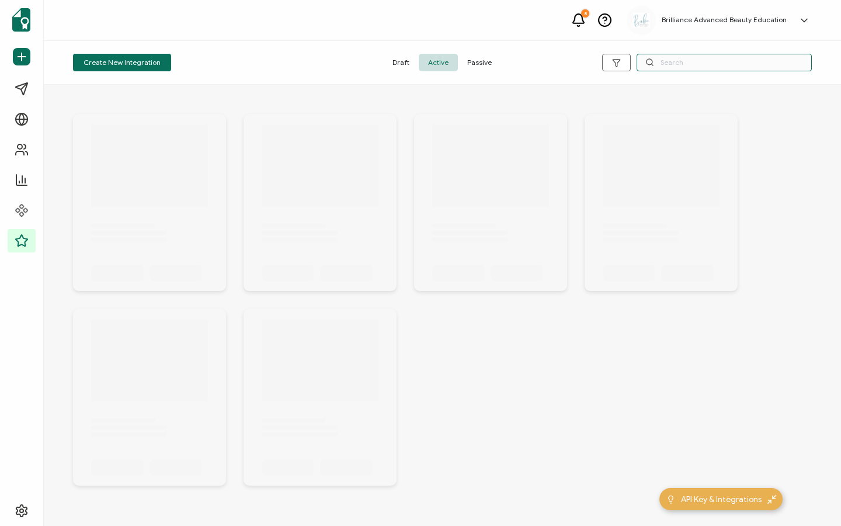
click at [676, 61] on input "text" at bounding box center [723, 63] width 175 height 18
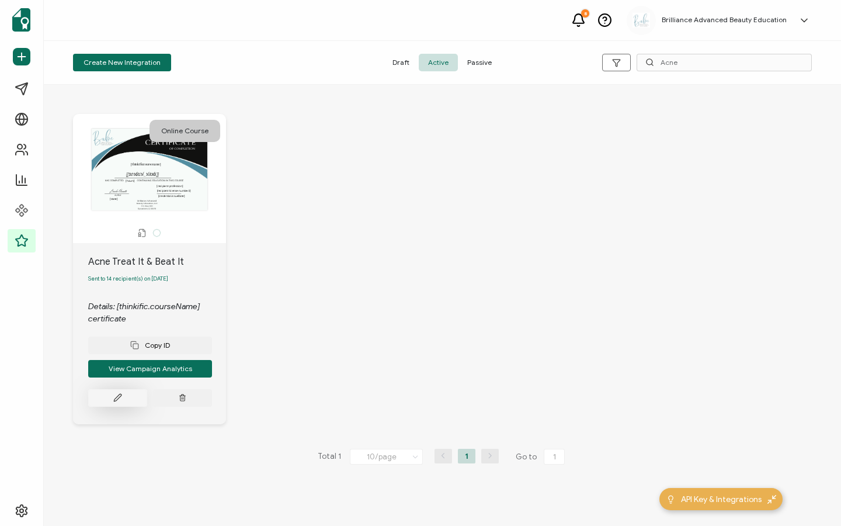
click at [117, 401] on icon at bounding box center [117, 397] width 9 height 9
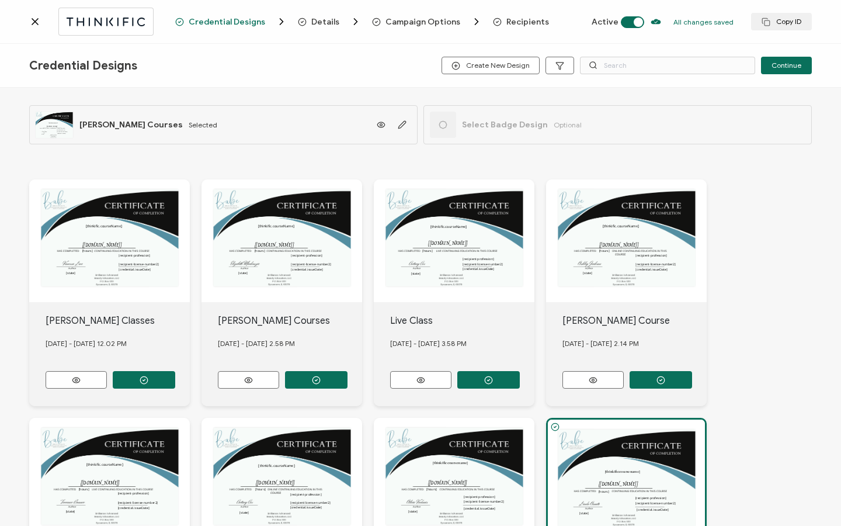
click at [513, 19] on span "Recipients" at bounding box center [527, 22] width 43 height 9
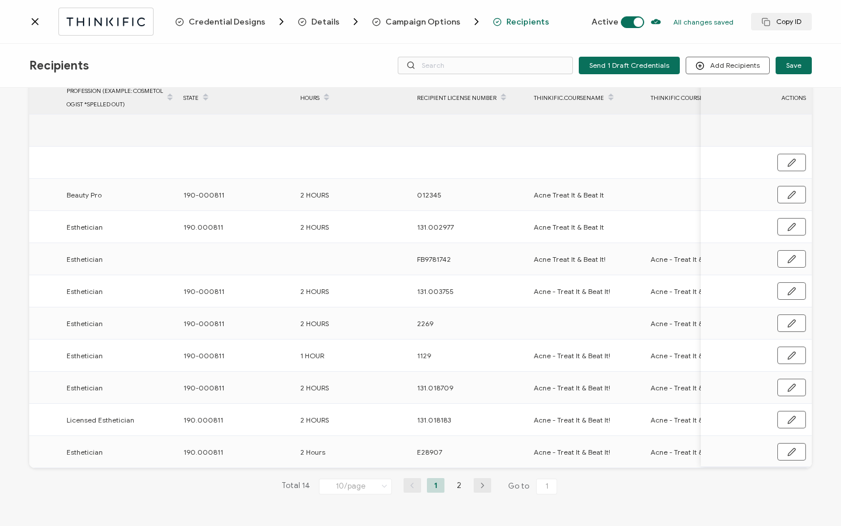
scroll to position [0, 632]
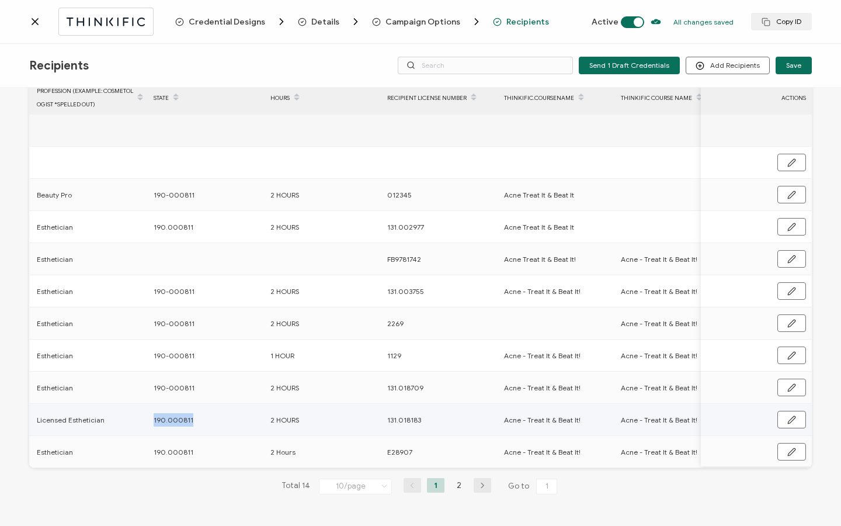
drag, startPoint x: 151, startPoint y: 416, endPoint x: 195, endPoint y: 417, distance: 43.8
click at [195, 417] on div "190.000811" at bounding box center [206, 419] width 116 height 13
copy span "190.000811"
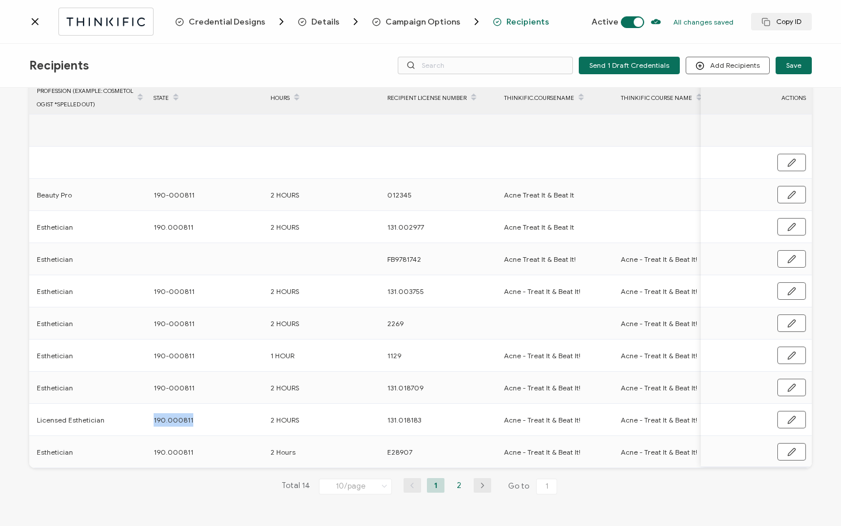
click at [460, 486] on li "2" at bounding box center [459, 485] width 18 height 15
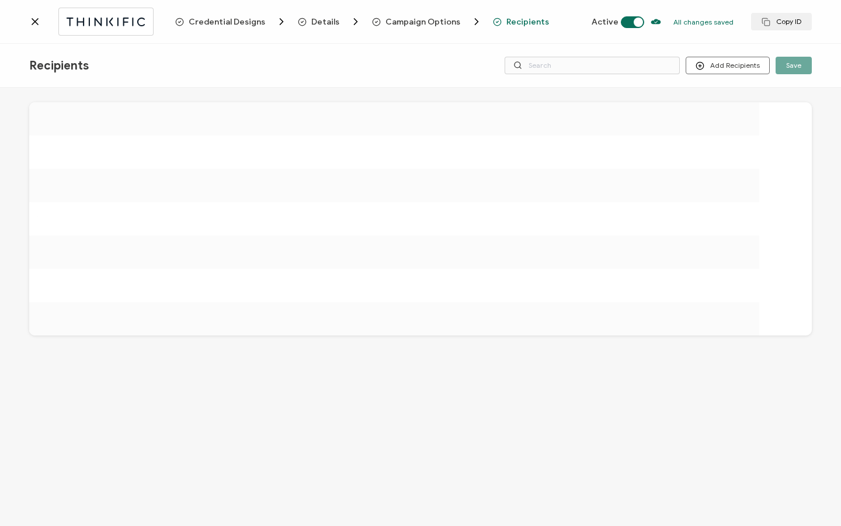
scroll to position [0, 0]
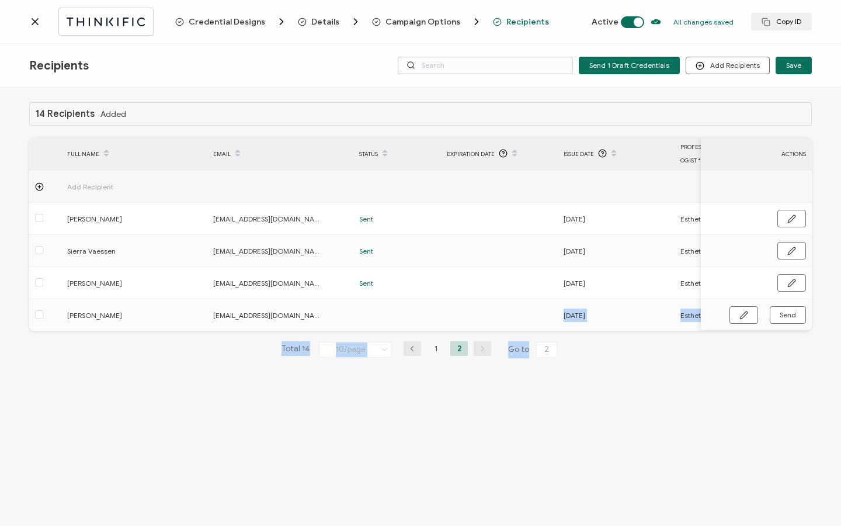
drag, startPoint x: 437, startPoint y: 331, endPoint x: 782, endPoint y: 354, distance: 345.9
click at [782, 354] on div "14 Recipients Added FULL NAME EMAIL Status Expiration Date Issue Date Professio…" at bounding box center [420, 239] width 782 height 274
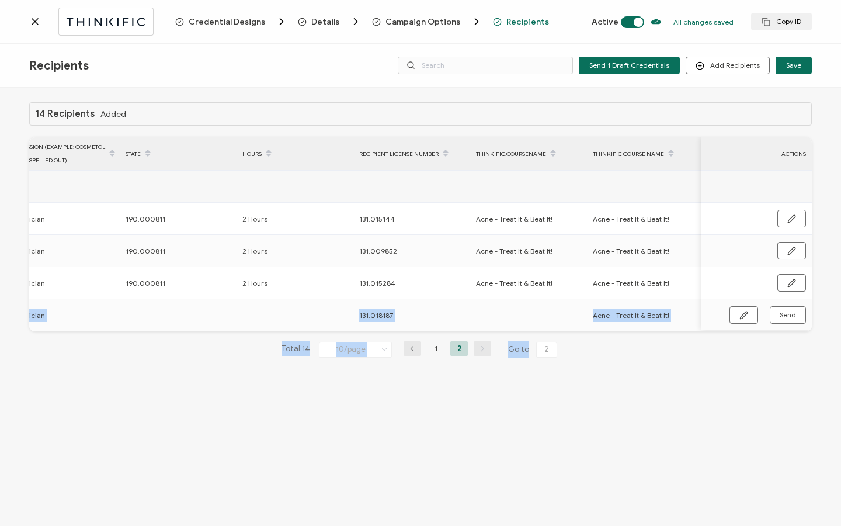
scroll to position [0, 672]
click at [736, 315] on button "button" at bounding box center [743, 315] width 29 height 18
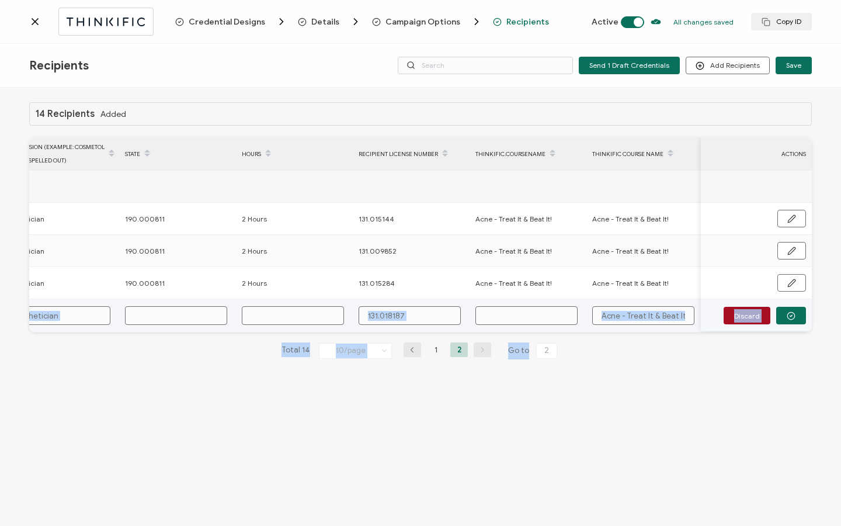
click at [200, 312] on input "text" at bounding box center [176, 315] width 102 height 19
paste input "190.000811"
click at [288, 309] on input "text" at bounding box center [293, 315] width 102 height 19
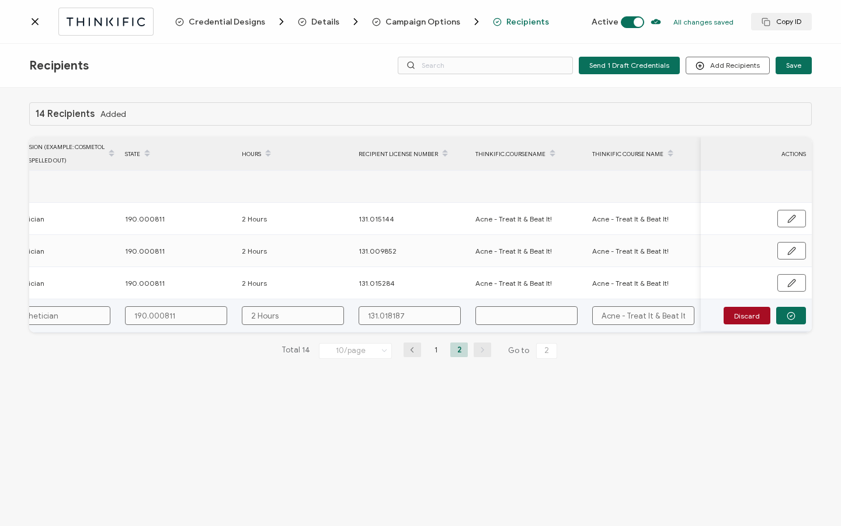
drag, startPoint x: 684, startPoint y: 318, endPoint x: 611, endPoint y: 320, distance: 72.4
click at [611, 320] on input "Acne - Treat It & Beat It!" at bounding box center [643, 315] width 102 height 19
drag, startPoint x: 599, startPoint y: 316, endPoint x: 701, endPoint y: 317, distance: 101.6
click at [701, 317] on div "FULL NAME EMAIL Status Expiration Date Issue Date Profession (Example: cosmetol…" at bounding box center [420, 234] width 782 height 195
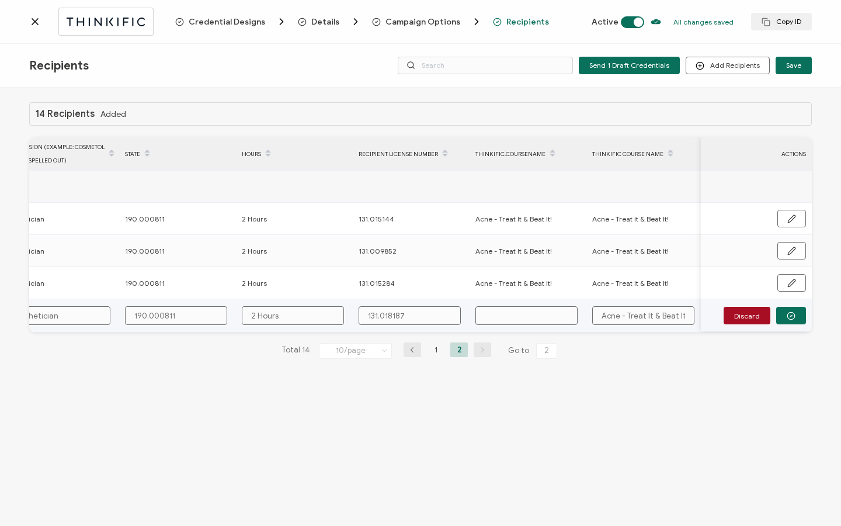
click at [513, 319] on input "text" at bounding box center [526, 315] width 102 height 19
paste input "Acne - Treat It & Beat It!"
click at [789, 316] on icon "button" at bounding box center [791, 315] width 9 height 9
click at [789, 317] on span "Send" at bounding box center [788, 314] width 16 height 7
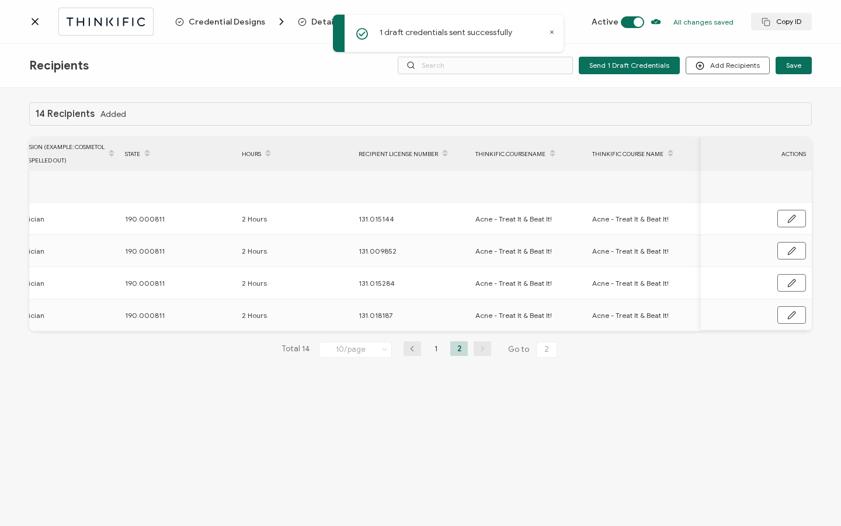
click at [38, 26] on icon at bounding box center [35, 22] width 12 height 12
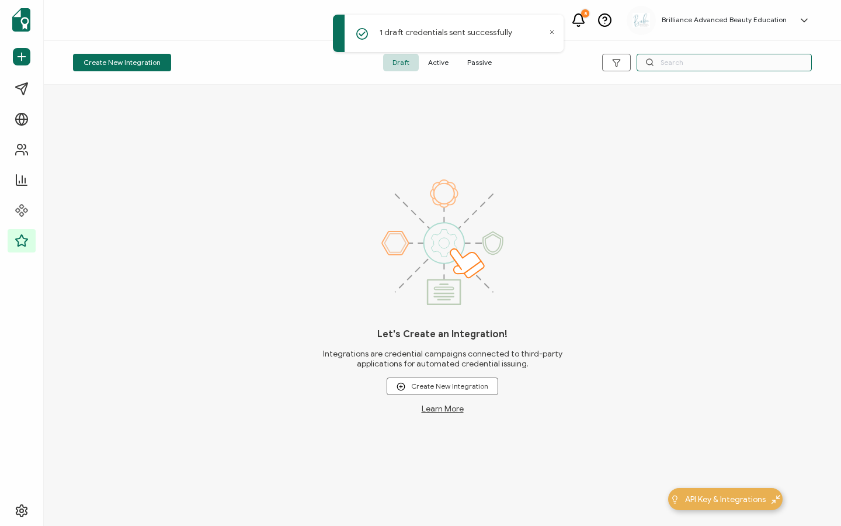
click at [661, 61] on input "text" at bounding box center [723, 63] width 175 height 18
click at [440, 62] on span "Active" at bounding box center [438, 63] width 39 height 18
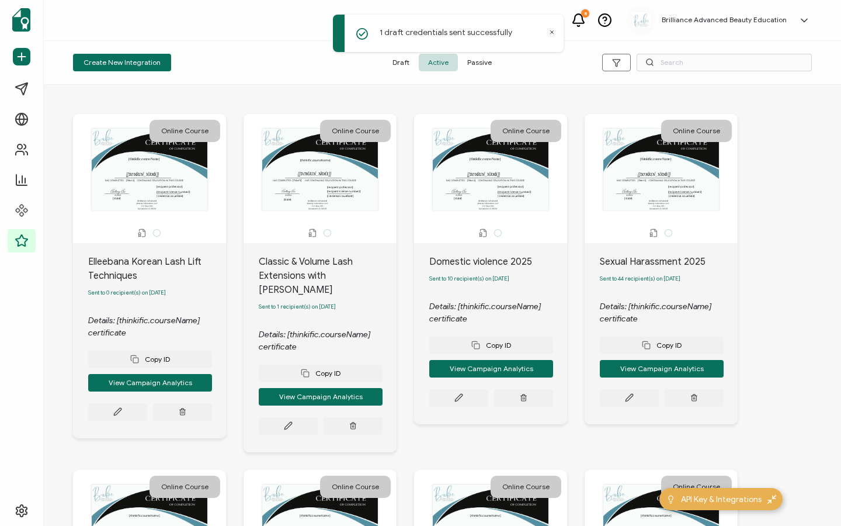
click at [705, 51] on div "Create New Integration Draft Active Passive" at bounding box center [442, 63] width 797 height 44
click at [696, 61] on input "text" at bounding box center [723, 63] width 175 height 18
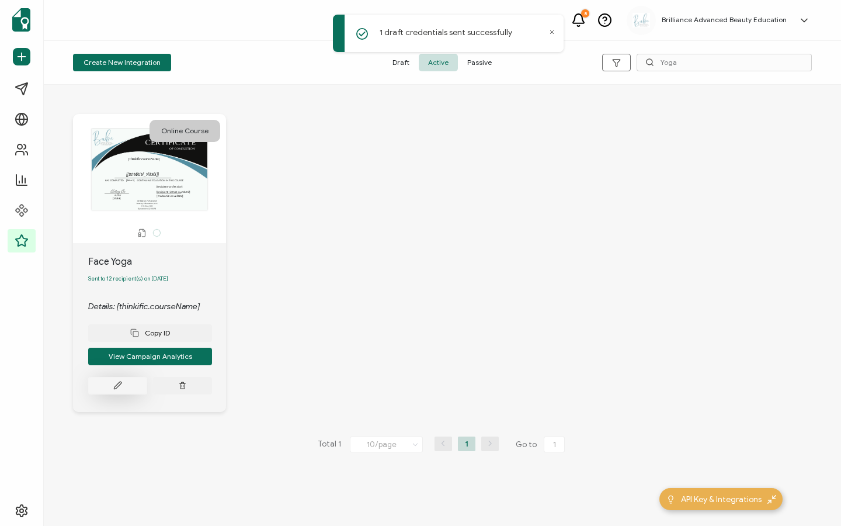
click at [127, 388] on button at bounding box center [117, 386] width 59 height 18
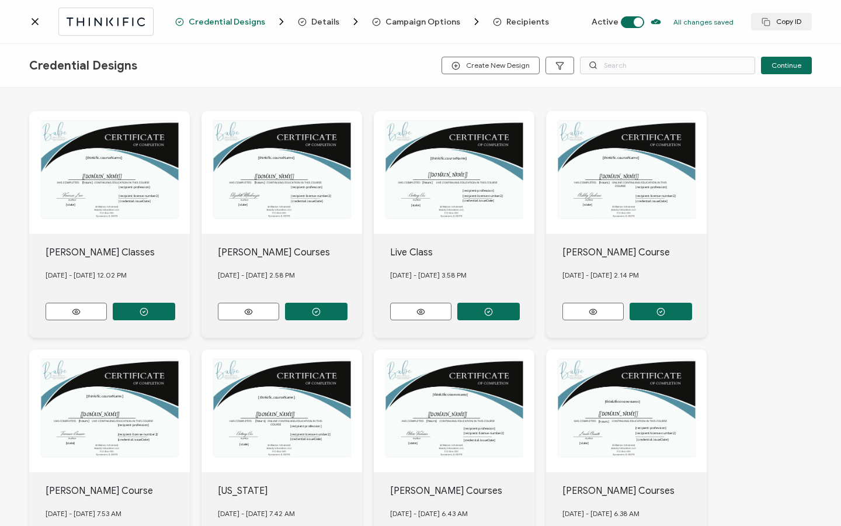
click at [522, 19] on span "Recipients" at bounding box center [527, 22] width 43 height 9
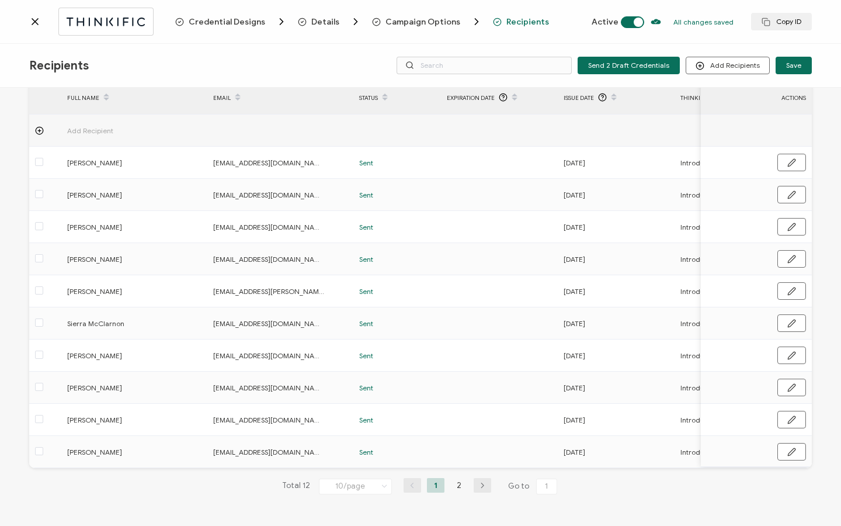
scroll to position [0, 503]
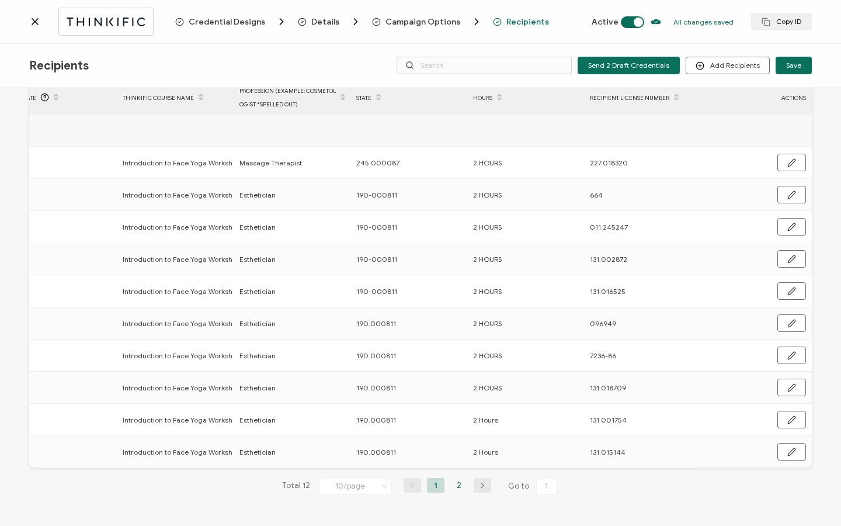
click at [455, 485] on li "2" at bounding box center [459, 485] width 18 height 15
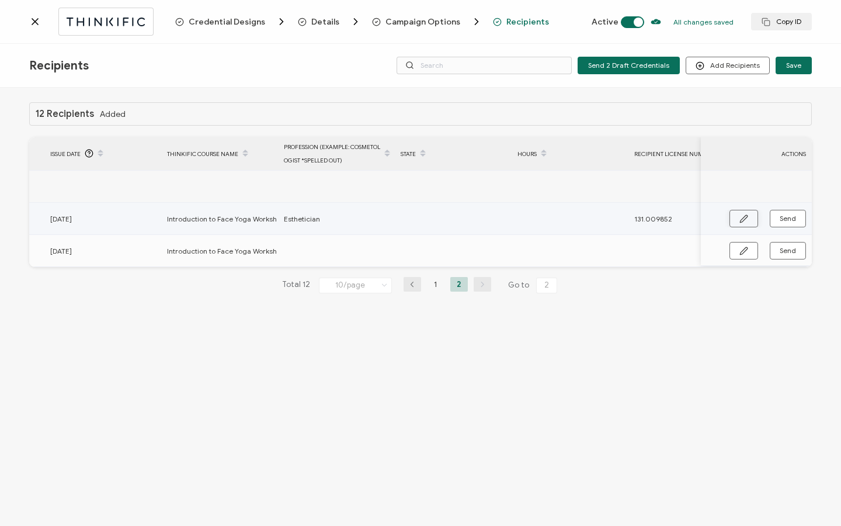
click at [743, 218] on icon "button" at bounding box center [743, 218] width 9 height 9
click at [429, 221] on input "text" at bounding box center [452, 219] width 102 height 19
paste input "Acne - Treat It & Beat It!"
click at [547, 217] on input "text" at bounding box center [568, 219] width 102 height 19
drag, startPoint x: 495, startPoint y: 221, endPoint x: 389, endPoint y: 216, distance: 105.8
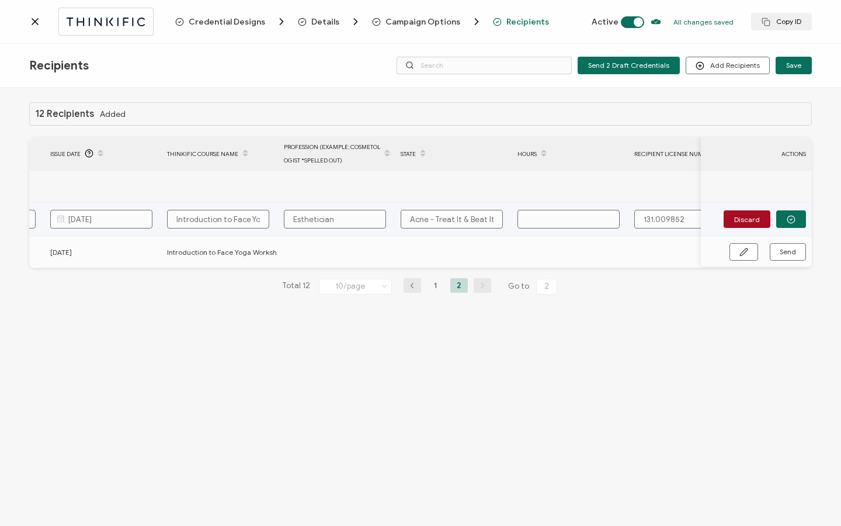
click at [389, 216] on tr "Sierra Vaessen [EMAIL_ADDRESS][DOMAIN_NAME] [DATE] Introduction to Face Yoga Wo…" at bounding box center [186, 219] width 1340 height 33
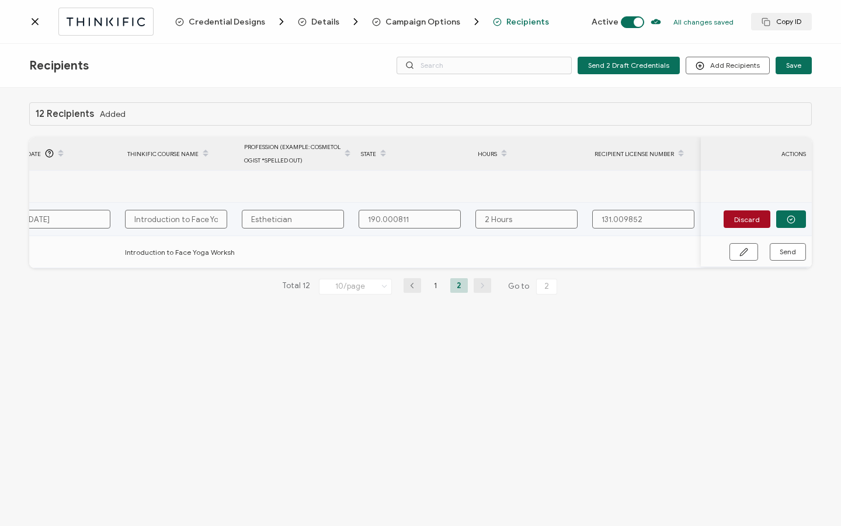
scroll to position [0, 553]
click at [795, 218] on icon "button" at bounding box center [791, 219] width 9 height 9
click at [795, 218] on span "Send" at bounding box center [788, 218] width 16 height 7
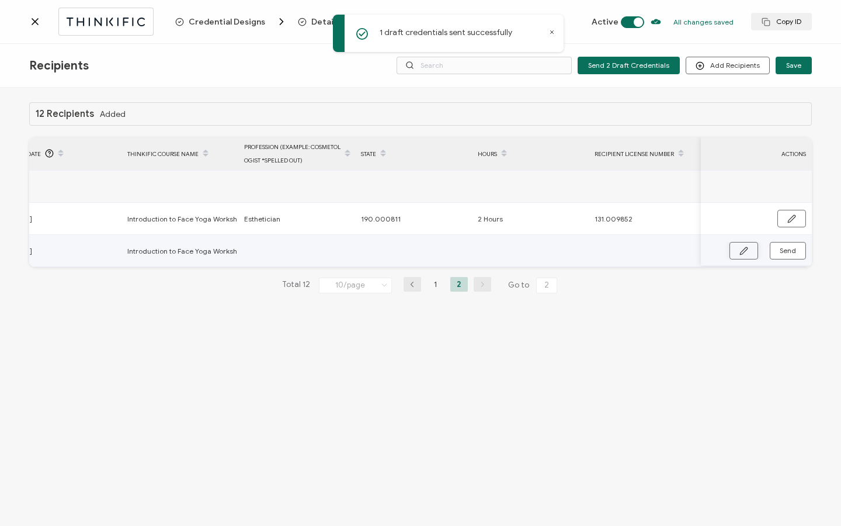
click at [745, 252] on icon "button" at bounding box center [743, 250] width 9 height 9
click at [319, 250] on input "text" at bounding box center [295, 251] width 102 height 19
click at [418, 248] on input "text" at bounding box center [407, 251] width 102 height 19
paste input "Acne - Treat It & Beat It!"
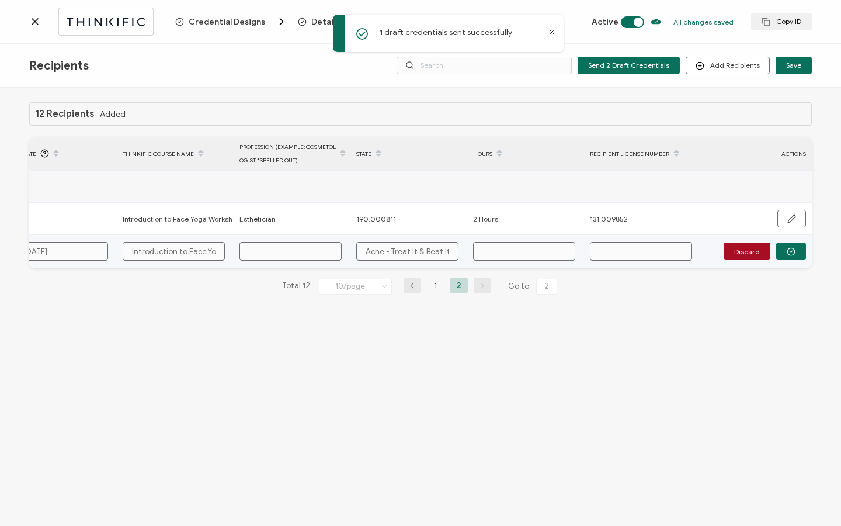
click at [515, 253] on input "text" at bounding box center [524, 251] width 102 height 19
drag, startPoint x: 365, startPoint y: 251, endPoint x: 447, endPoint y: 251, distance: 81.8
click at [447, 251] on input "Acne - Treat It & Beat It!" at bounding box center [407, 251] width 102 height 19
click at [312, 249] on input "text" at bounding box center [290, 251] width 102 height 19
paste input "131.018187"
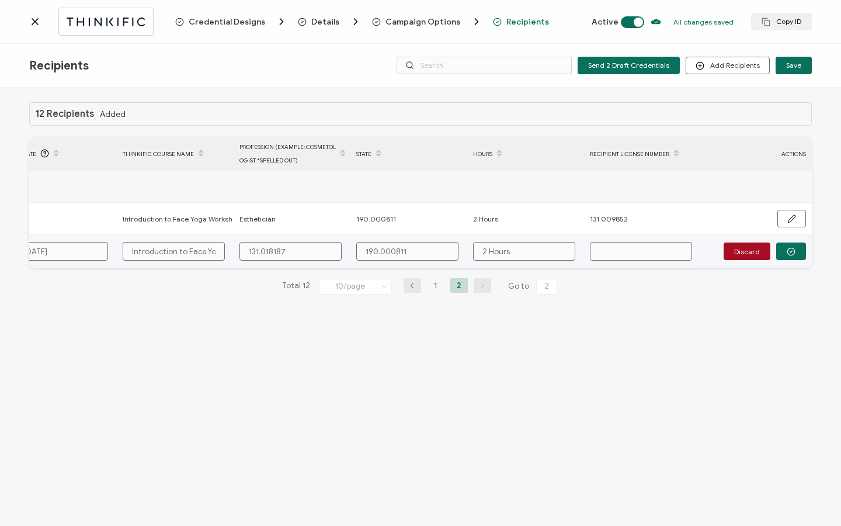
click at [642, 236] on td at bounding box center [642, 251] width 117 height 33
click at [635, 250] on input "text" at bounding box center [641, 251] width 102 height 19
paste input "131.018187"
drag, startPoint x: 299, startPoint y: 252, endPoint x: 215, endPoint y: 252, distance: 84.1
click at [215, 252] on tr "[PERSON_NAME] [EMAIL_ADDRESS][DOMAIN_NAME] [DATE] Introduction to Face Yoga Wor…" at bounding box center [142, 251] width 1340 height 33
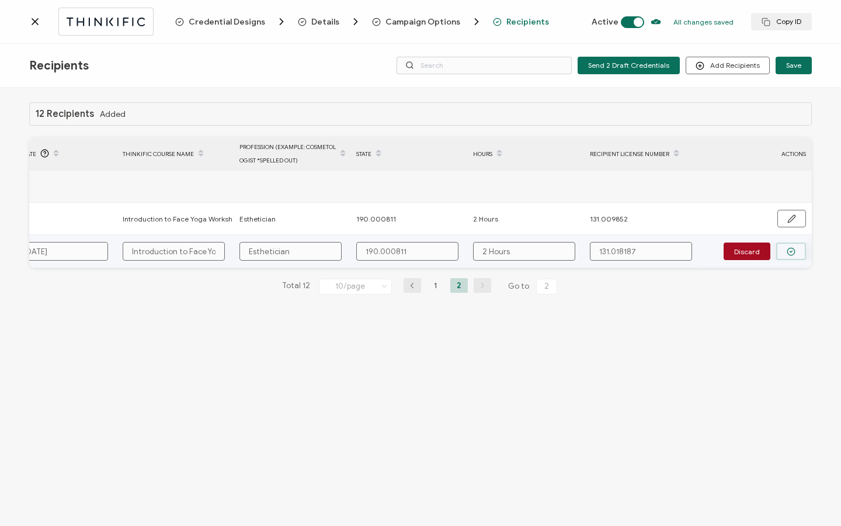
click at [790, 251] on icon "button" at bounding box center [791, 252] width 2 height 2
click at [790, 251] on span "Send" at bounding box center [788, 250] width 16 height 7
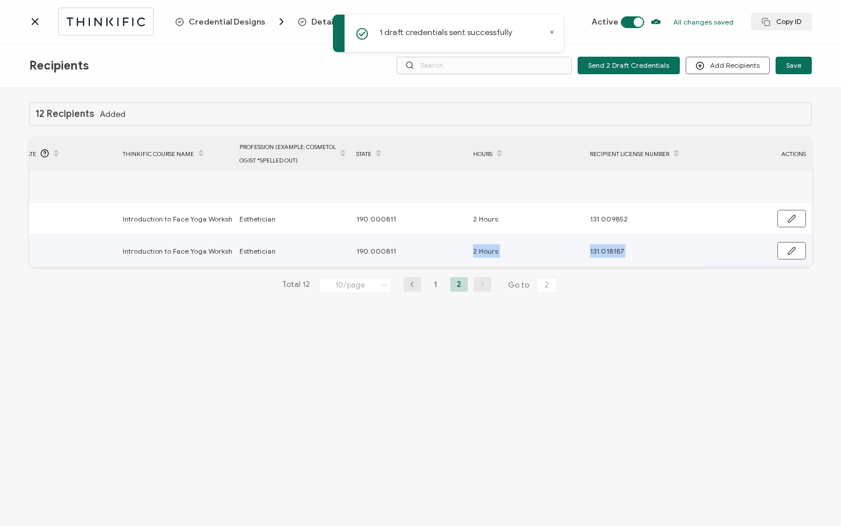
drag, startPoint x: 665, startPoint y: 270, endPoint x: 460, endPoint y: 264, distance: 205.6
click at [460, 264] on div "12 Recipients Added FULL NAME EMAIL Status Expiration Date Issue Date Thinkific…" at bounding box center [420, 207] width 782 height 210
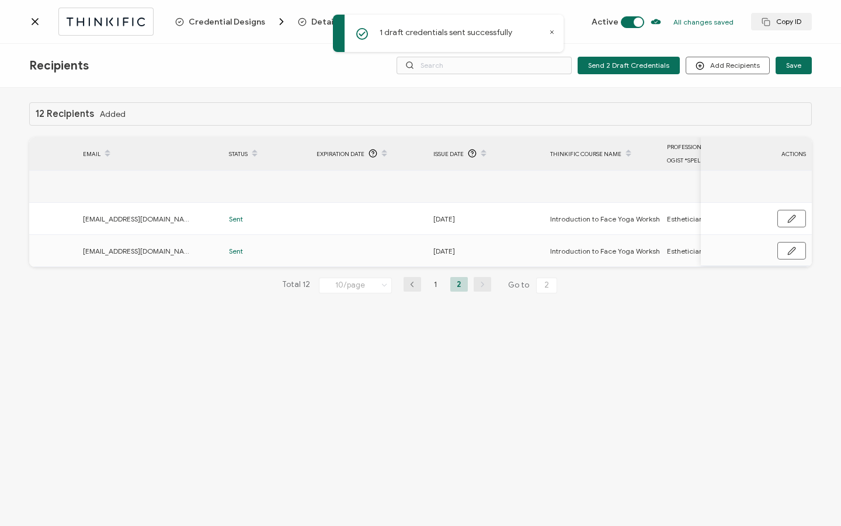
scroll to position [0, 122]
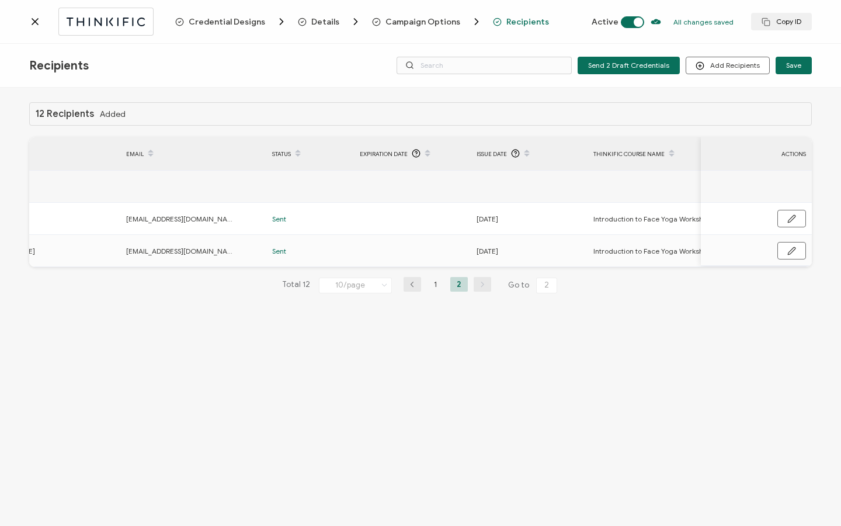
click at [0, 111] on div "12 Recipients Added FULL NAME EMAIL Status Expiration Date Issue Date Thinkific…" at bounding box center [420, 308] width 841 height 441
click at [40, 23] on icon at bounding box center [35, 22] width 12 height 12
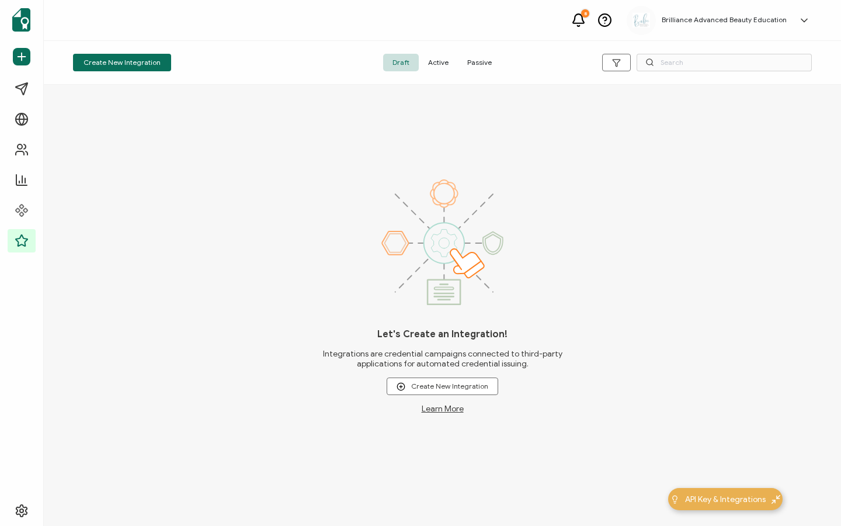
click at [348, 238] on div "Let's Create an Integration! Integrations are credential campaigns connected to…" at bounding box center [442, 296] width 252 height 234
click at [435, 67] on span "Active" at bounding box center [438, 63] width 39 height 18
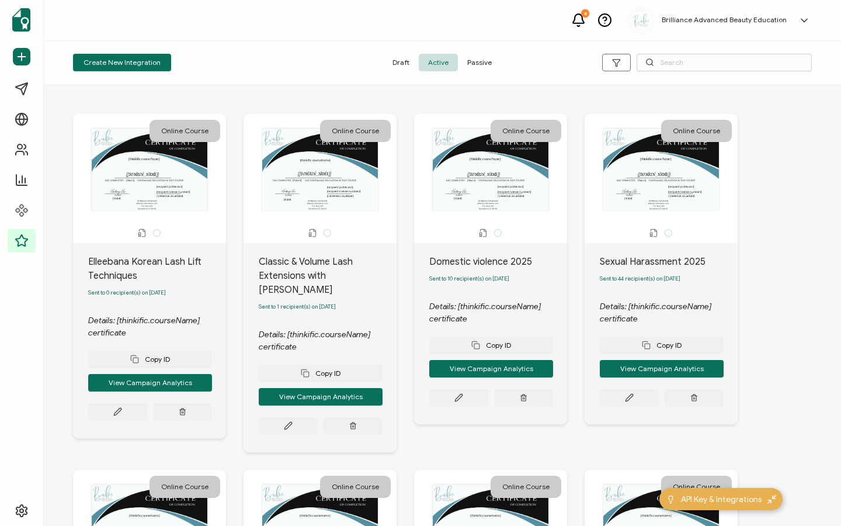
click at [507, 82] on div "Create New Integration Draft Active Passive" at bounding box center [442, 63] width 797 height 44
click at [666, 65] on input "text" at bounding box center [723, 63] width 175 height 18
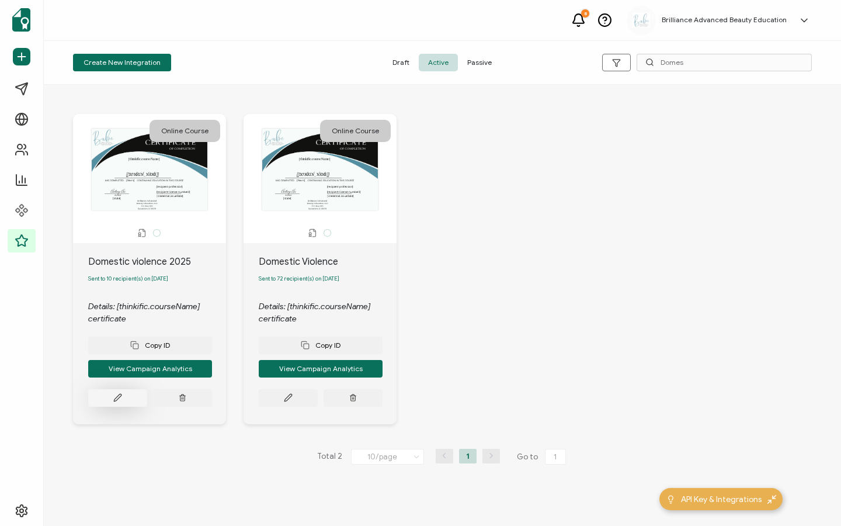
click at [127, 395] on button at bounding box center [117, 398] width 59 height 18
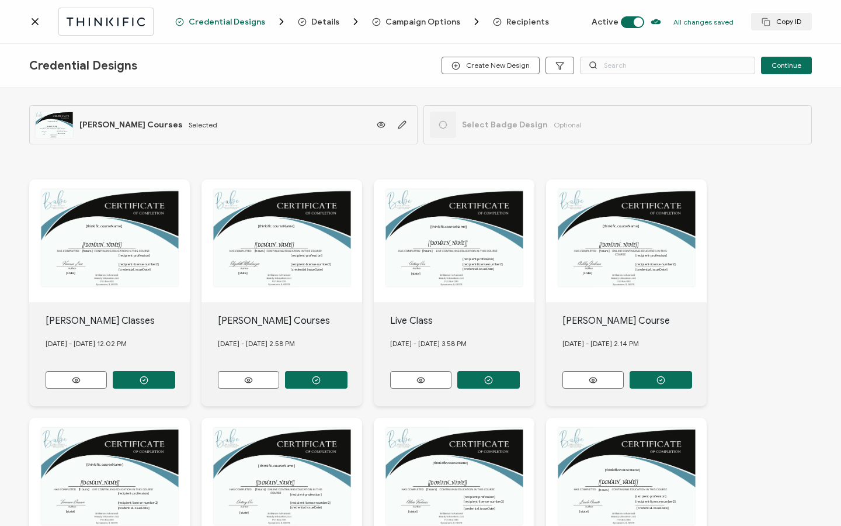
click at [512, 25] on span "Recipients" at bounding box center [527, 22] width 43 height 9
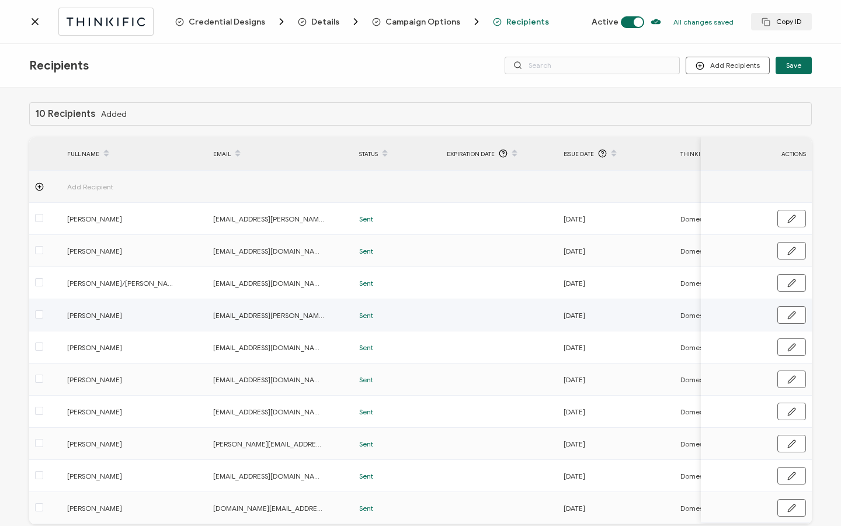
scroll to position [59, 0]
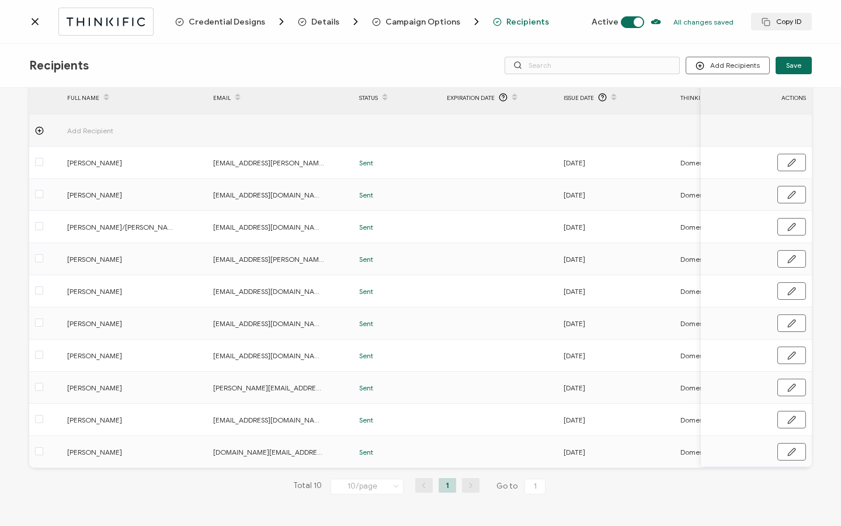
drag, startPoint x: 429, startPoint y: 468, endPoint x: 520, endPoint y: 474, distance: 91.3
click at [521, 474] on div "10 Recipients Added FULL NAME EMAIL Status Expiration Date Issue Date Thinkific…" at bounding box center [420, 279] width 782 height 467
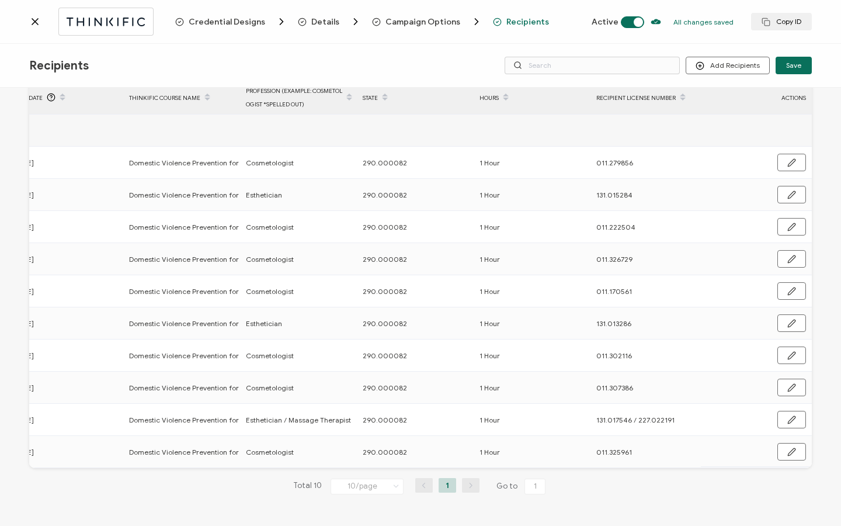
scroll to position [0, 562]
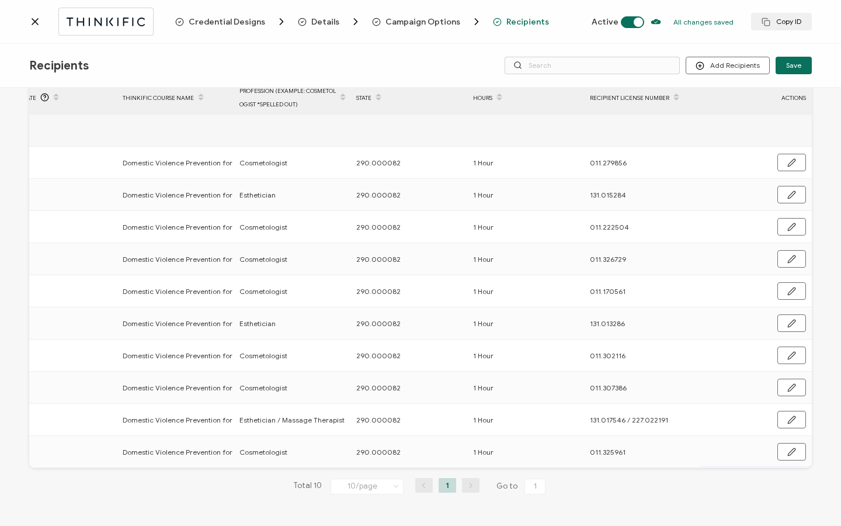
click at [42, 21] on div at bounding box center [102, 21] width 146 height 27
click at [39, 21] on icon at bounding box center [35, 22] width 12 height 12
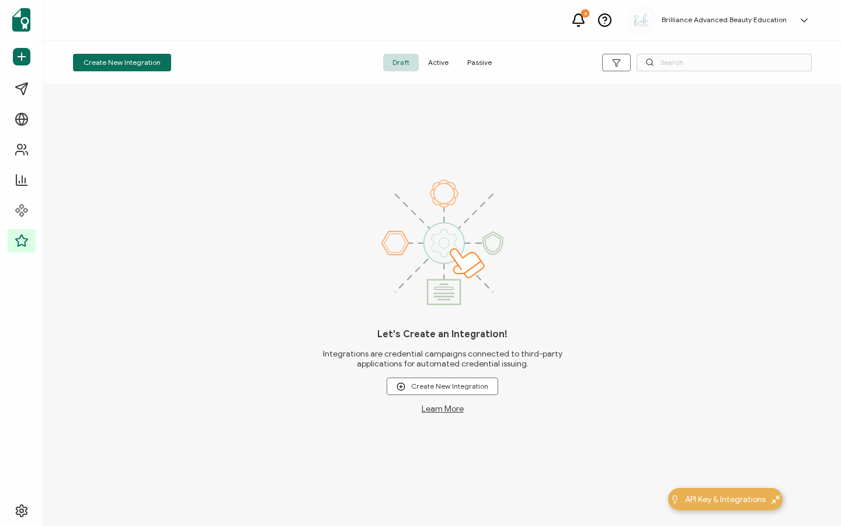
click at [439, 61] on span "Active" at bounding box center [438, 63] width 39 height 18
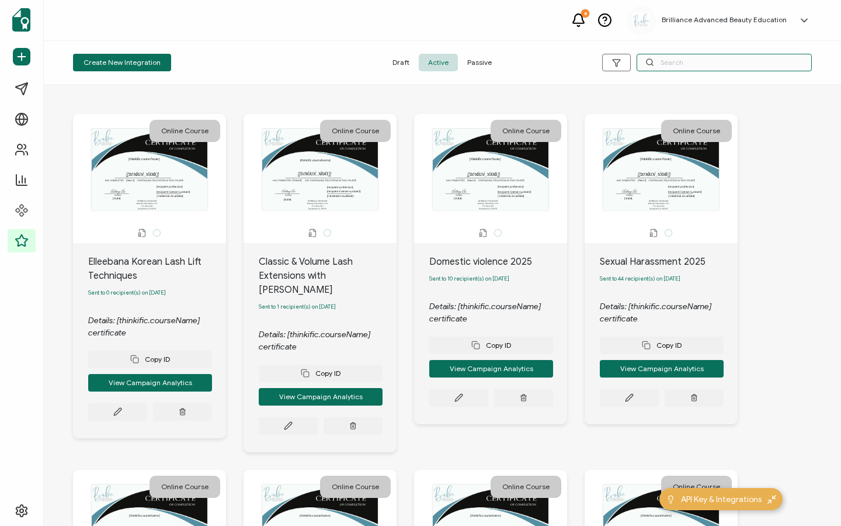
click at [684, 61] on input "text" at bounding box center [723, 63] width 175 height 18
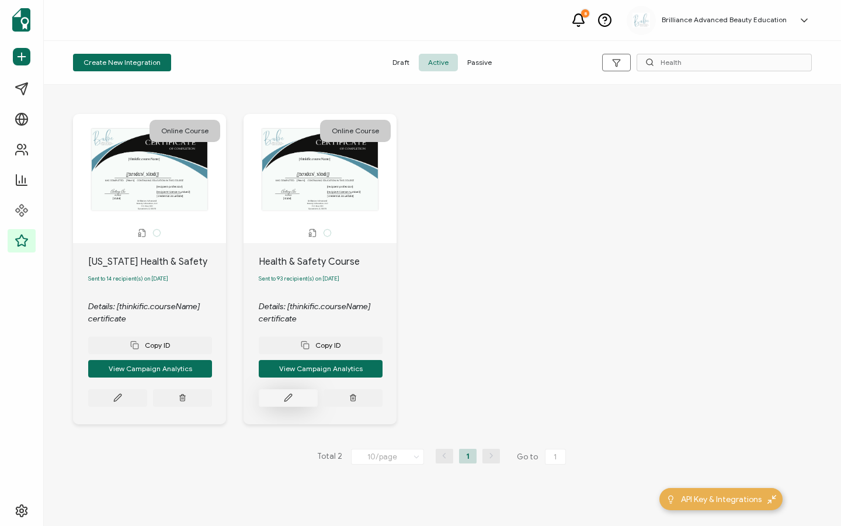
click at [291, 398] on icon at bounding box center [288, 397] width 9 height 9
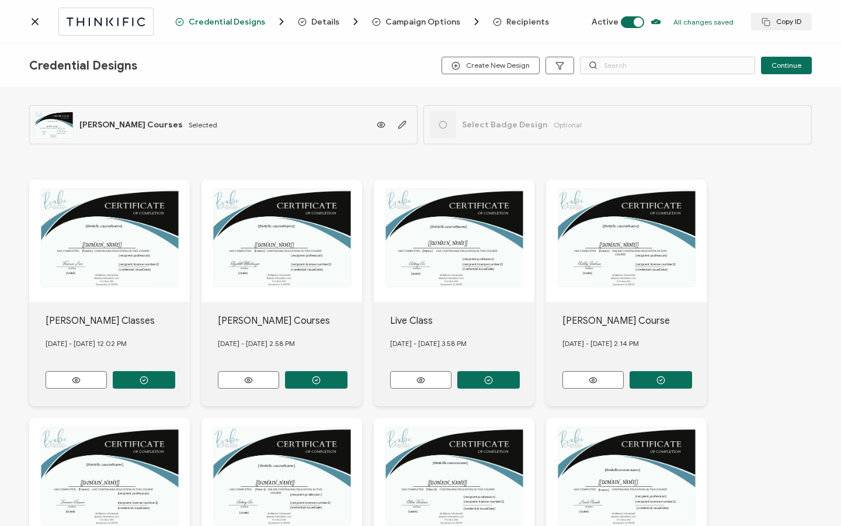
click at [516, 29] on div "Credential Designs Details Campaign Options Recipients Active All changes saved…" at bounding box center [420, 22] width 841 height 44
click at [516, 18] on span "Recipients" at bounding box center [527, 22] width 43 height 9
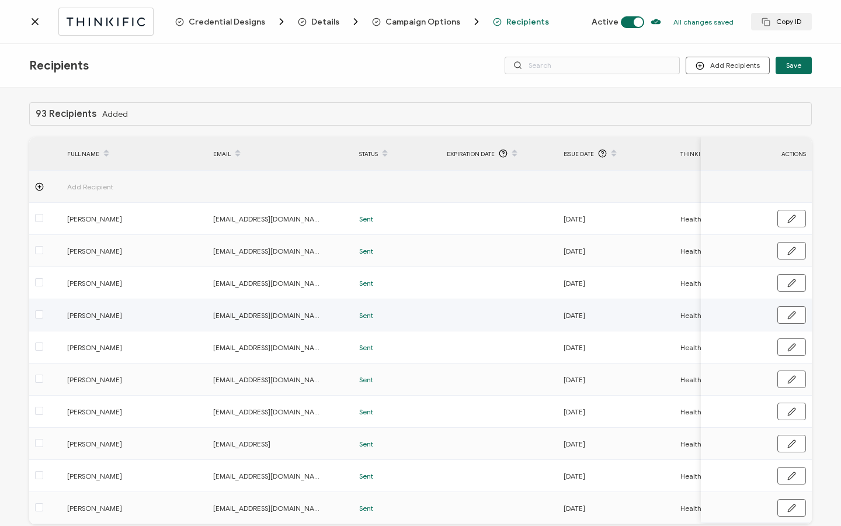
scroll to position [59, 0]
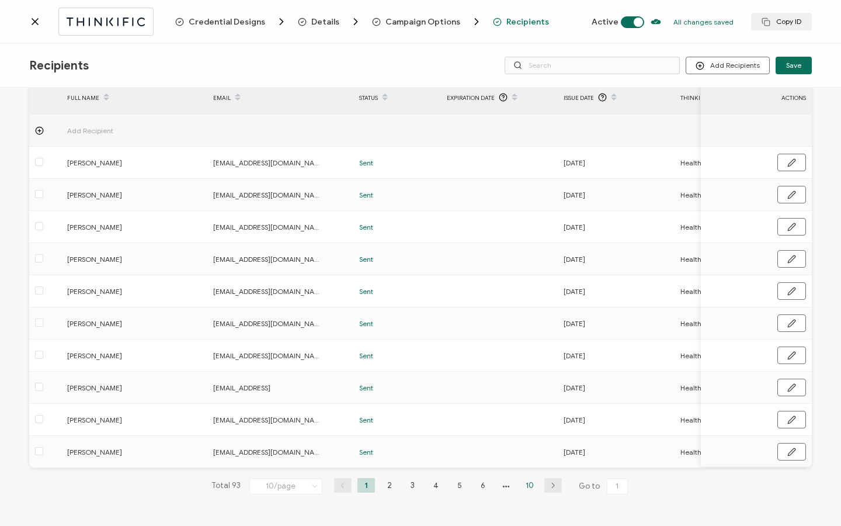
click at [524, 484] on li "10" at bounding box center [530, 485] width 18 height 15
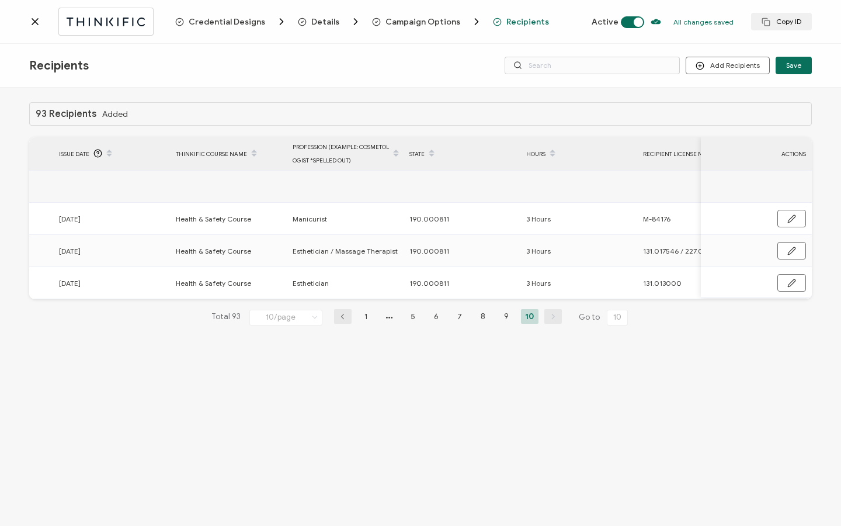
scroll to position [0, 505]
